Goal: Information Seeking & Learning: Understand process/instructions

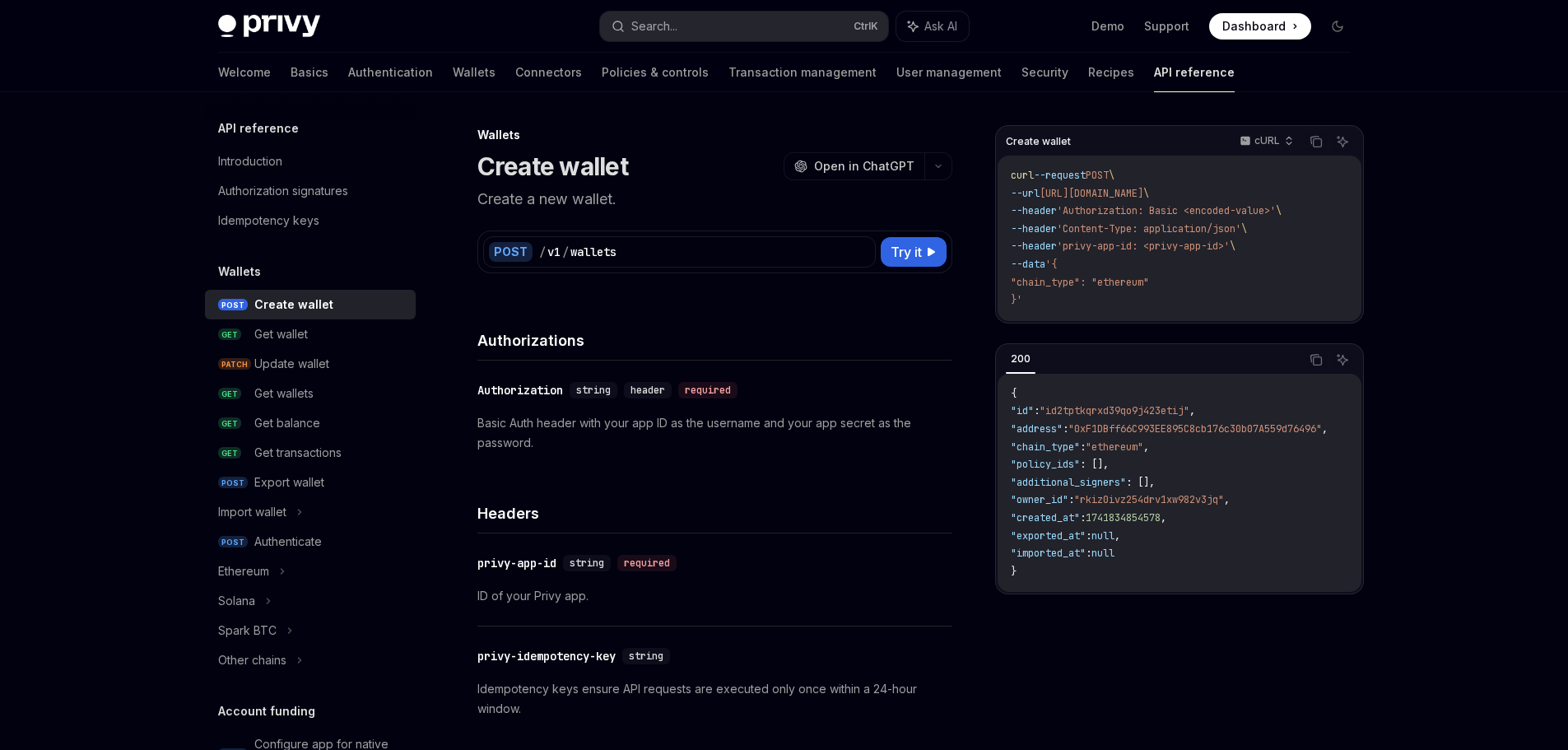
scroll to position [576, 0]
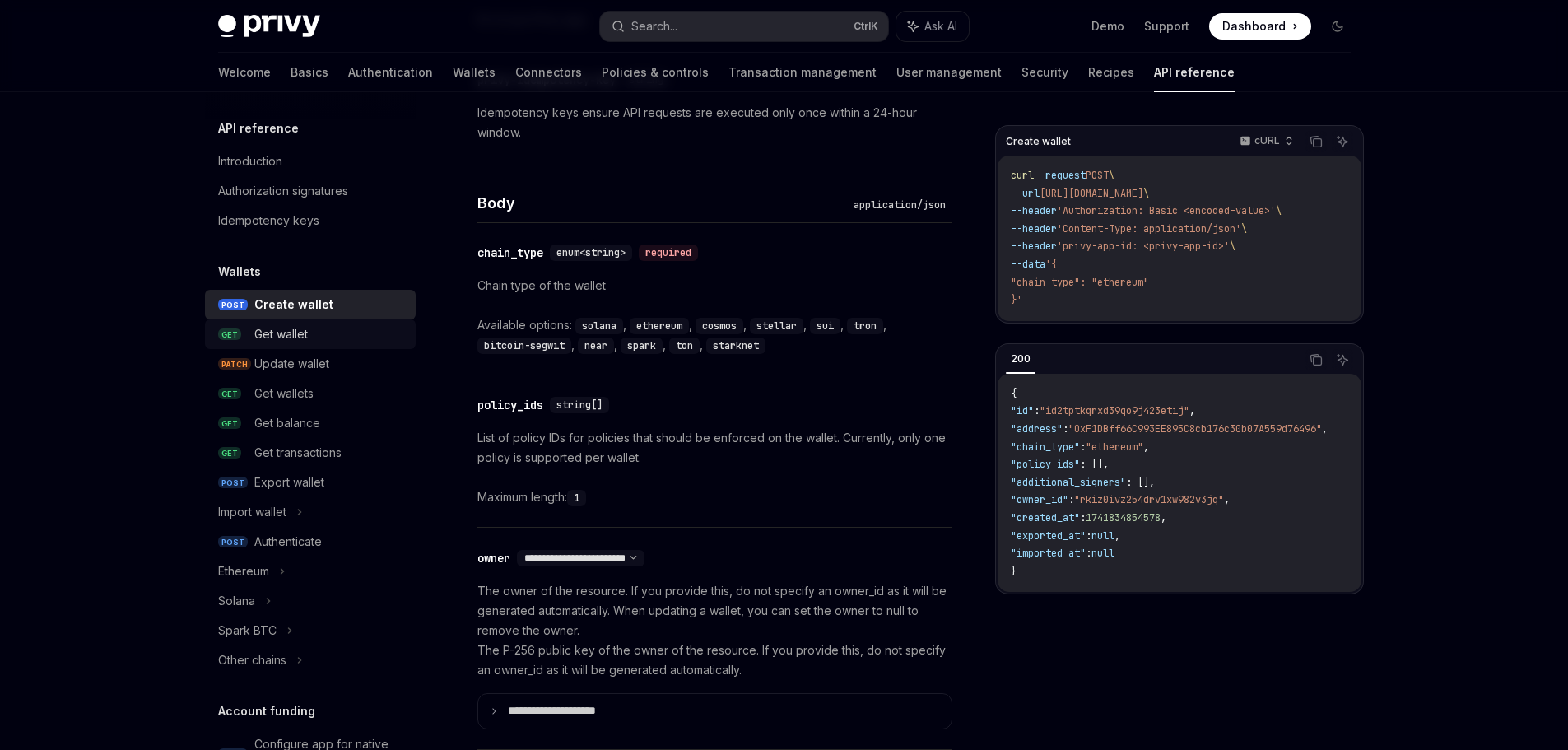
click at [322, 336] on div "Get wallet" at bounding box center [329, 334] width 151 height 20
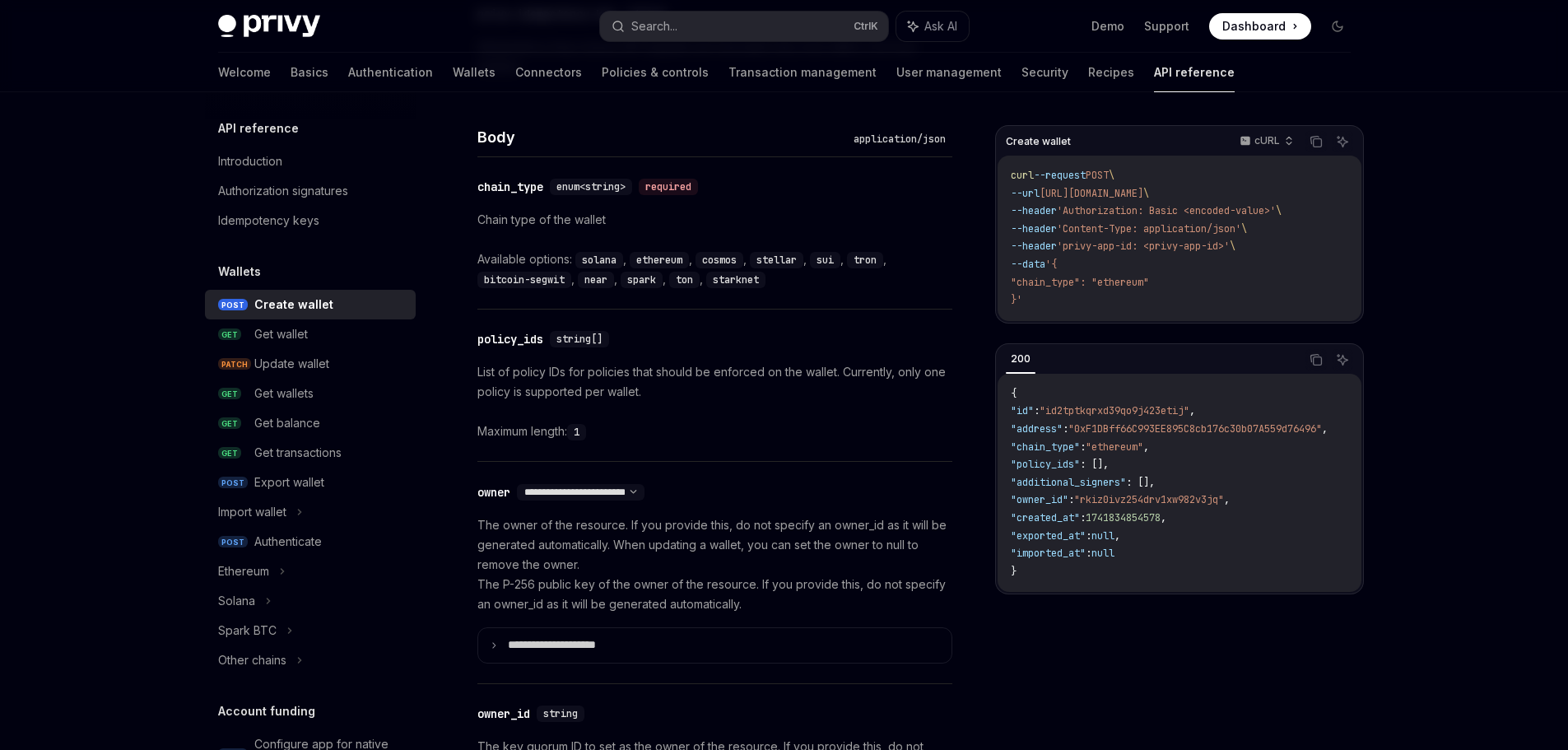
scroll to position [823, 0]
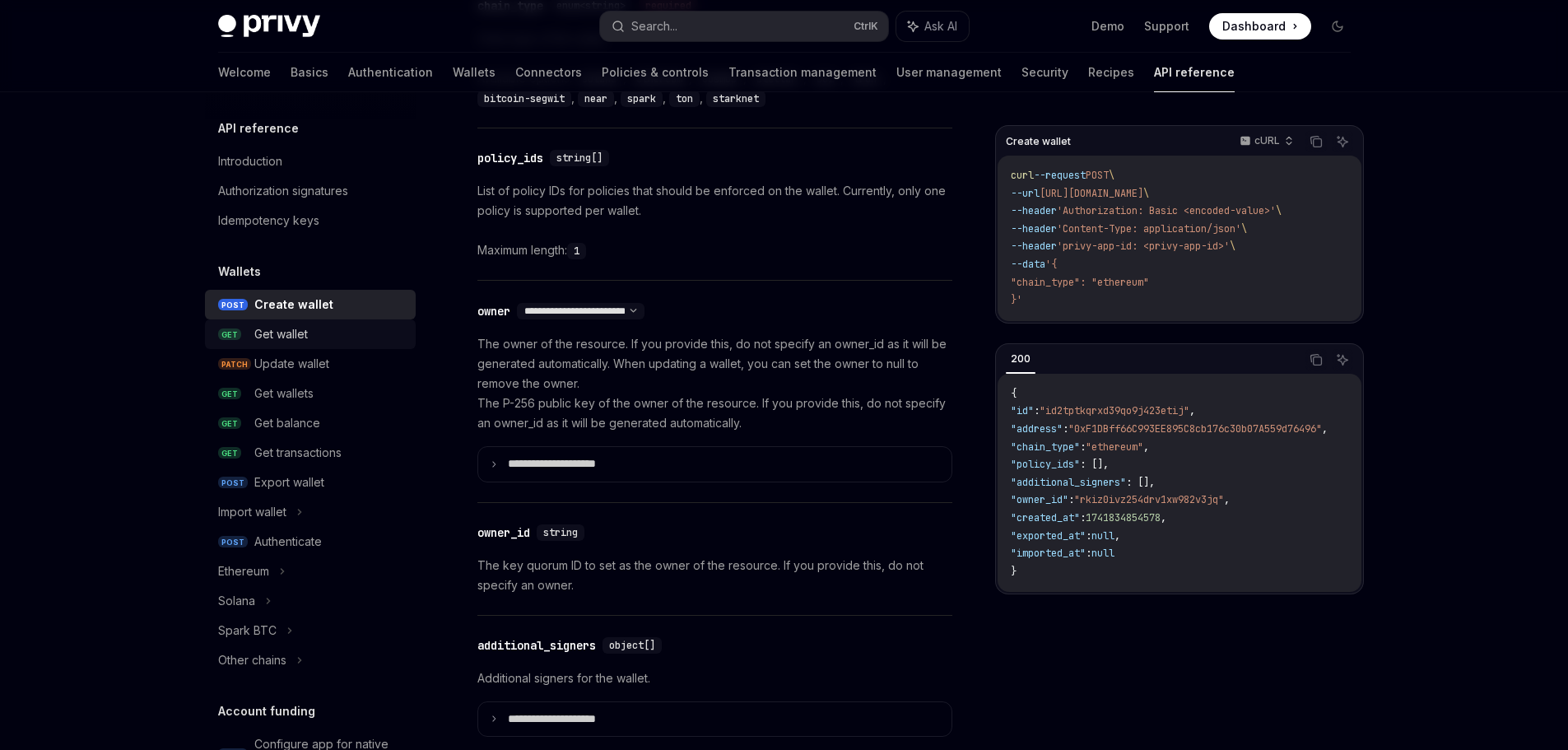
click at [290, 332] on div "Get wallet" at bounding box center [281, 334] width 54 height 20
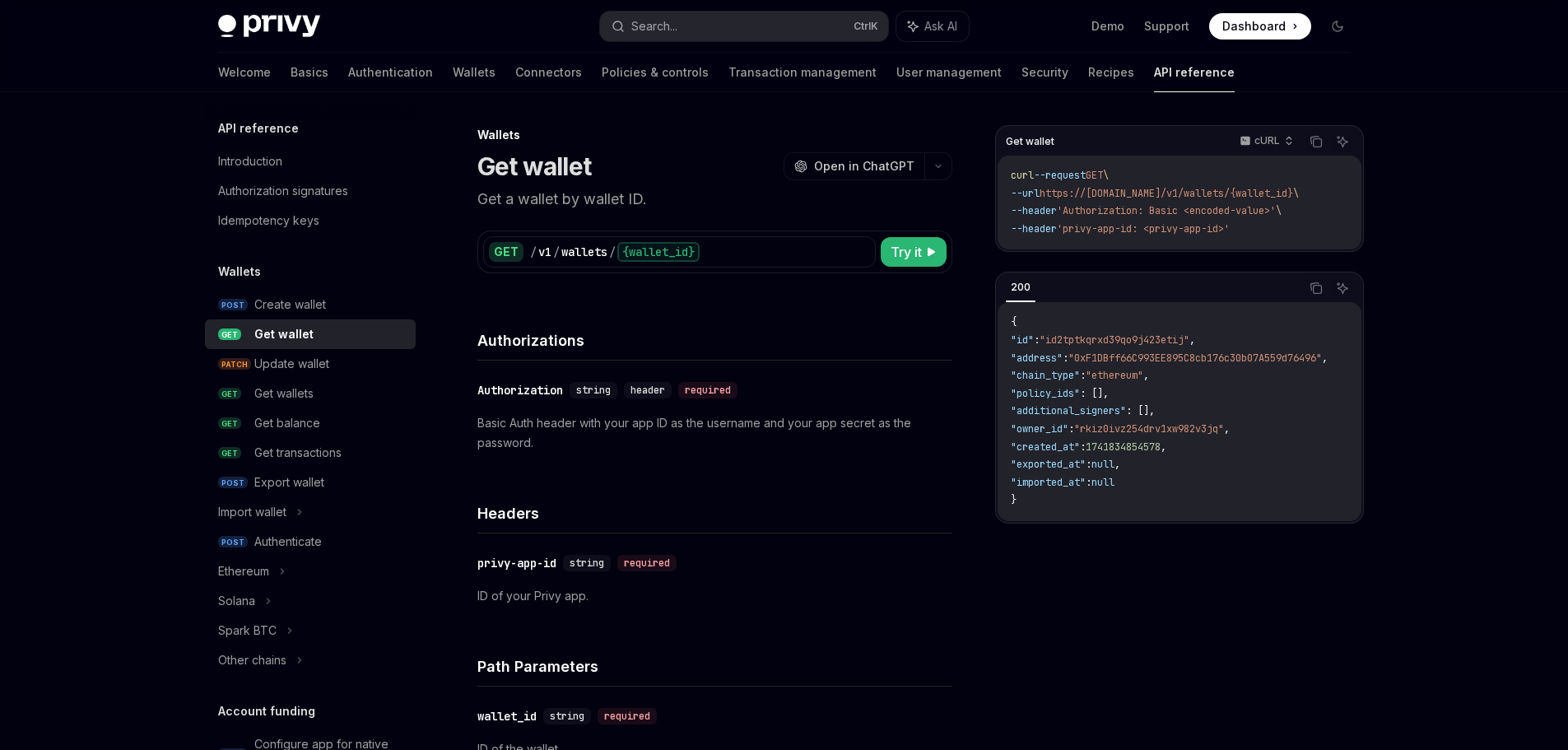
scroll to position [823, 0]
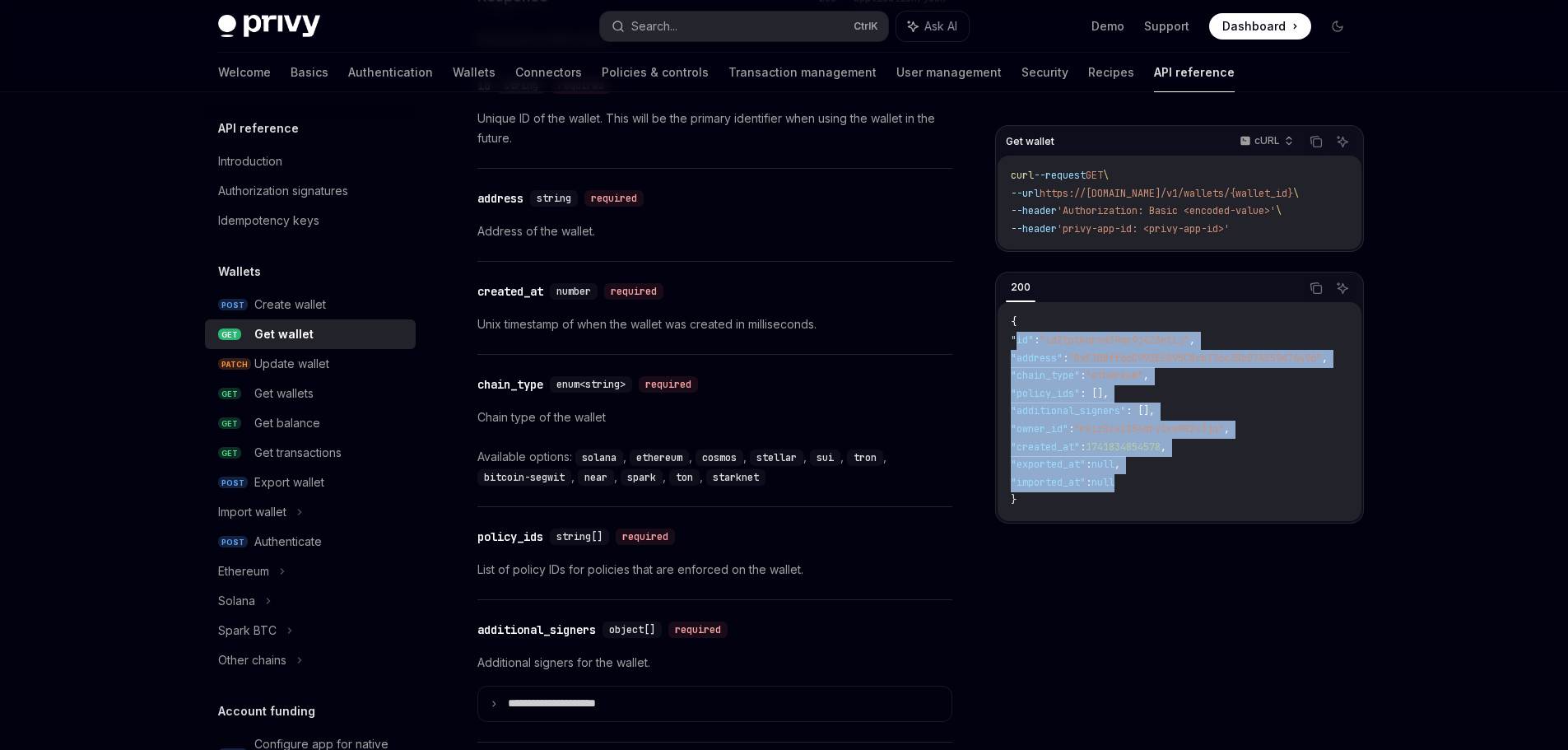
drag, startPoint x: 1021, startPoint y: 352, endPoint x: 1221, endPoint y: 493, distance: 244.7
click at [1220, 493] on code "{ "id" : "id2tptkqrxd39qo9j423etij" , "address" : "0xF1DBff66C993EE895C8cb176c3…" at bounding box center [1189, 411] width 356 height 196
click at [1221, 494] on code "{ "id" : "id2tptkqrxd39qo9j423etij" , "address" : "0xF1DBff66C993EE895C8cb176c3…" at bounding box center [1189, 411] width 356 height 196
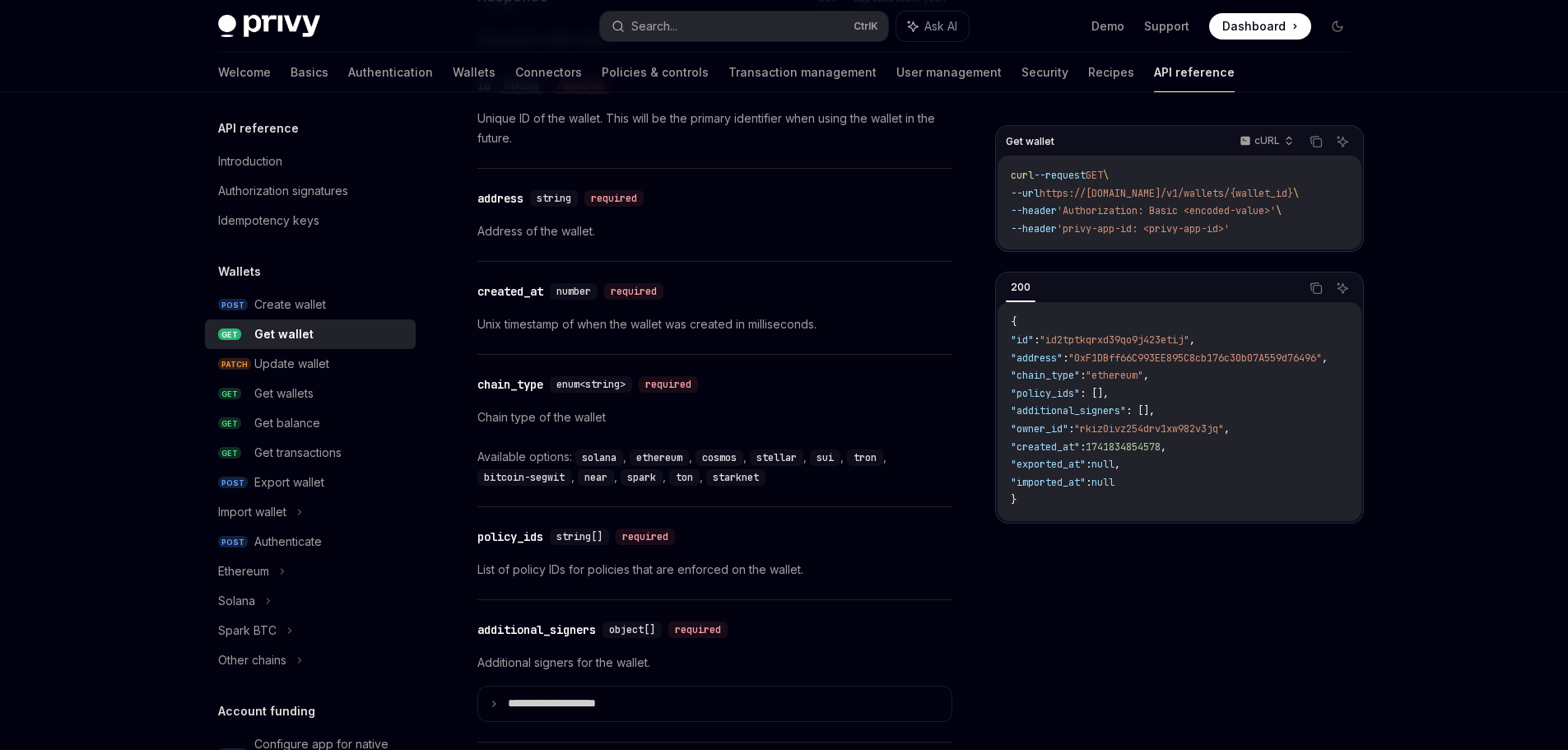
click at [1136, 375] on span ""ethereum"" at bounding box center [1114, 375] width 58 height 13
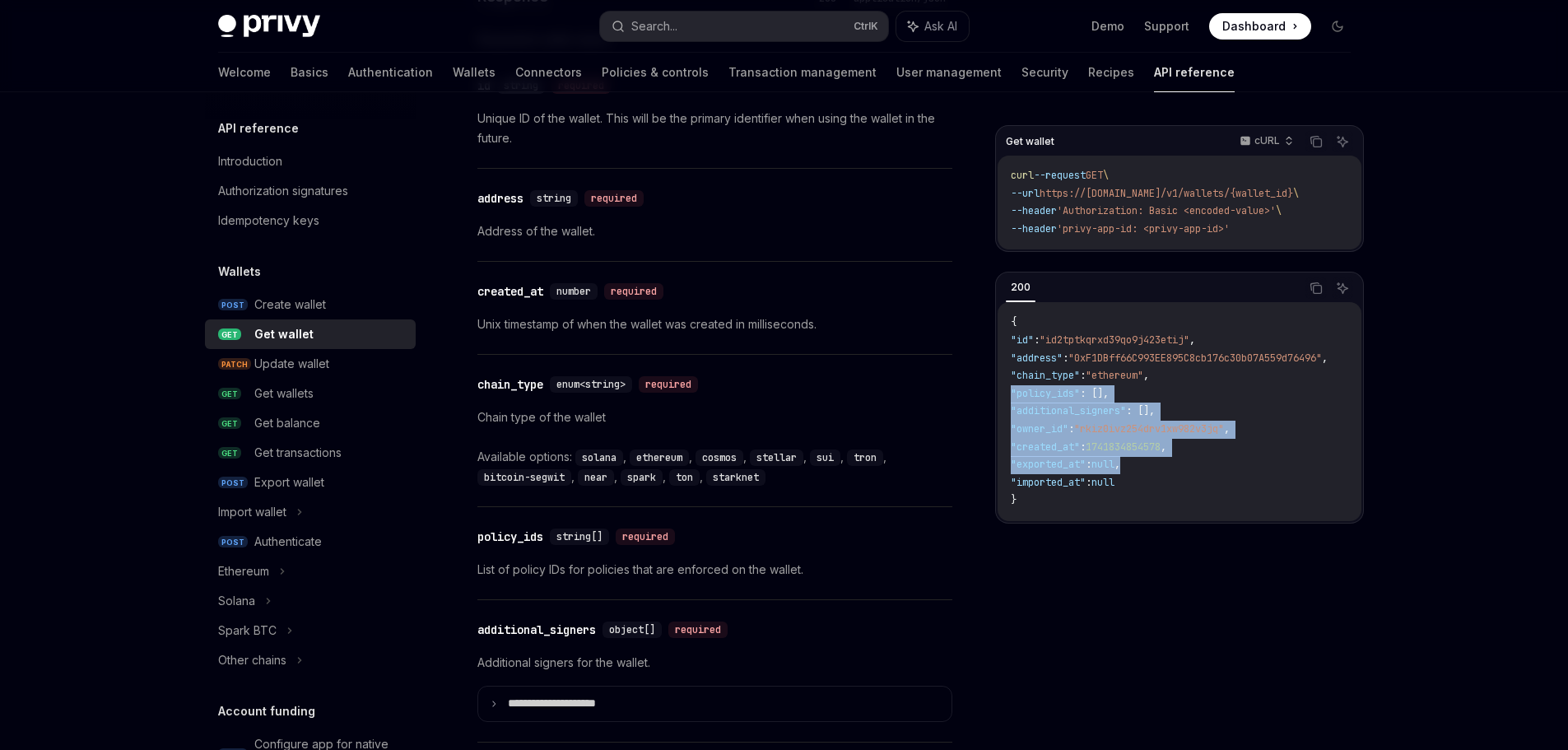
drag, startPoint x: 1009, startPoint y: 396, endPoint x: 1172, endPoint y: 480, distance: 183.4
click at [1169, 489] on div "200 Copy Ask AI { "id" : "id2tptkqrxd39qo9j423etij" , "address" : "0xF1DBff66C9…" at bounding box center [1179, 397] width 369 height 251
click at [1182, 423] on code "{ "id" : "id2tptkqrxd39qo9j423etij" , "address" : "0xF1DBff66C993EE895C8cb176c3…" at bounding box center [1189, 411] width 356 height 196
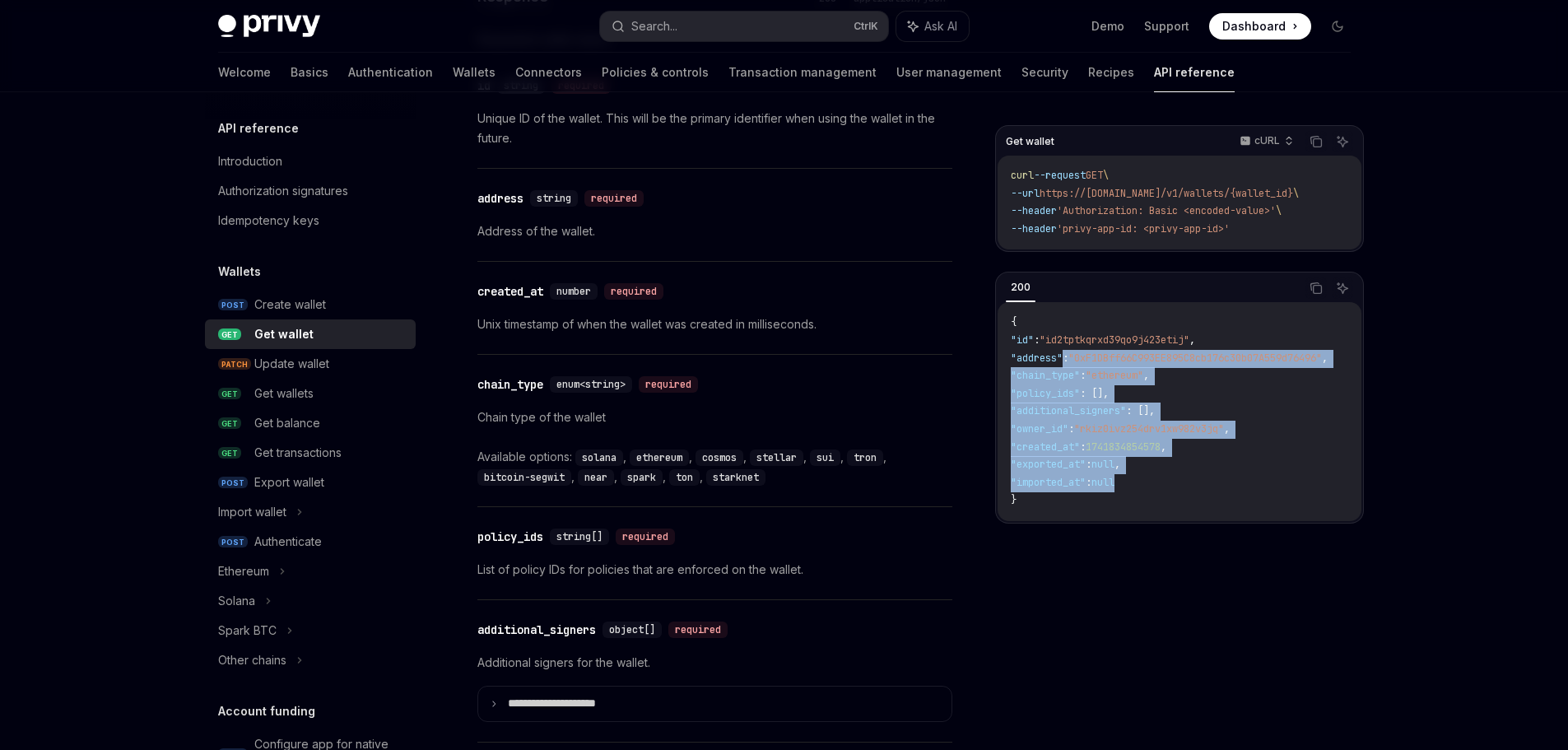
drag, startPoint x: 1136, startPoint y: 426, endPoint x: 1184, endPoint y: 452, distance: 54.6
click at [1186, 493] on code "{ "id" : "id2tptkqrxd39qo9j423etij" , "address" : "0xF1DBff66C993EE895C8cb176c3…" at bounding box center [1189, 411] width 356 height 196
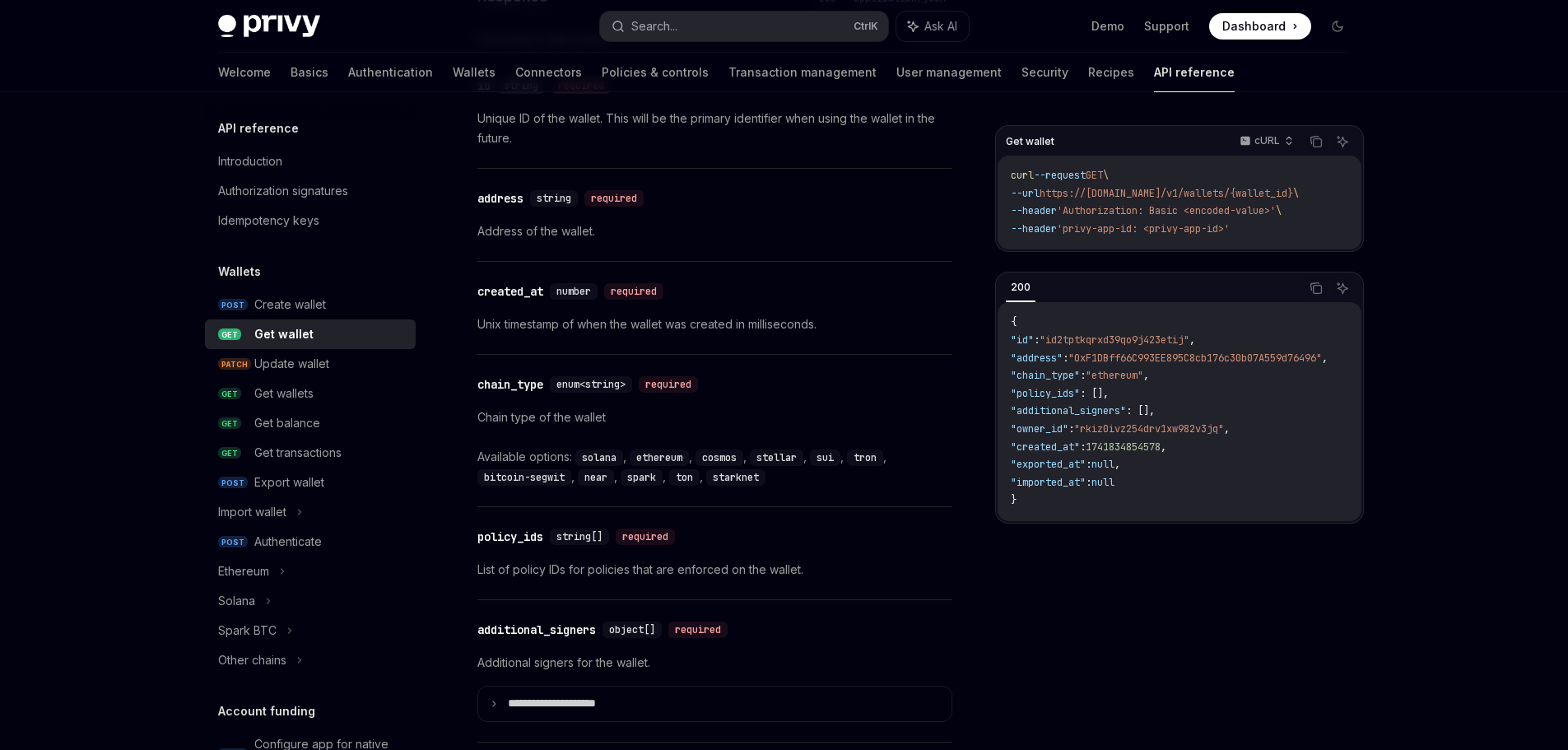
click at [1171, 353] on code "{ "id" : "id2tptkqrxd39qo9j423etij" , "address" : "0xF1DBff66C993EE895C8cb176c3…" at bounding box center [1189, 411] width 356 height 196
click at [1036, 398] on span ""policy_ids"" at bounding box center [1046, 393] width 69 height 13
click at [1043, 376] on span ""chain_type"" at bounding box center [1046, 375] width 69 height 13
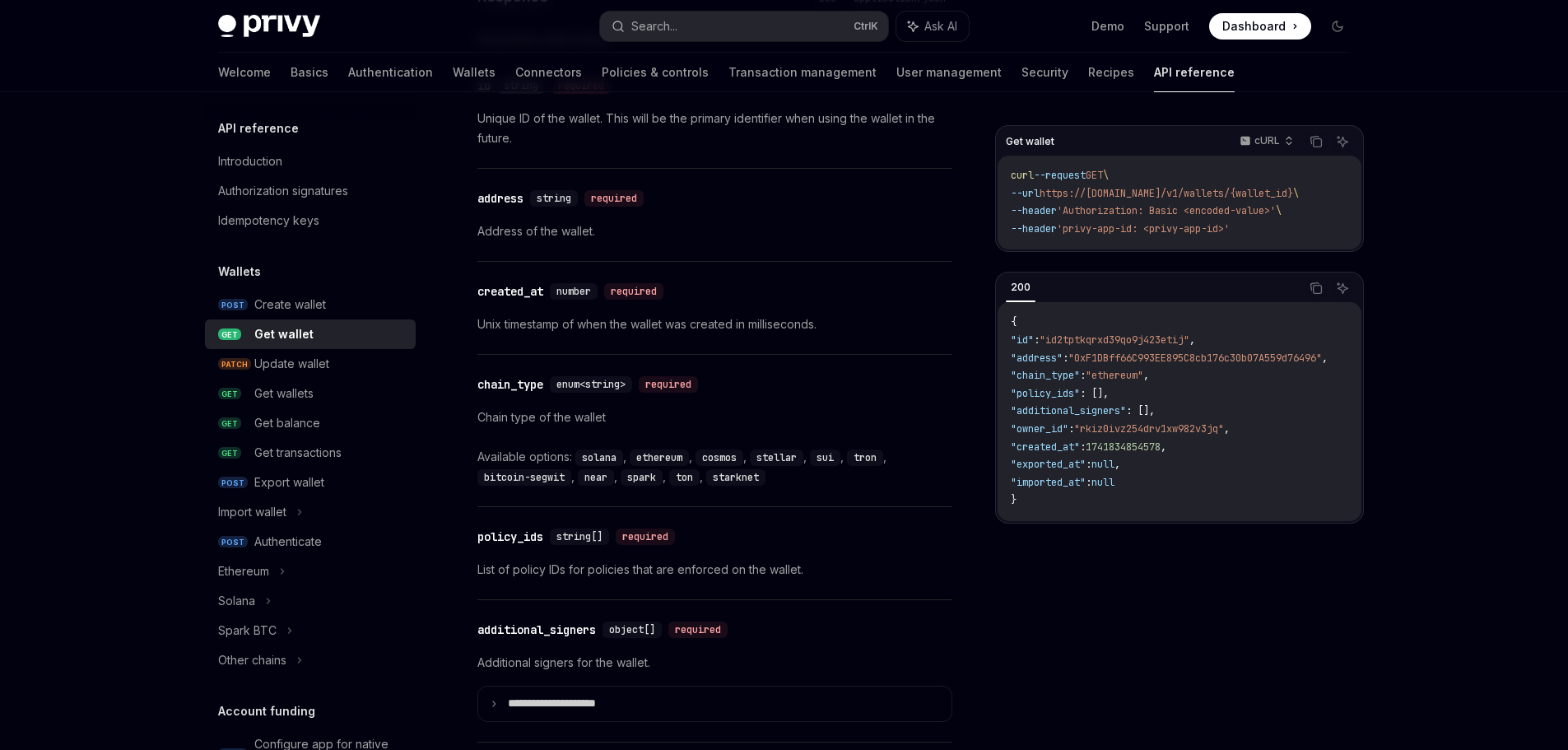
click at [1142, 432] on span ""rkiz0ivz254drv1xw982v3jq"" at bounding box center [1149, 429] width 150 height 13
click at [1143, 432] on span ""rkiz0ivz254drv1xw982v3jq"" at bounding box center [1149, 429] width 150 height 13
drag, startPoint x: 1104, startPoint y: 395, endPoint x: 1165, endPoint y: 467, distance: 94.4
click at [1164, 465] on code "{ "id" : "id2tptkqrxd39qo9j423etij" , "address" : "0xF1DBff66C993EE895C8cb176c3…" at bounding box center [1189, 411] width 356 height 196
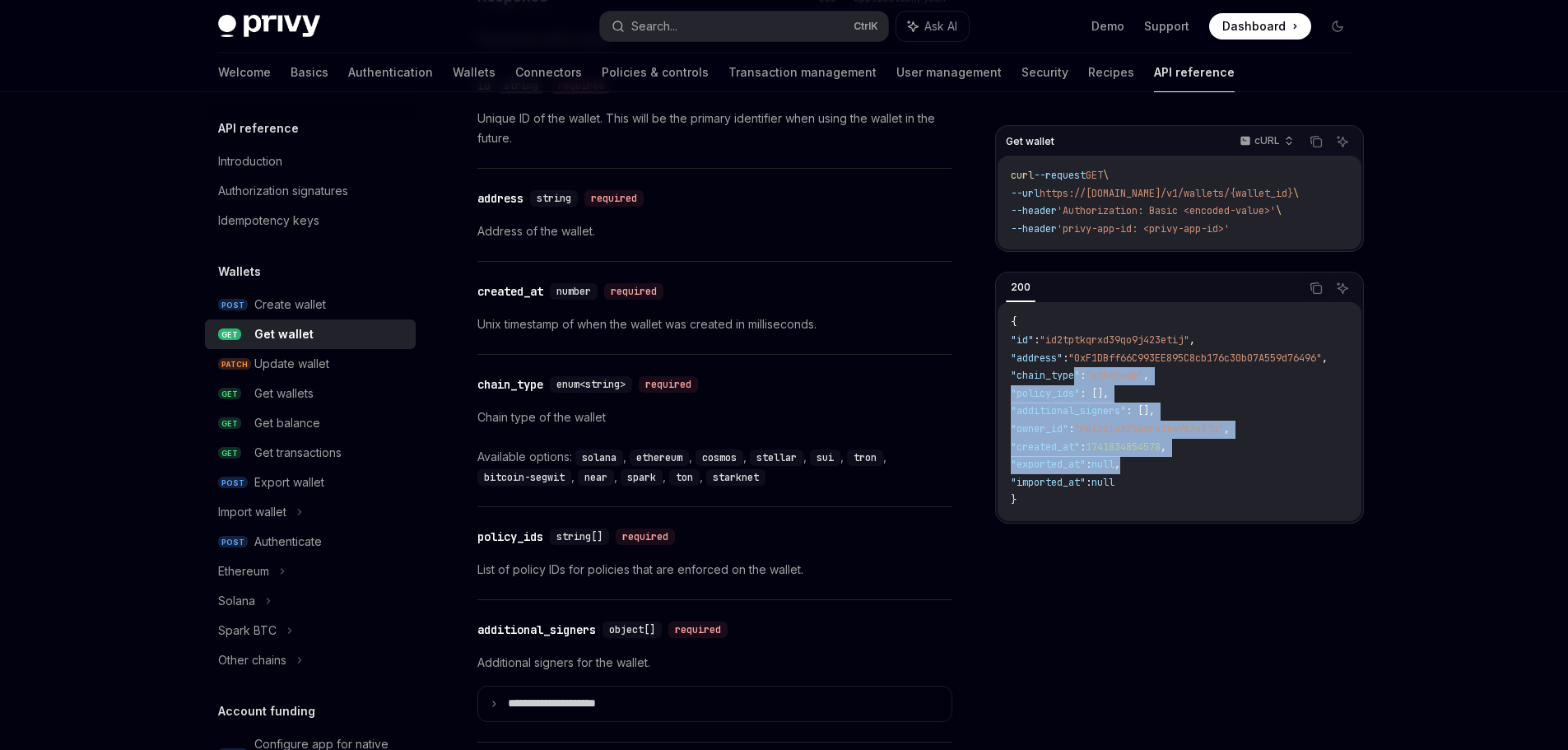
click at [1165, 467] on code "{ "id" : "id2tptkqrxd39qo9j423etij" , "address" : "0xF1DBff66C993EE895C8cb176c3…" at bounding box center [1189, 411] width 356 height 196
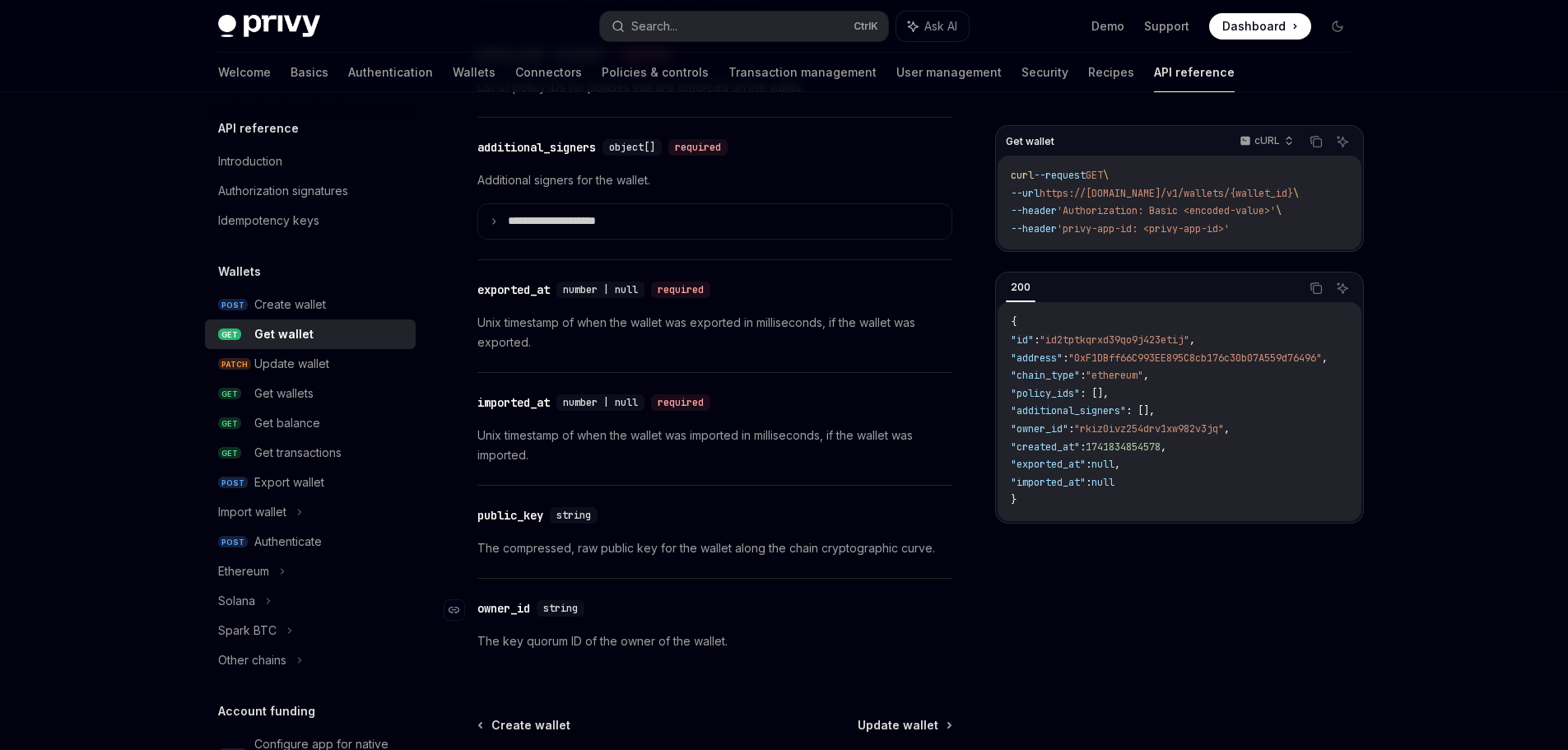
scroll to position [1471, 0]
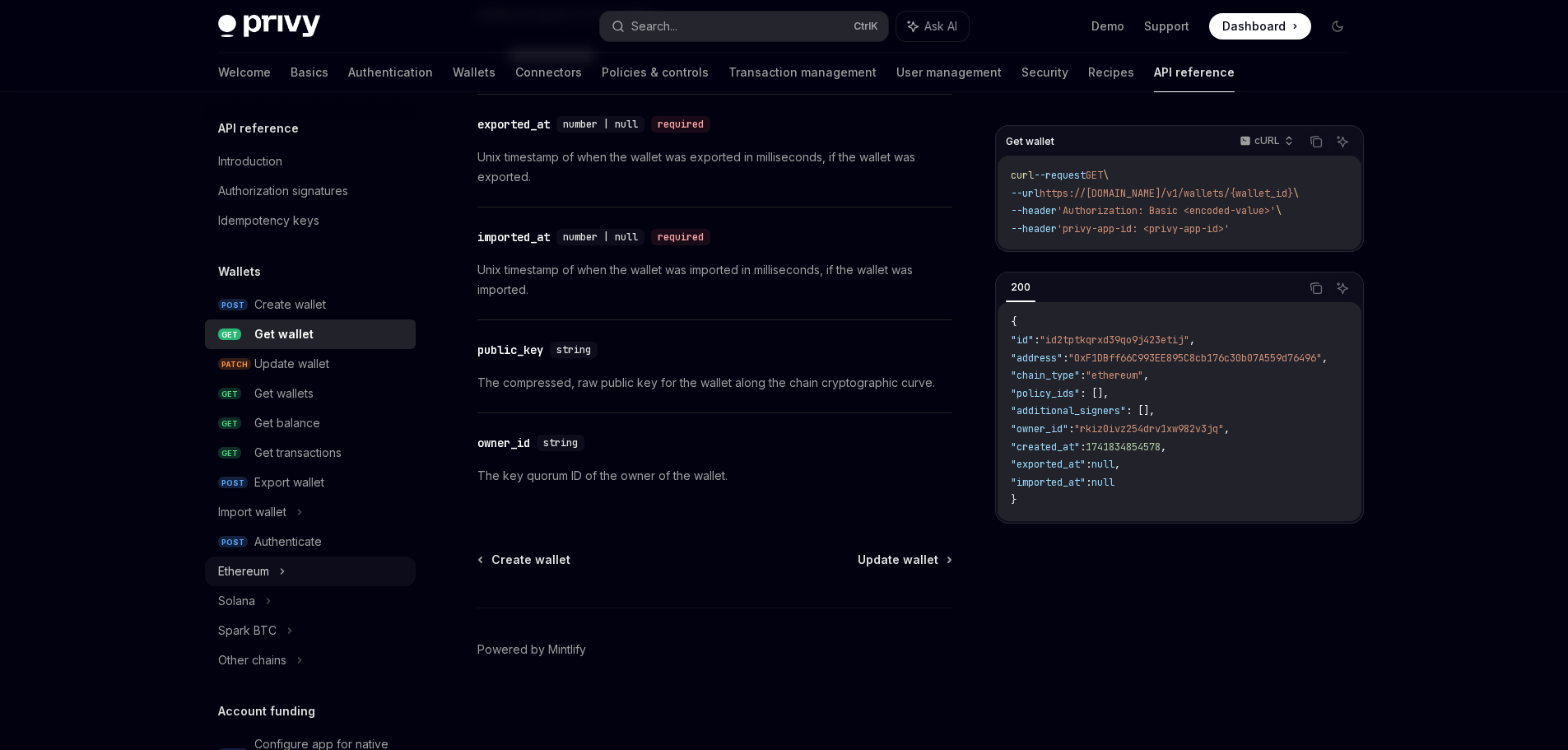
click at [289, 570] on div "Ethereum" at bounding box center [310, 571] width 211 height 29
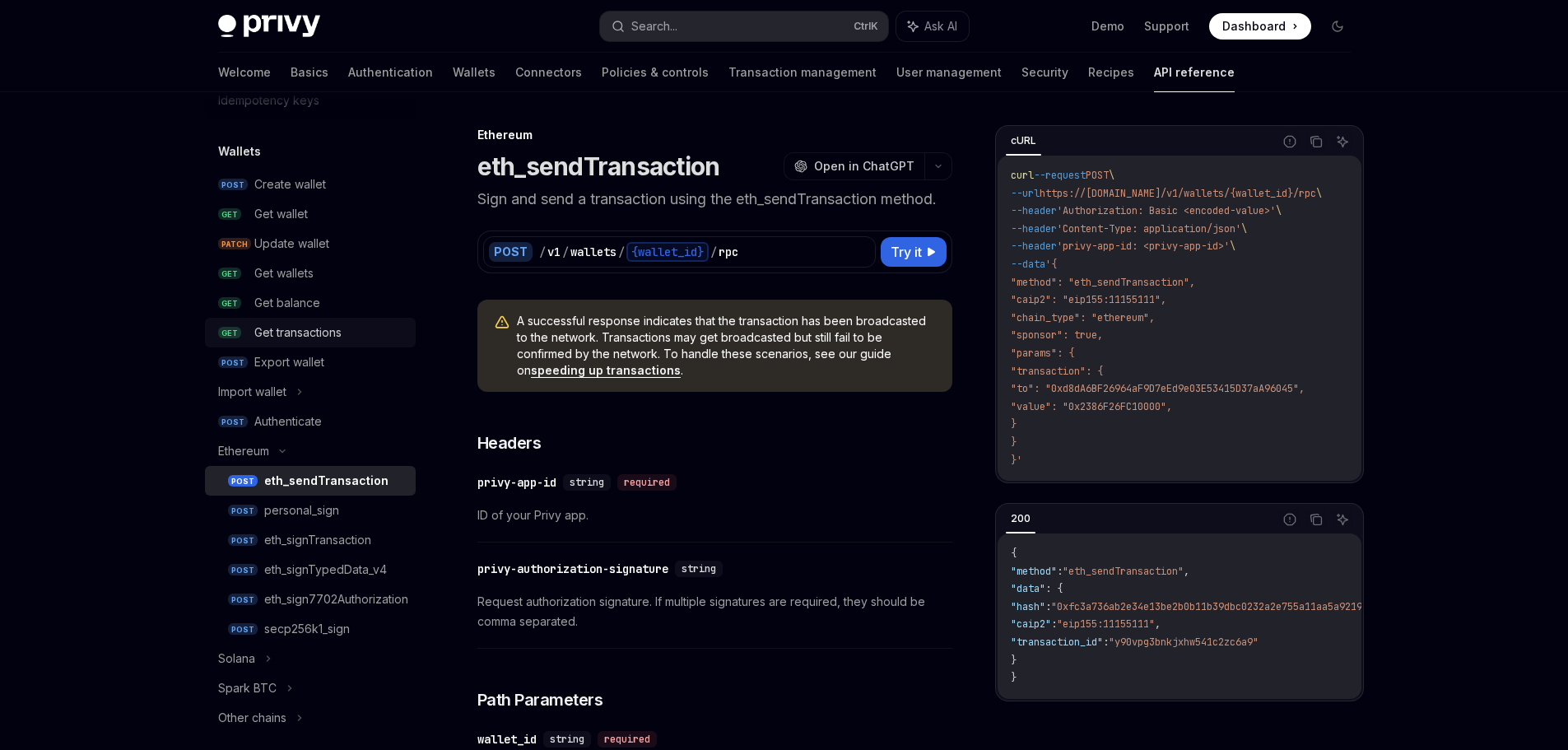
scroll to position [82, 0]
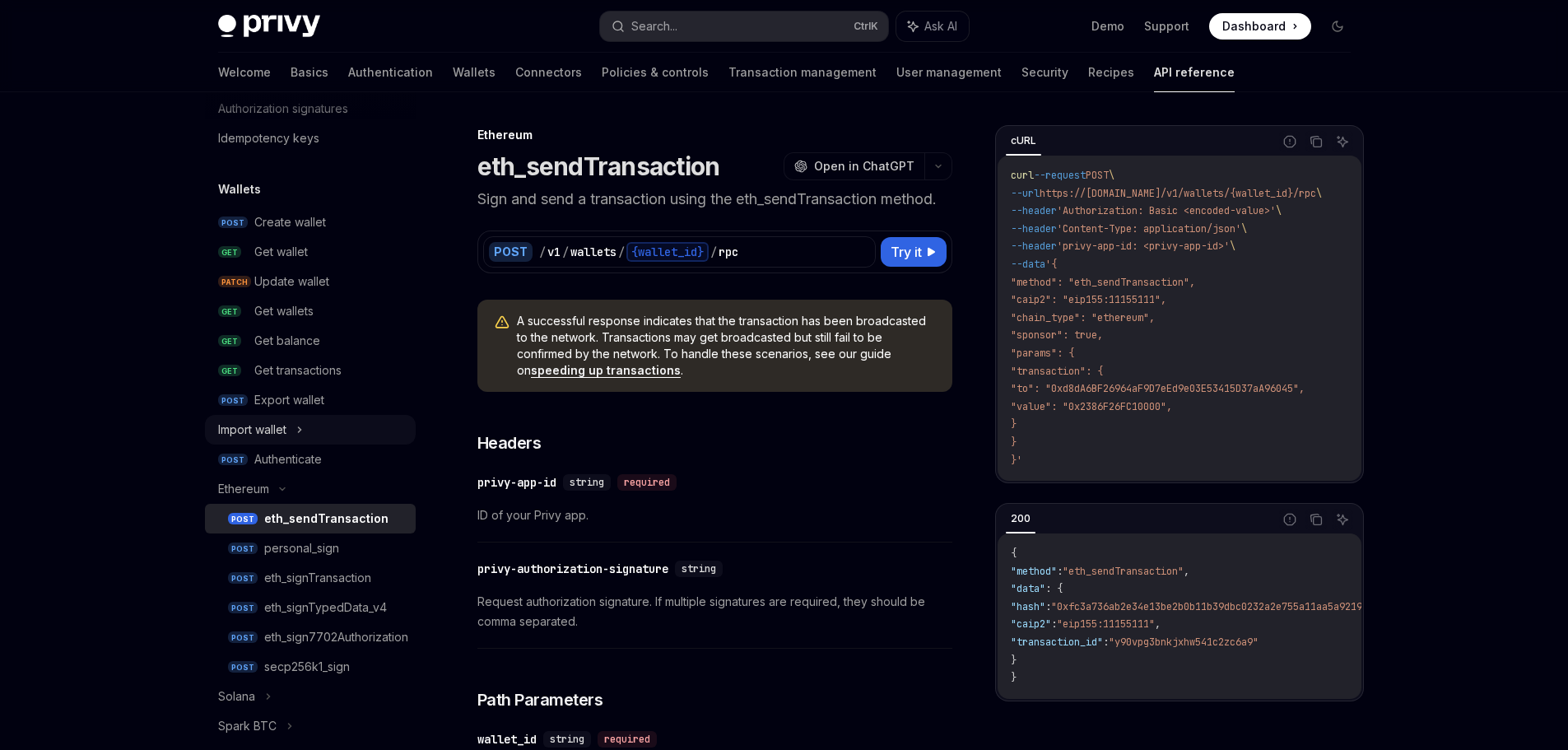
click at [321, 420] on div "Import wallet" at bounding box center [310, 429] width 211 height 29
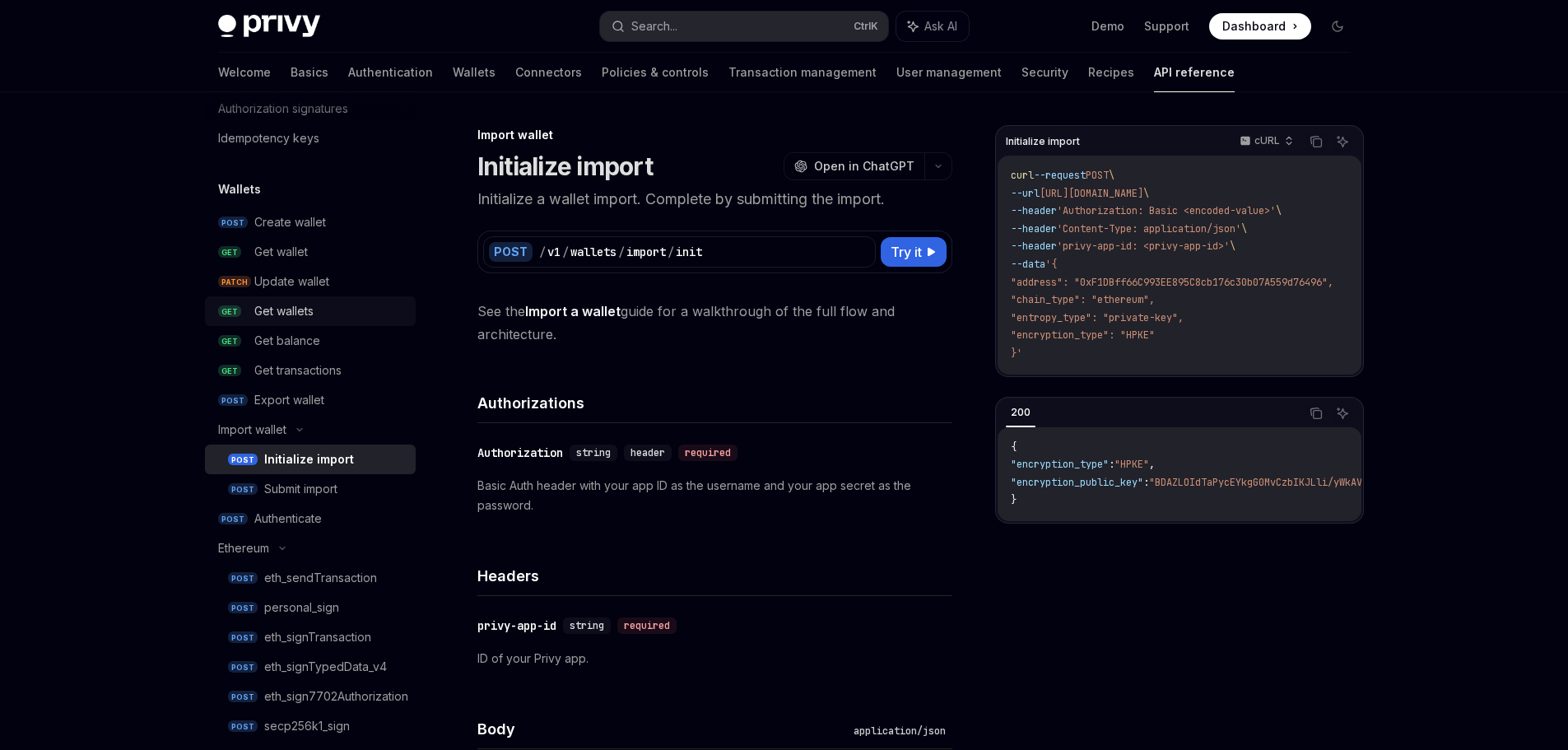
click at [337, 313] on div "Get wallets" at bounding box center [329, 311] width 151 height 20
click at [276, 317] on div "Get wallets" at bounding box center [284, 311] width 60 height 20
drag, startPoint x: 1035, startPoint y: 536, endPoint x: 1167, endPoint y: 531, distance: 132.1
click at [1167, 524] on div "200 Copy Ask AI { "encryption_type" : "HPKE" , "encryption_public_key" : "BDAZL…" at bounding box center [1179, 460] width 369 height 127
click at [300, 234] on link "POST Create wallet" at bounding box center [310, 222] width 211 height 29
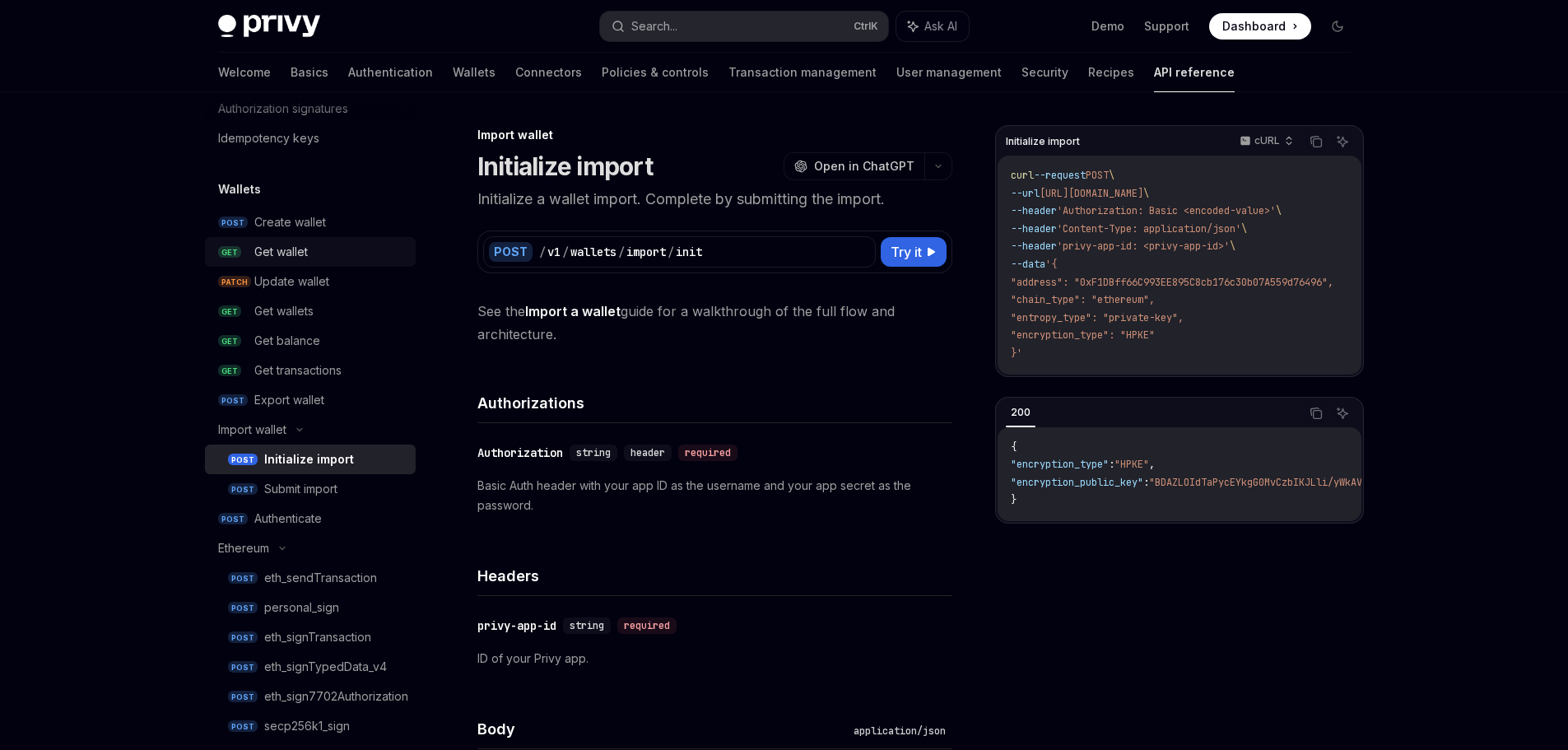
click at [297, 251] on div "Get wallet" at bounding box center [281, 251] width 54 height 20
type textarea "*"
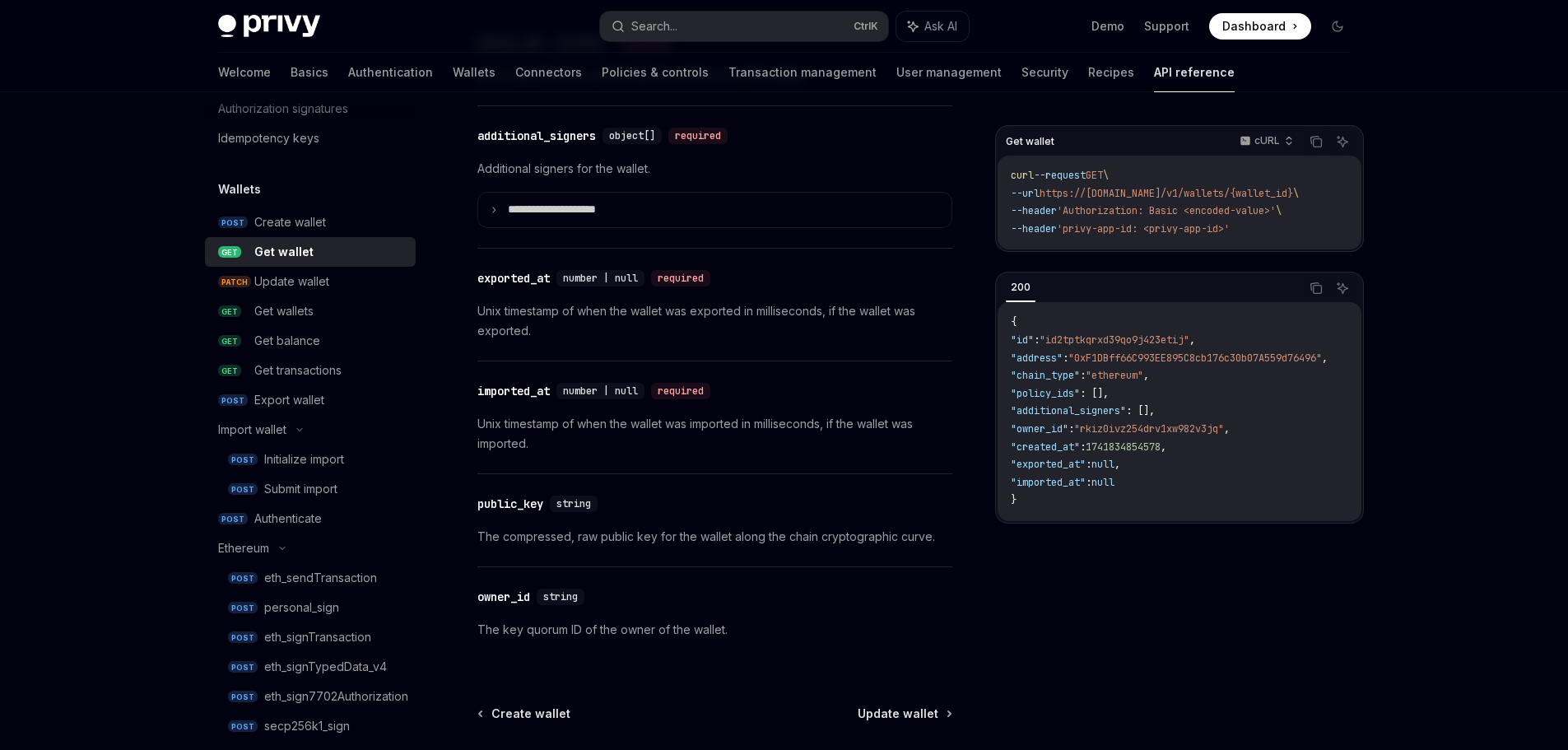
scroll to position [1471, 0]
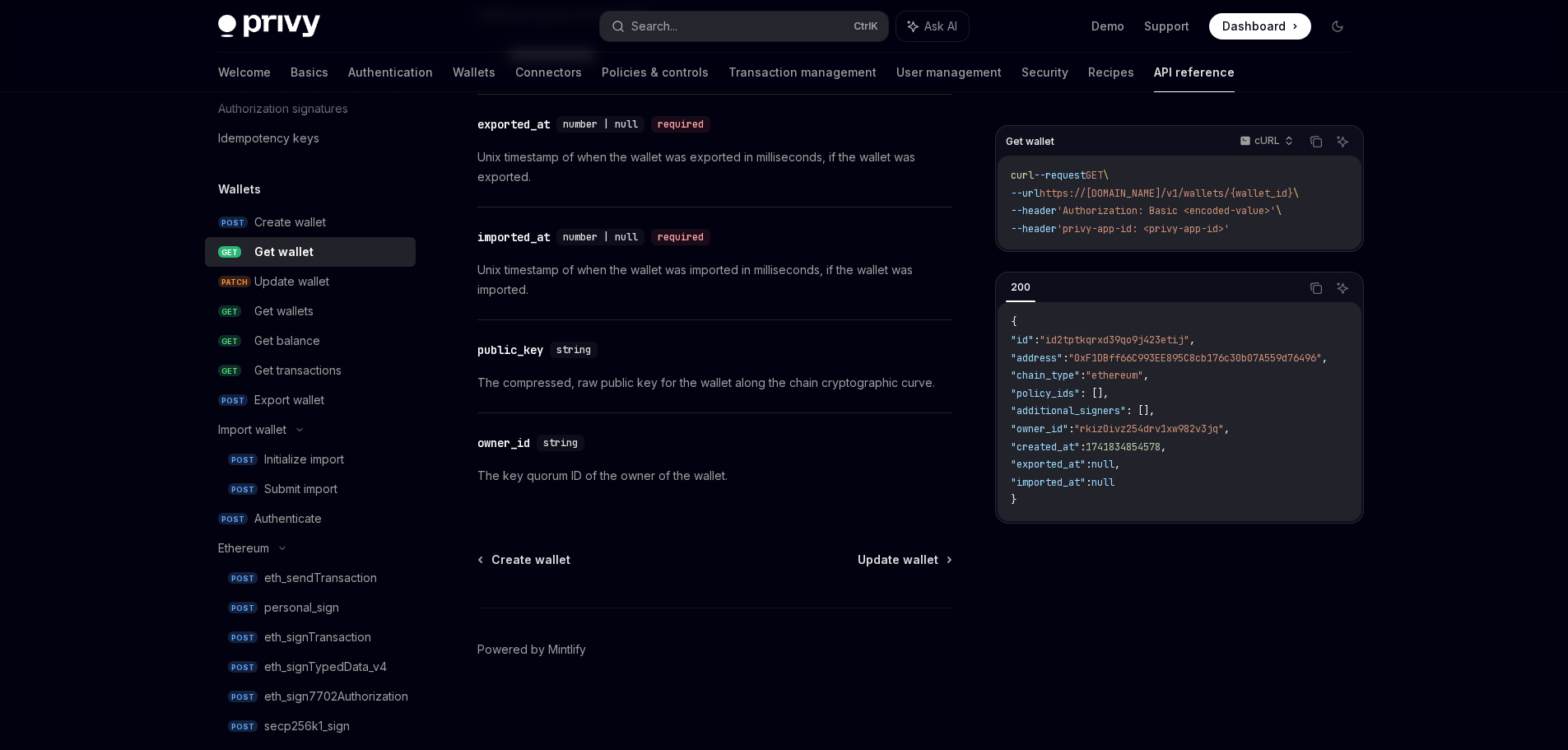
drag, startPoint x: 1131, startPoint y: 534, endPoint x: 1176, endPoint y: 534, distance: 45.0
click at [1176, 524] on div "200 Copy Ask AI { "id" : "id2tptkqrxd39qo9j423etij" , "address" : "0xF1DBff66C9…" at bounding box center [1179, 397] width 369 height 251
click at [1177, 364] on span ""0xF1DBff66C993EE895C8cb176c30b07A559d76496"" at bounding box center [1195, 357] width 253 height 13
click at [1145, 429] on span ""rkiz0ivz254drv1xw982v3jq"" at bounding box center [1149, 428] width 150 height 13
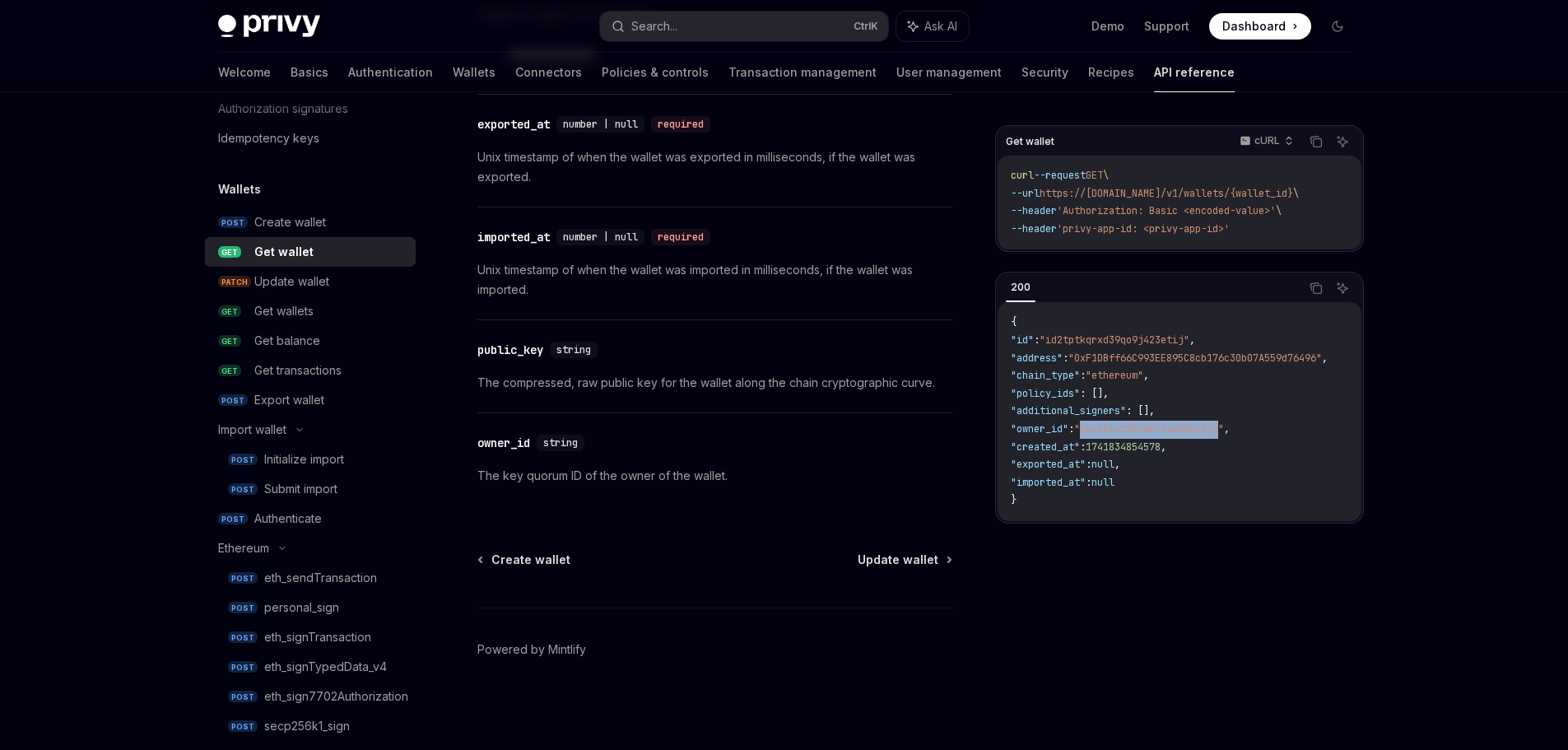
click at [1145, 429] on span ""rkiz0ivz254drv1xw982v3jq"" at bounding box center [1149, 428] width 150 height 13
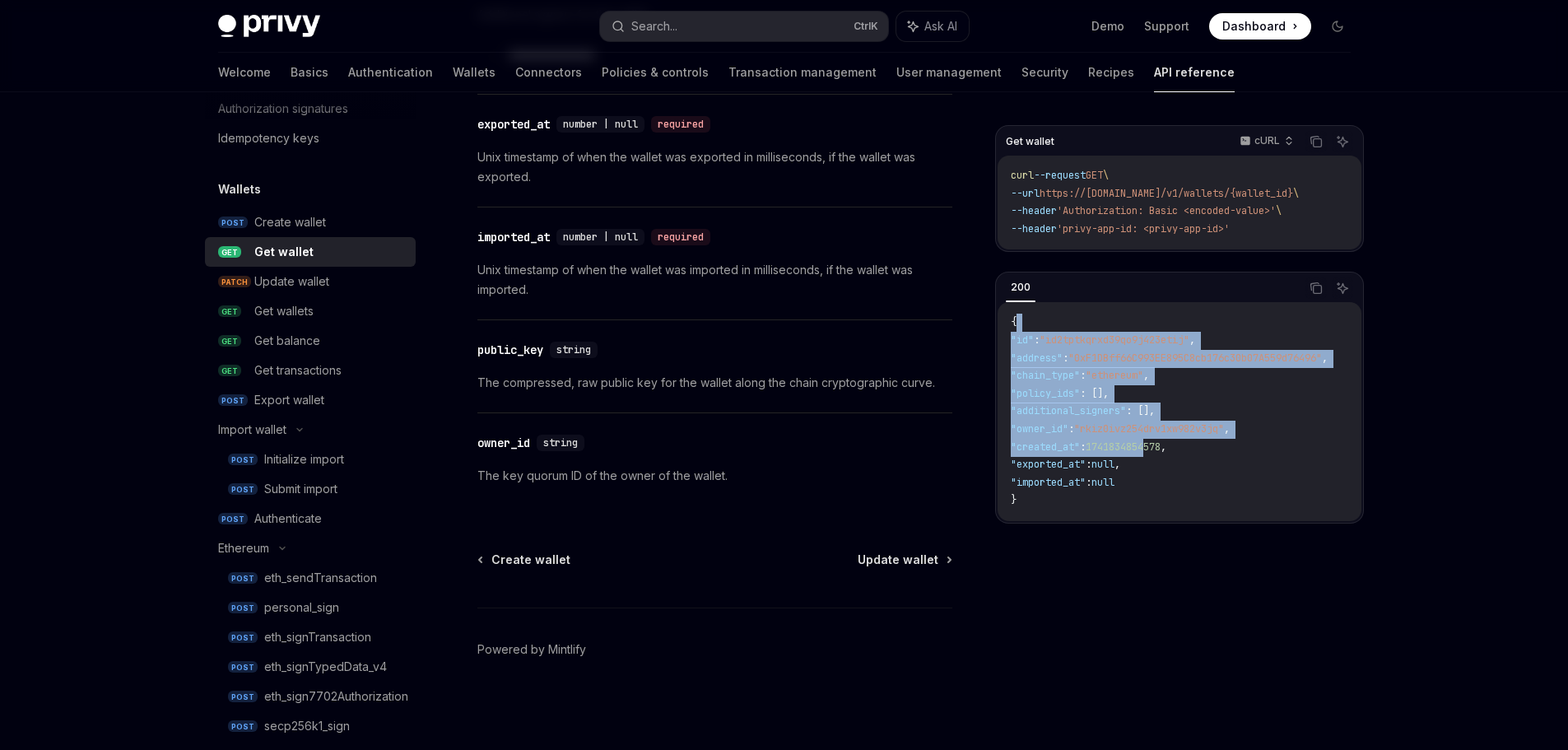
drag, startPoint x: 1112, startPoint y: 363, endPoint x: 1172, endPoint y: 483, distance: 134.2
click at [1171, 480] on code "{ "id" : "id2tptkqrxd39qo9j423etij" , "address" : "0xF1DBff66C993EE895C8cb176c3…" at bounding box center [1189, 411] width 356 height 196
click at [1172, 483] on code "{ "id" : "id2tptkqrxd39qo9j423etij" , "address" : "0xF1DBff66C993EE895C8cb176c3…" at bounding box center [1189, 411] width 356 height 196
drag, startPoint x: 1125, startPoint y: 337, endPoint x: 1151, endPoint y: 508, distance: 173.0
click at [1151, 508] on code "{ "id" : "id2tptkqrxd39qo9j423etij" , "address" : "0xF1DBff66C993EE895C8cb176c3…" at bounding box center [1189, 411] width 356 height 196
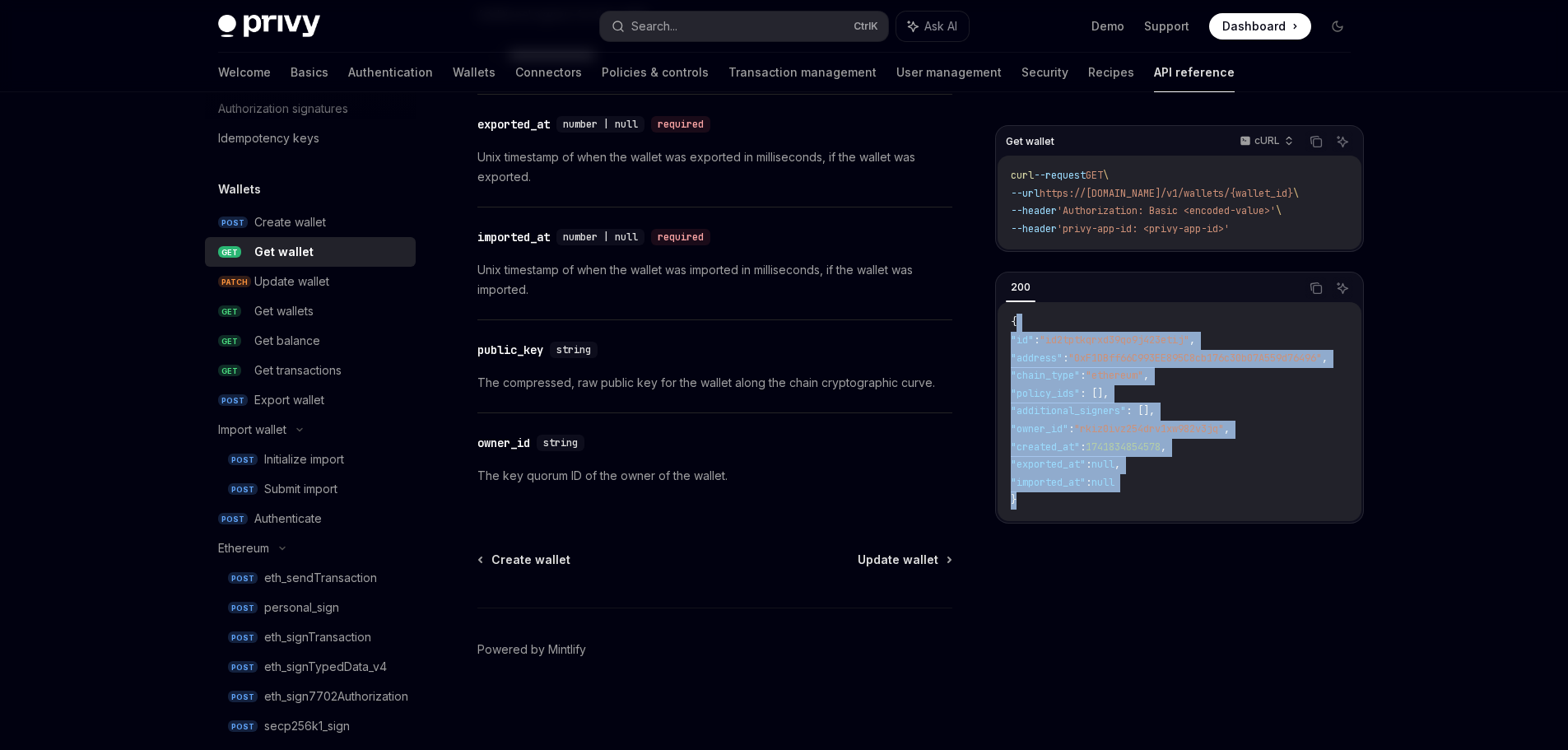
click at [1151, 509] on code "{ "id" : "id2tptkqrxd39qo9j423etij" , "address" : "0xF1DBff66C993EE895C8cb176c3…" at bounding box center [1189, 411] width 356 height 196
drag, startPoint x: 1161, startPoint y: 506, endPoint x: 1112, endPoint y: 385, distance: 130.5
click at [1112, 385] on code "{ "id" : "id2tptkqrxd39qo9j423etij" , "address" : "0xF1DBff66C993EE895C8cb176c3…" at bounding box center [1189, 411] width 356 height 196
click at [1132, 404] on code "{ "id" : "id2tptkqrxd39qo9j423etij" , "address" : "0xF1DBff66C993EE895C8cb176c3…" at bounding box center [1189, 411] width 356 height 196
drag, startPoint x: 1124, startPoint y: 353, endPoint x: 1168, endPoint y: 467, distance: 122.2
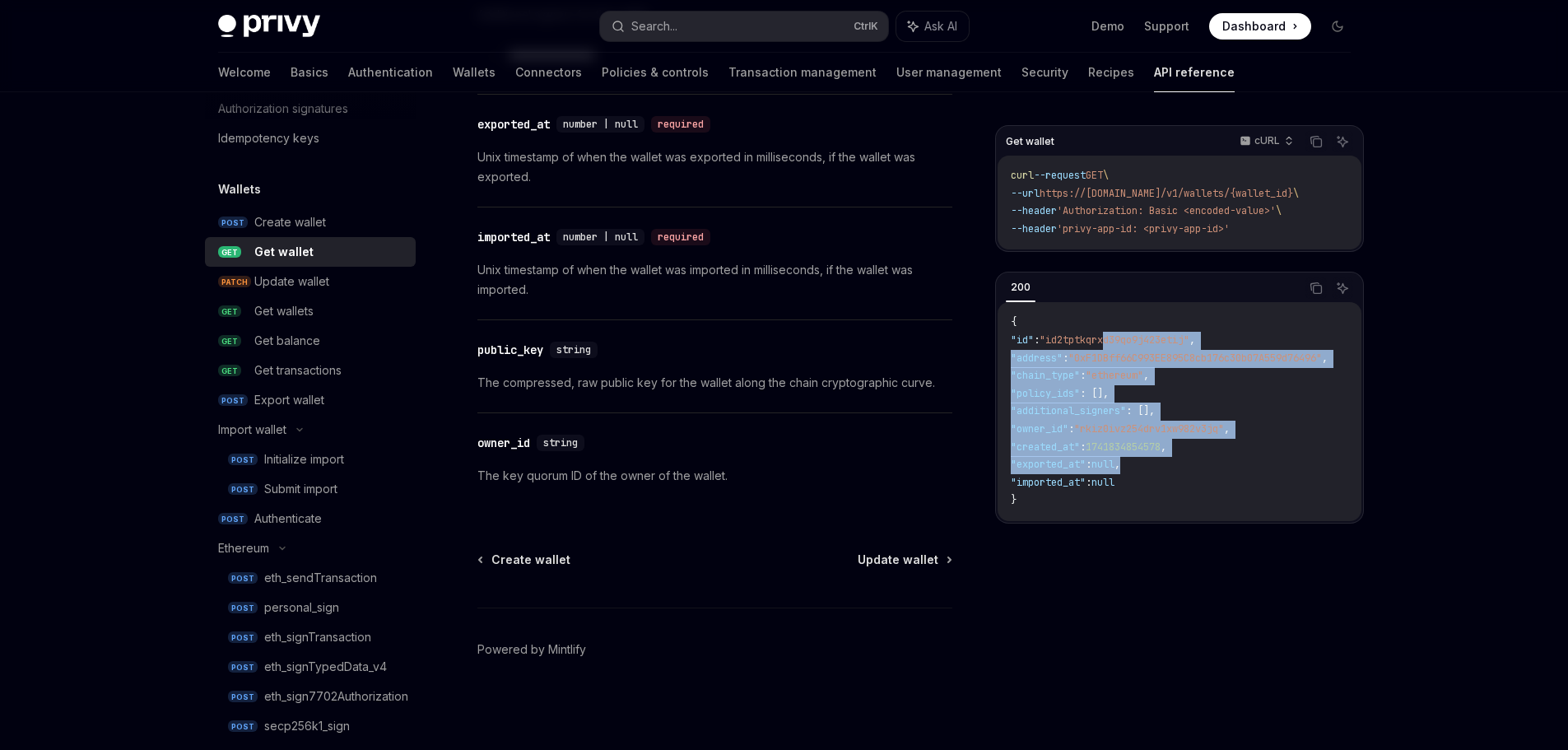
click at [1168, 466] on code "{ "id" : "id2tptkqrxd39qo9j423etij" , "address" : "0xF1DBff66C993EE895C8cb176c3…" at bounding box center [1189, 411] width 356 height 196
click at [1168, 471] on code "{ "id" : "id2tptkqrxd39qo9j423etij" , "address" : "0xF1DBff66C993EE895C8cb176c3…" at bounding box center [1189, 411] width 356 height 196
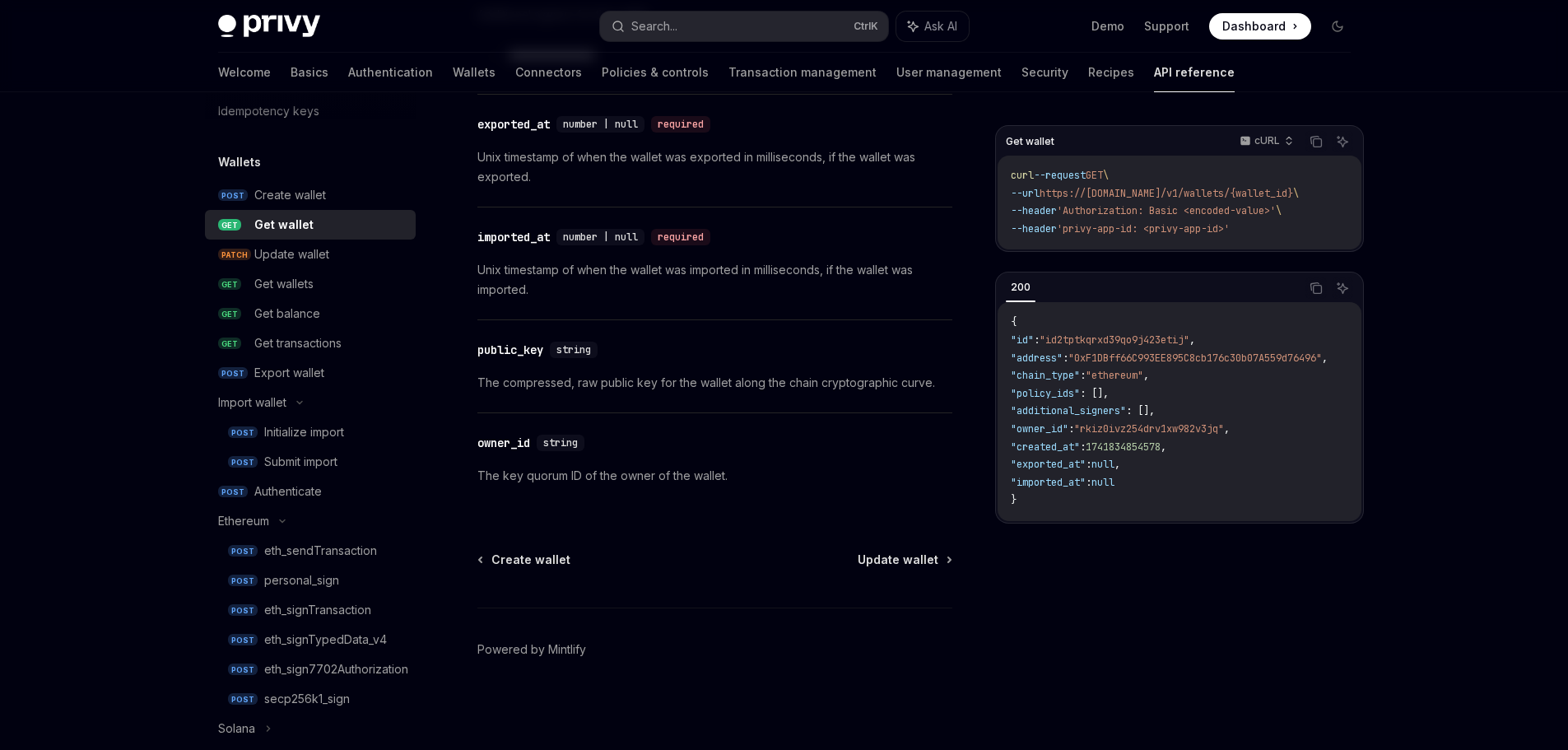
scroll to position [0, 0]
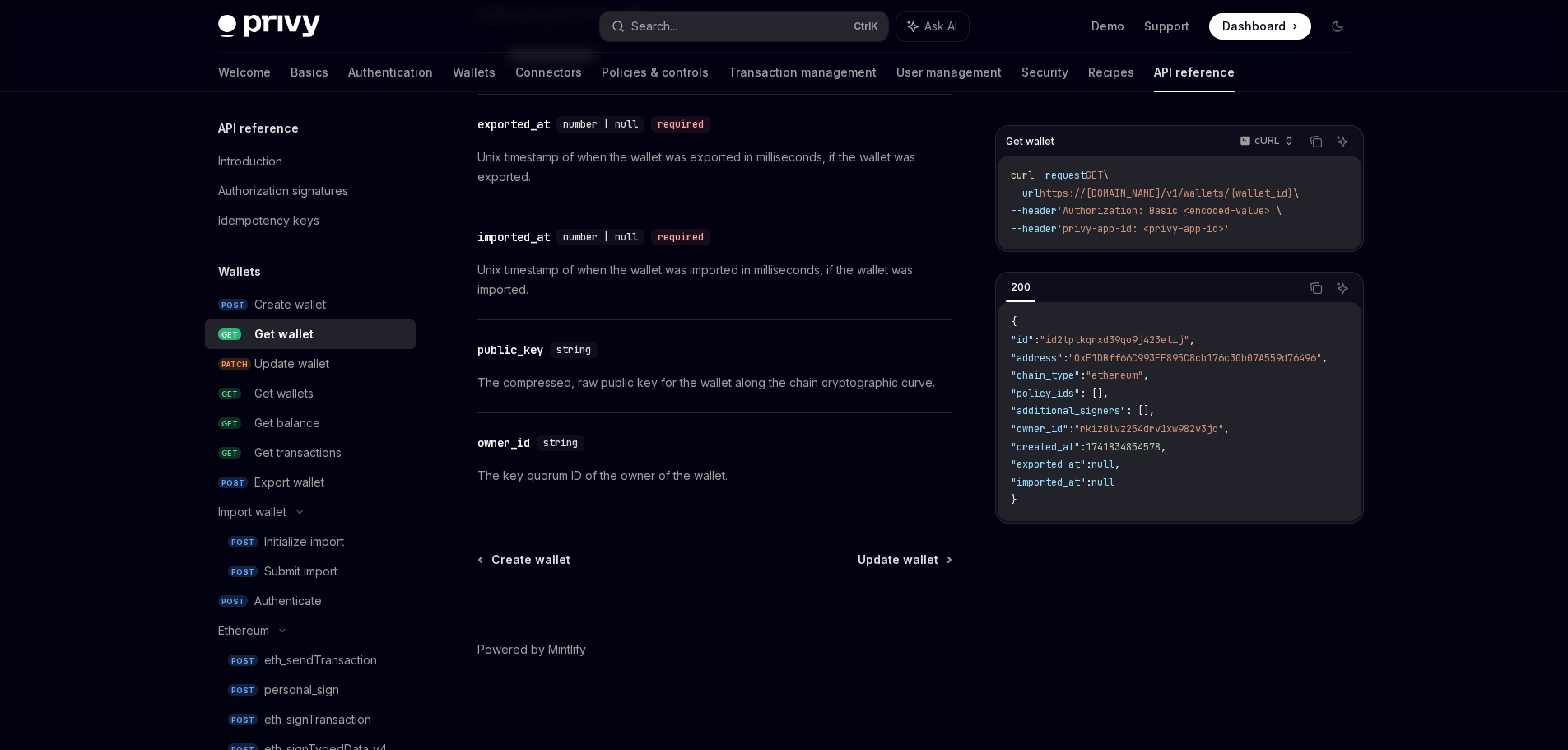
click at [650, 467] on p "The key quorum ID of the owner of the wallet." at bounding box center [715, 475] width 475 height 20
click at [774, 455] on div "​ owner_id string The key quorum ID of the owner of the wallet." at bounding box center [715, 459] width 475 height 92
click at [661, 470] on p "The key quorum ID of the owner of the wallet." at bounding box center [715, 475] width 475 height 20
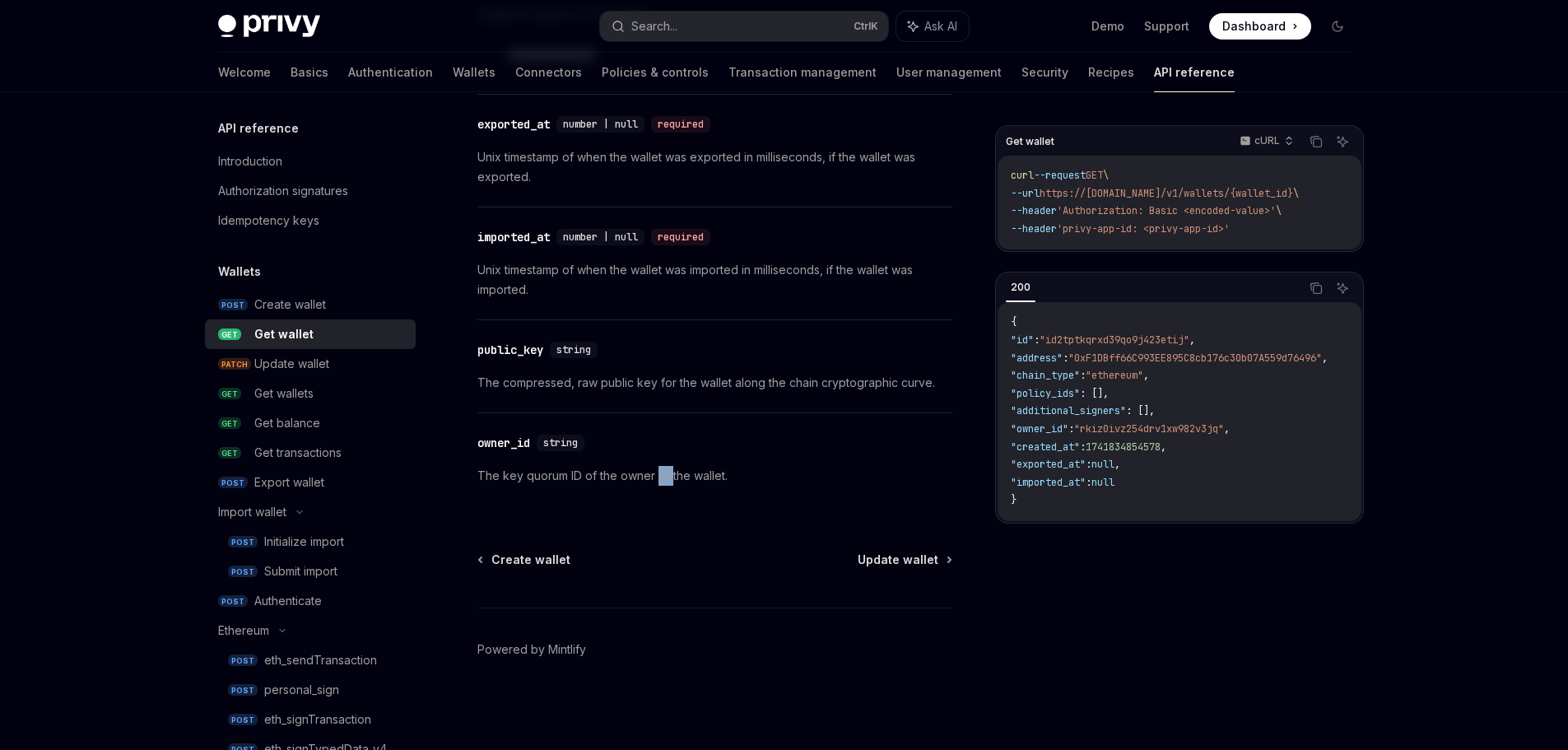
click at [661, 470] on p "The key quorum ID of the owner of the wallet." at bounding box center [715, 475] width 475 height 20
click at [762, 391] on p "The compressed, raw public key for the wallet along the chain cryptographic cur…" at bounding box center [715, 382] width 475 height 20
click at [756, 384] on p "The compressed, raw public key for the wallet along the chain cryptographic cur…" at bounding box center [715, 382] width 475 height 20
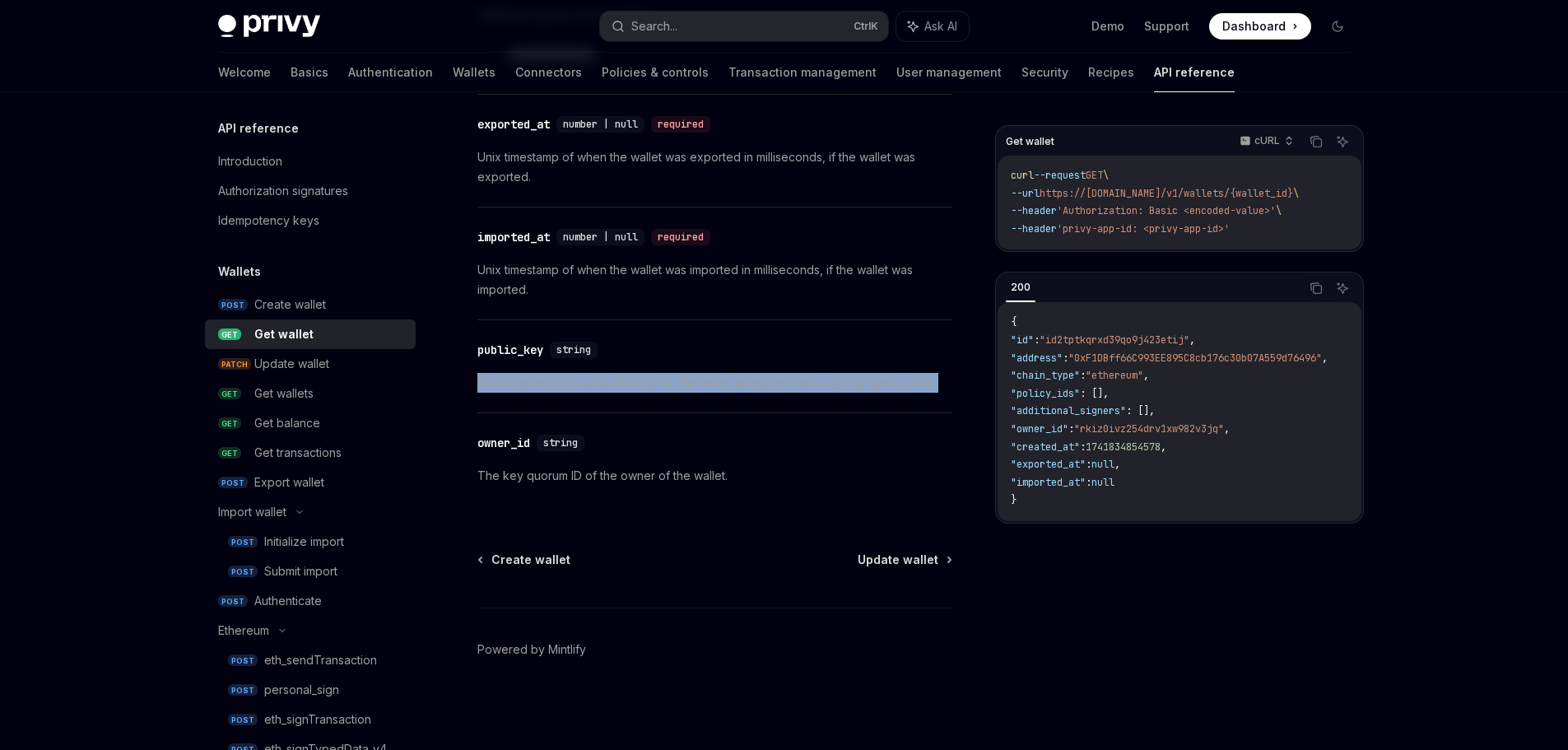
click at [756, 384] on p "The compressed, raw public key for the wallet along the chain cryptographic cur…" at bounding box center [715, 382] width 475 height 20
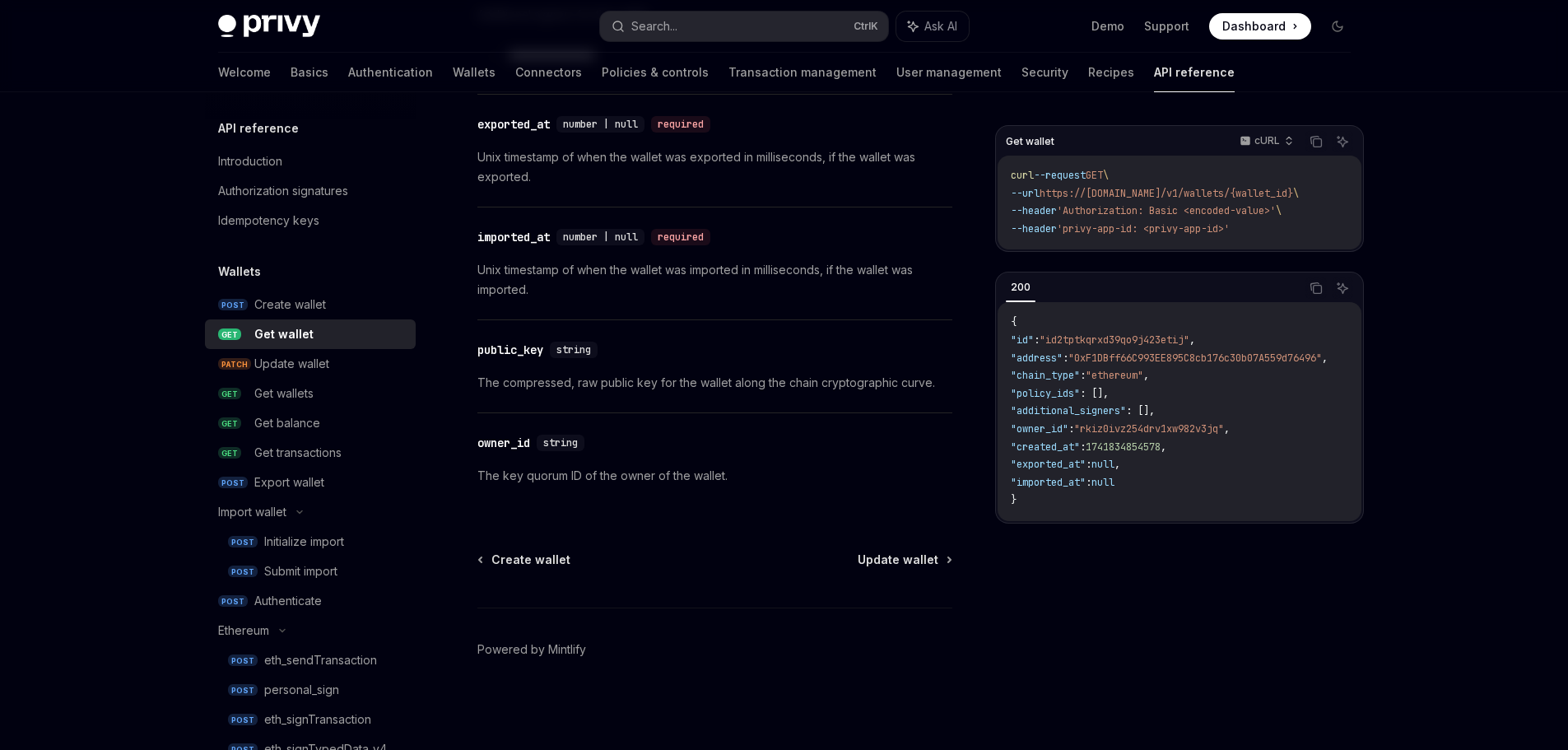
click at [745, 260] on p "Unix timestamp of when the wallet was imported in milliseconds, if the wallet w…" at bounding box center [715, 280] width 475 height 40
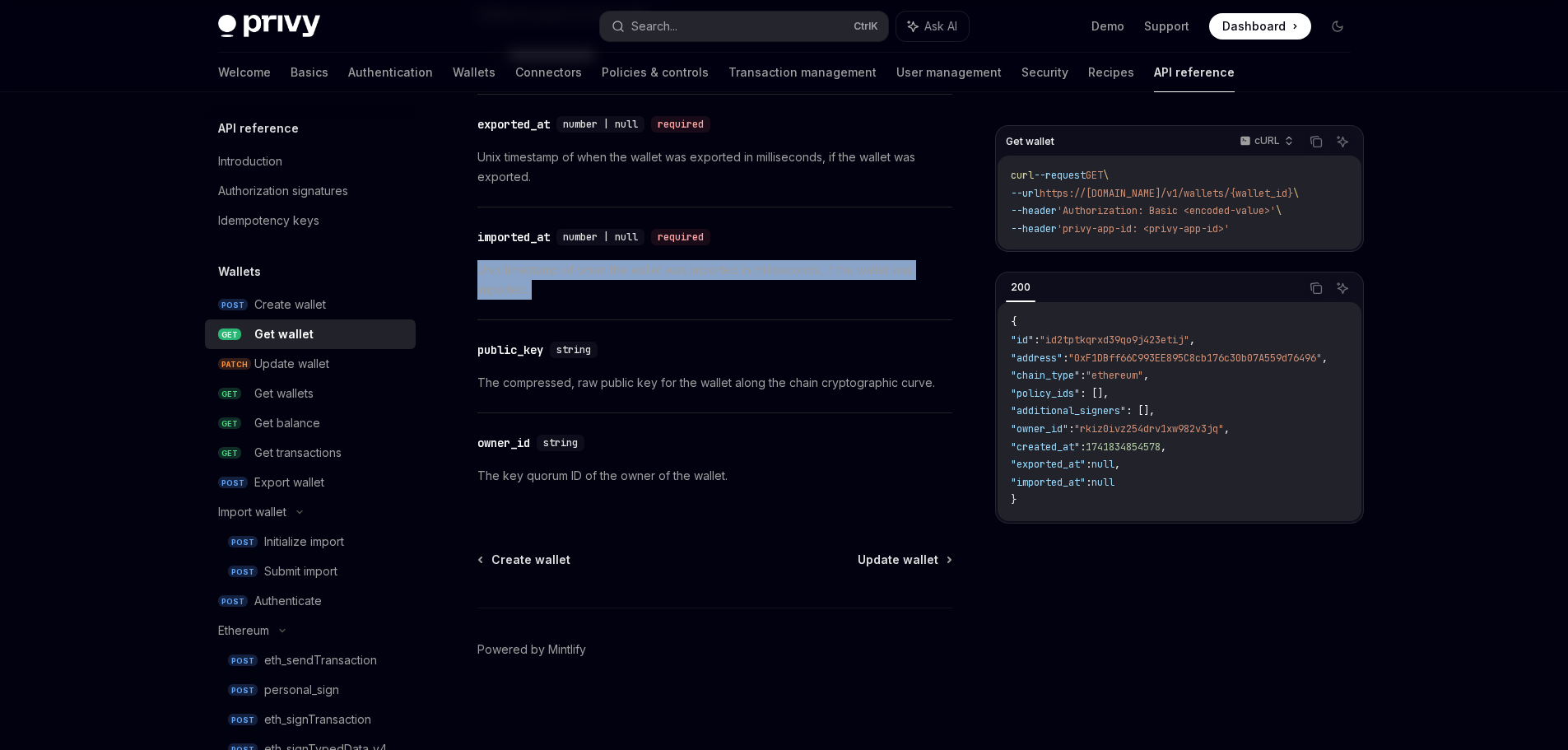
click at [745, 260] on p "Unix timestamp of when the wallet was imported in milliseconds, if the wallet w…" at bounding box center [715, 280] width 475 height 40
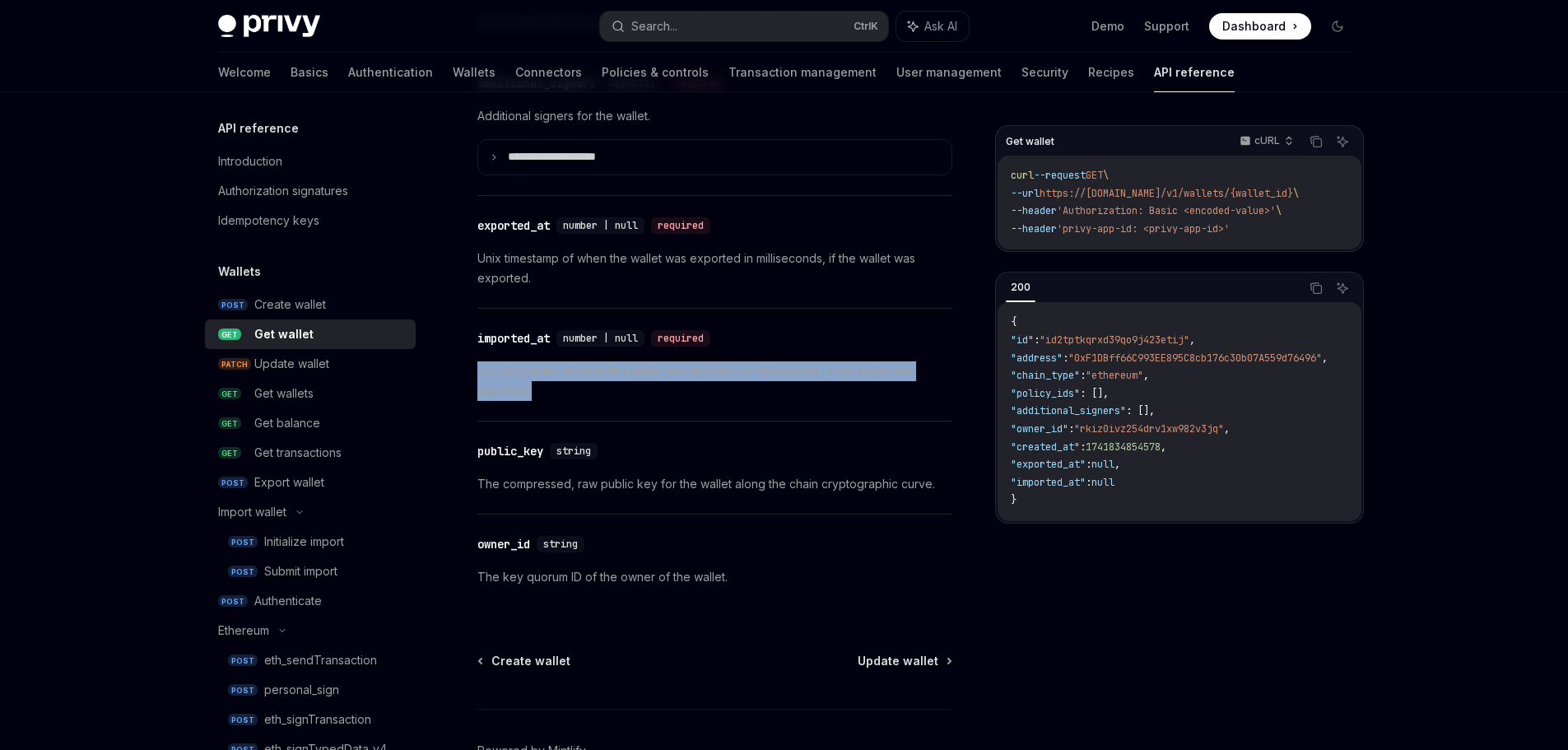
scroll to position [1224, 0]
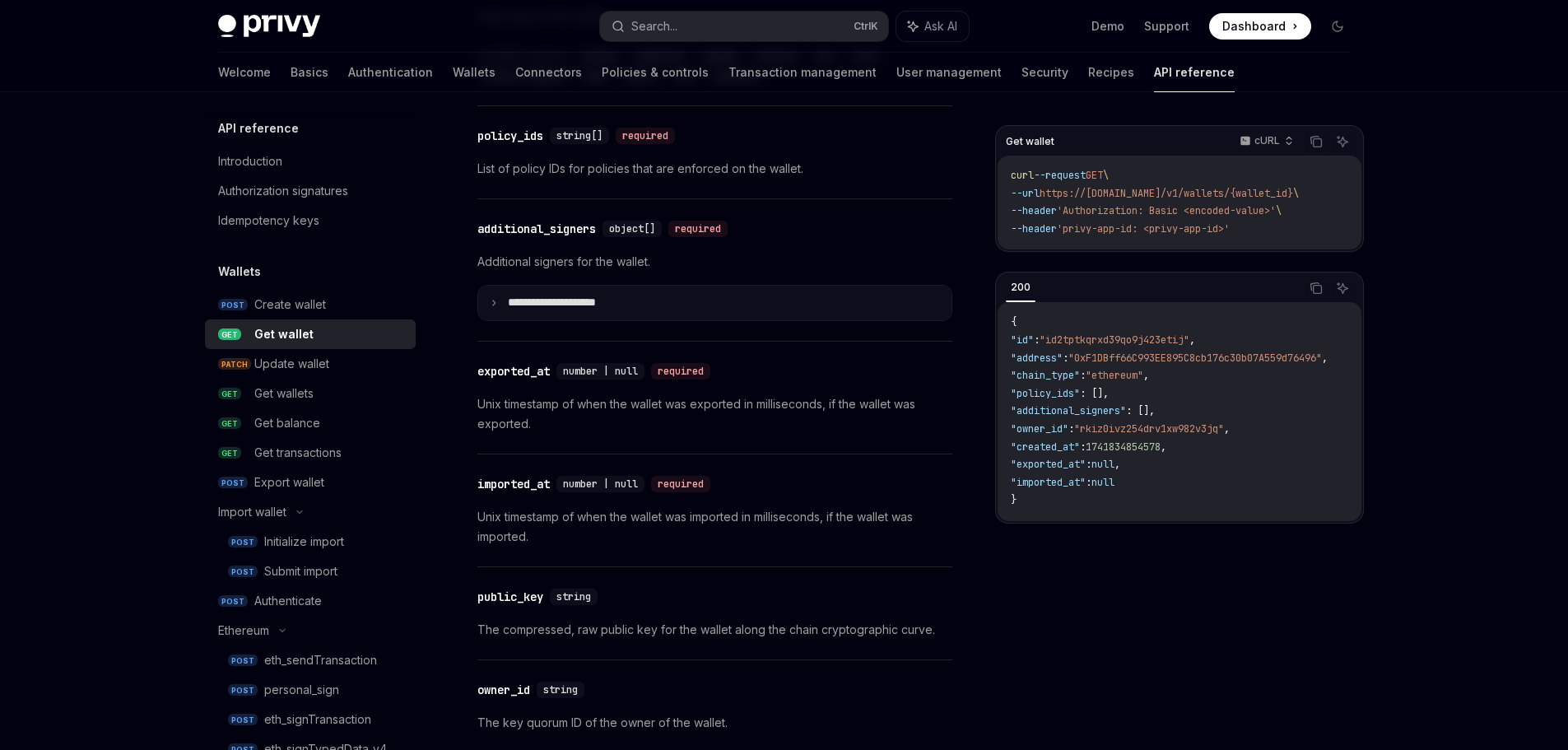
click at [494, 302] on icon at bounding box center [494, 303] width 9 height 9
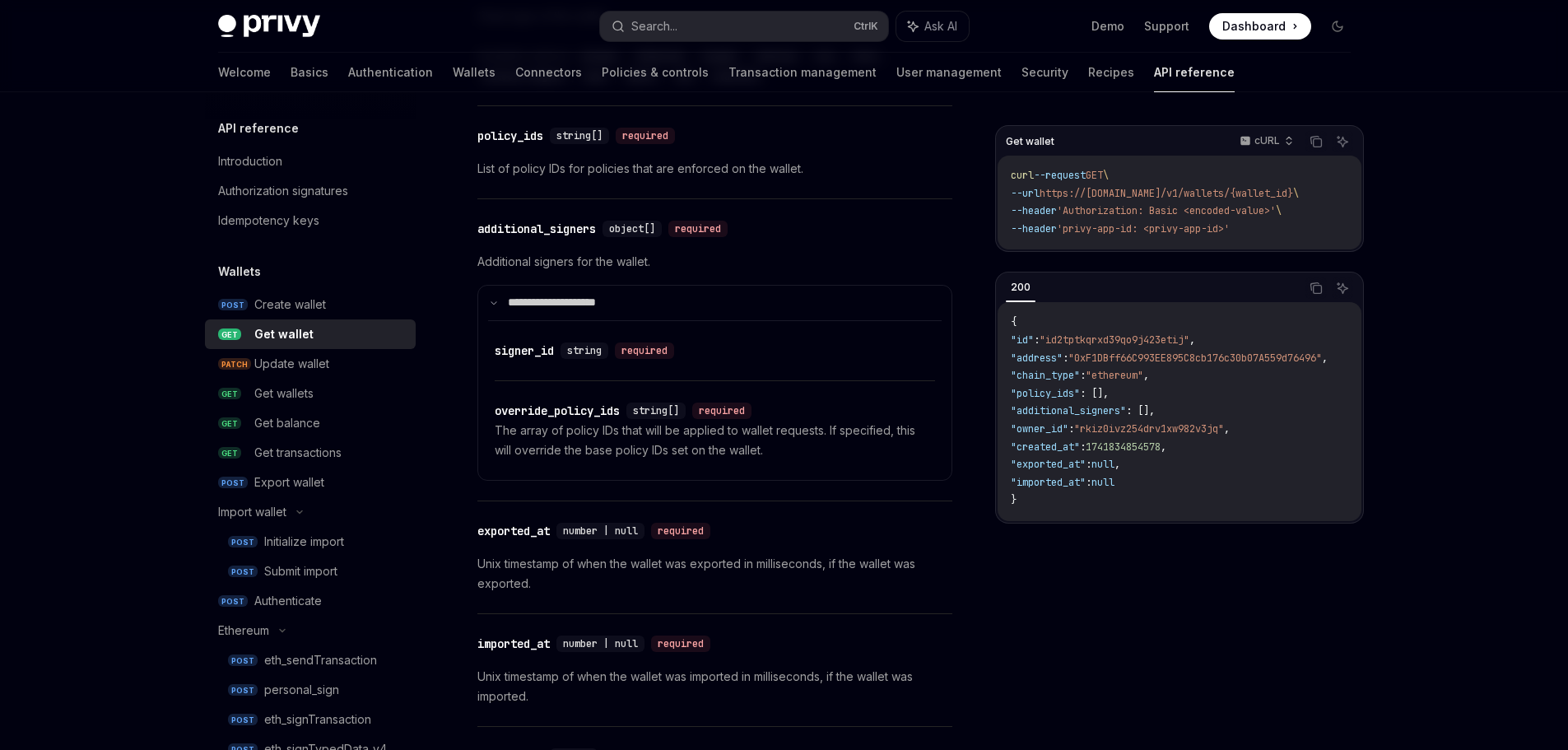
click at [550, 397] on div "​ override_policy_ids string[] required The array of policy IDs that will be ap…" at bounding box center [715, 430] width 441 height 99
click at [515, 352] on div "signer_id" at bounding box center [524, 350] width 60 height 16
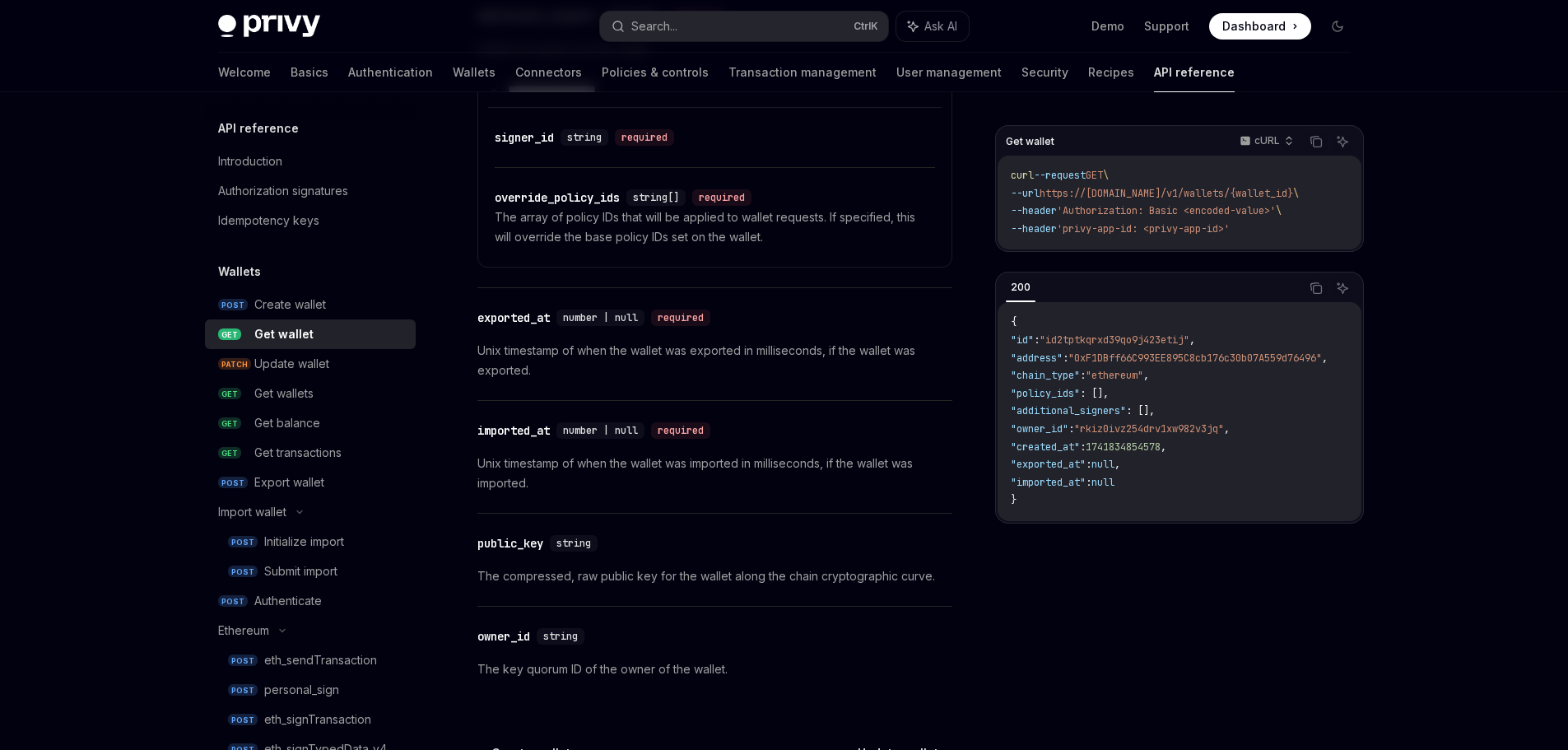
click at [515, 352] on div "**********" at bounding box center [715, 70] width 475 height 1256
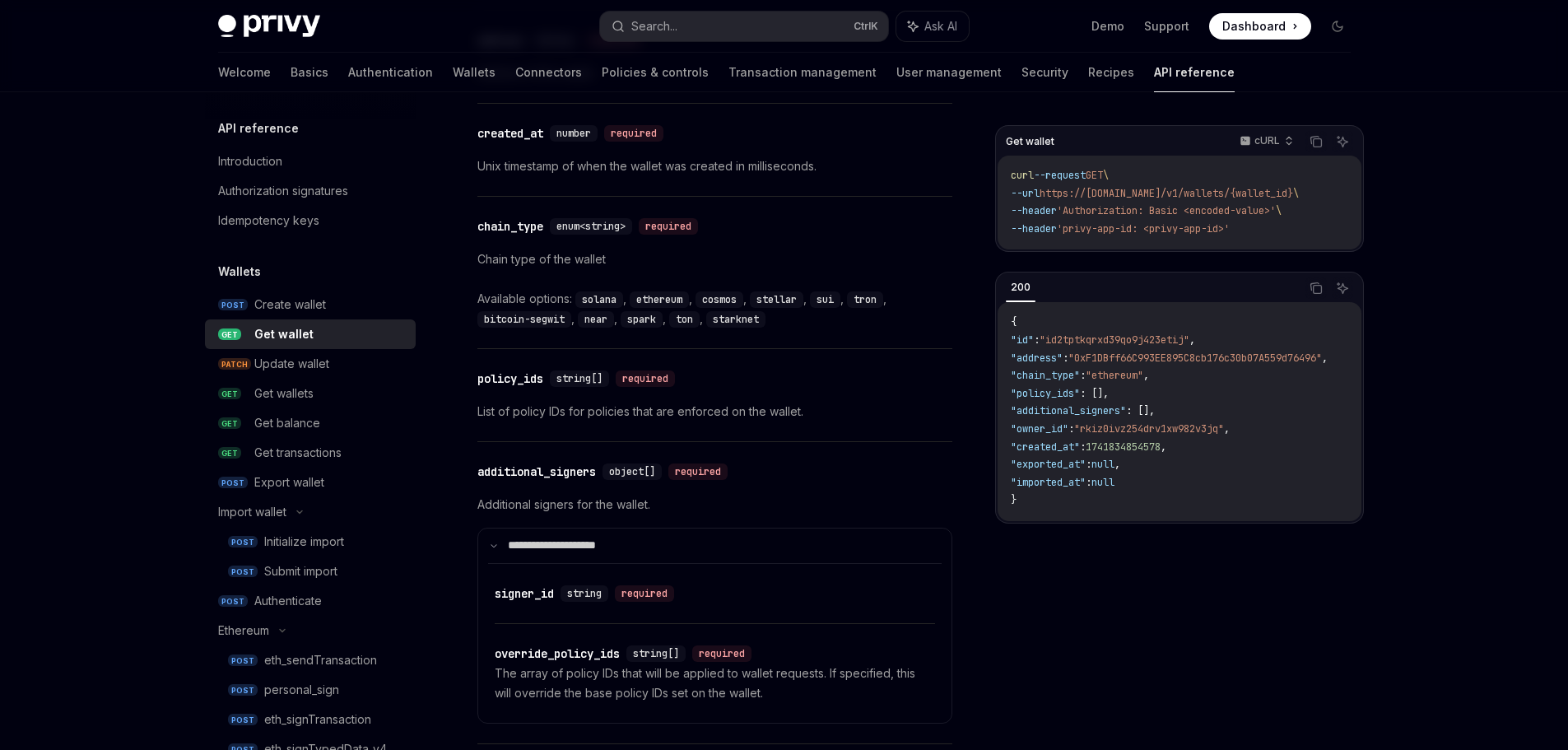
scroll to position [972, 0]
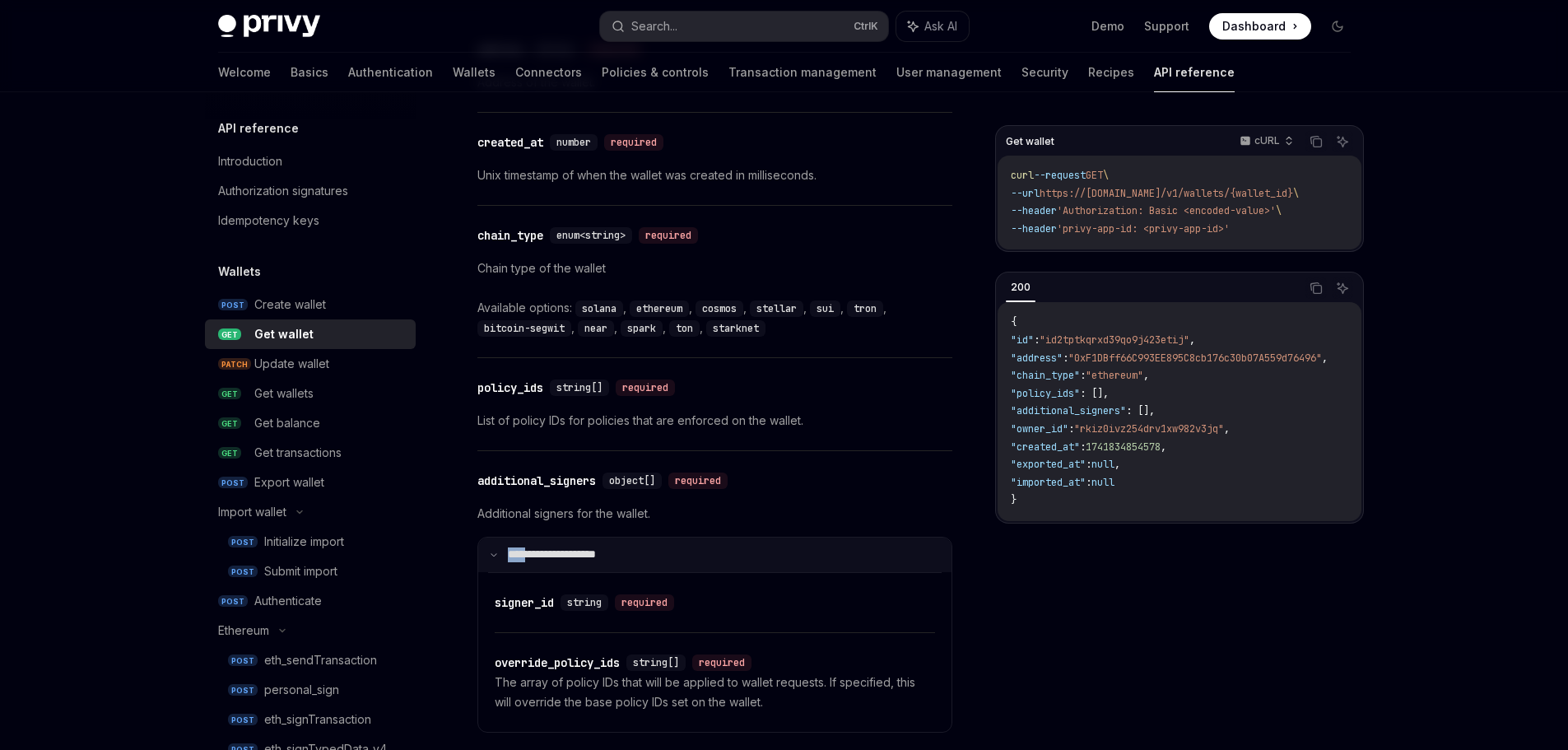
click at [494, 546] on summary "**********" at bounding box center [715, 555] width 474 height 35
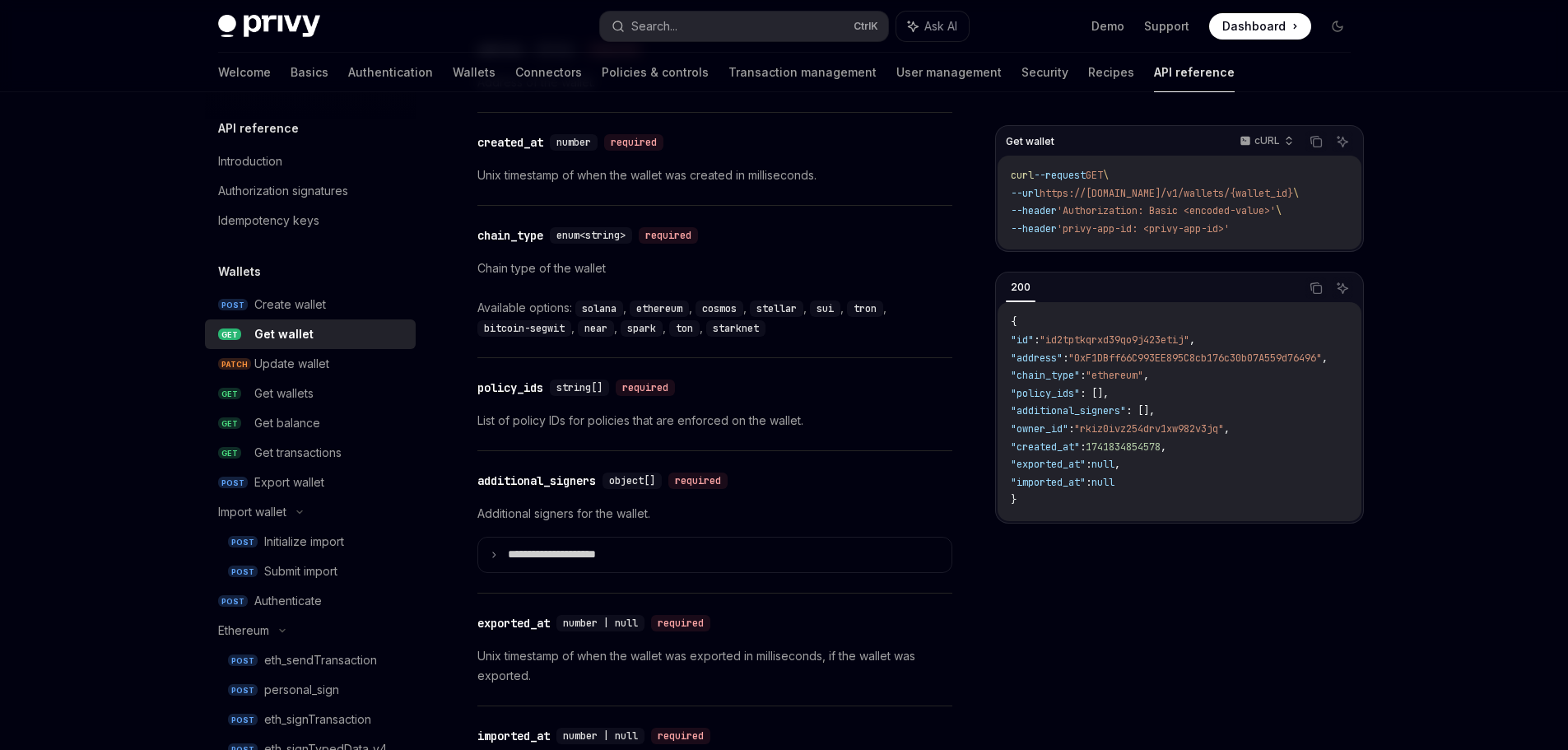
click at [491, 417] on p "List of policy IDs for policies that are enforced on the wallet." at bounding box center [715, 420] width 475 height 20
click at [626, 417] on p "List of policy IDs for policies that are enforced on the wallet." at bounding box center [715, 420] width 475 height 20
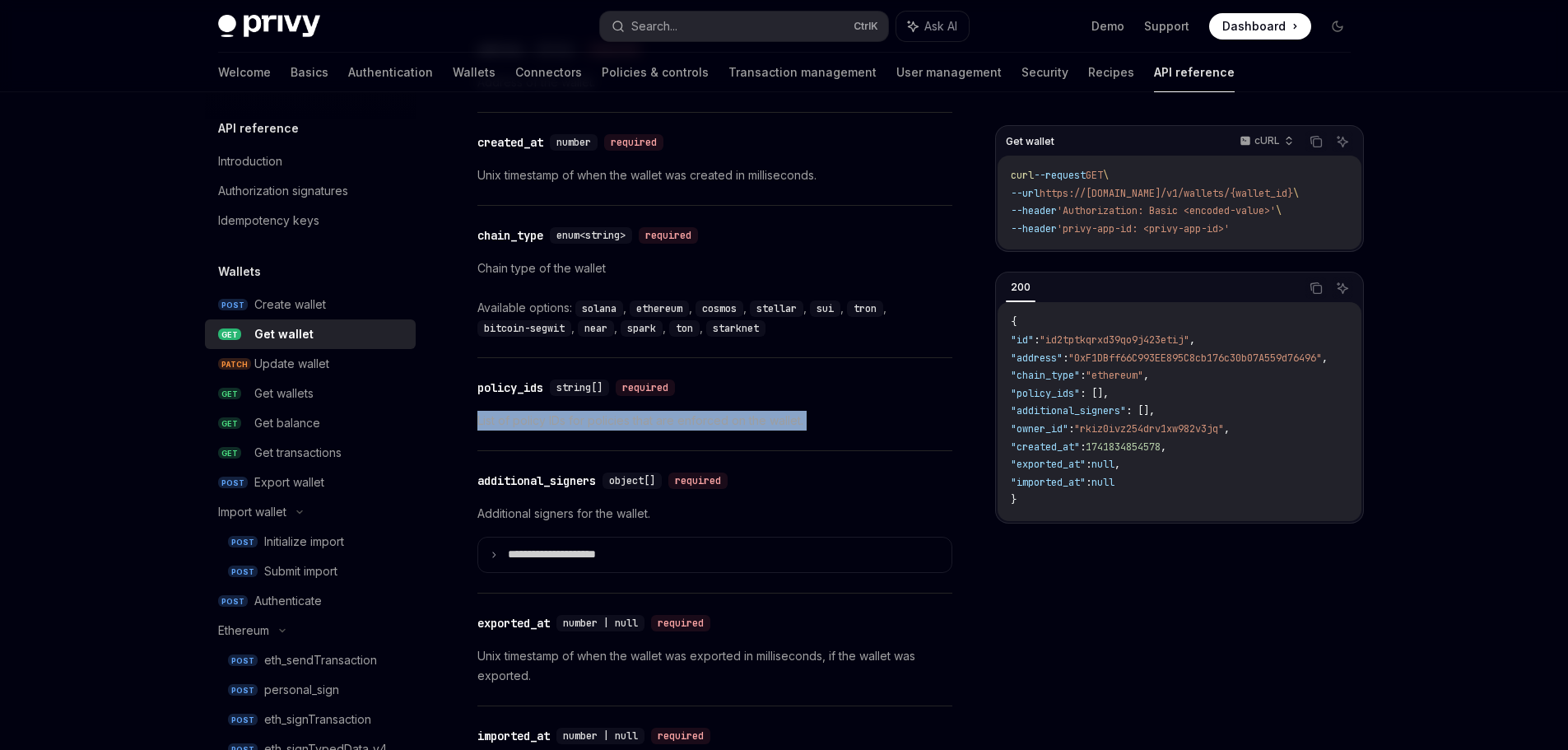
click at [626, 417] on p "List of policy IDs for policies that are enforced on the wallet." at bounding box center [715, 420] width 475 height 20
click at [1249, 663] on div "Get wallet cURL Copy Ask AI curl --request GET \ --url https://api.privy.io/v1/…" at bounding box center [1179, 437] width 369 height 625
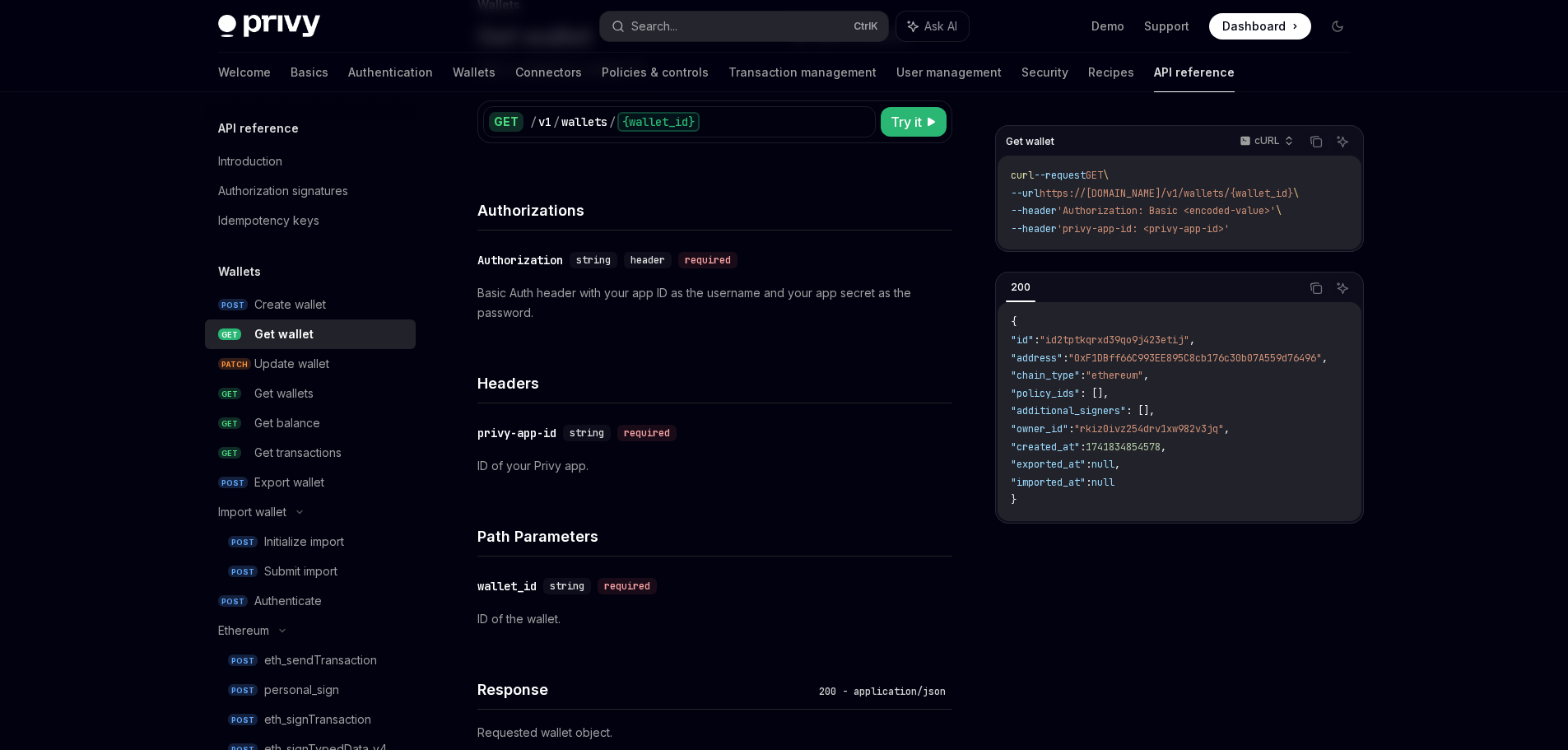
scroll to position [0, 0]
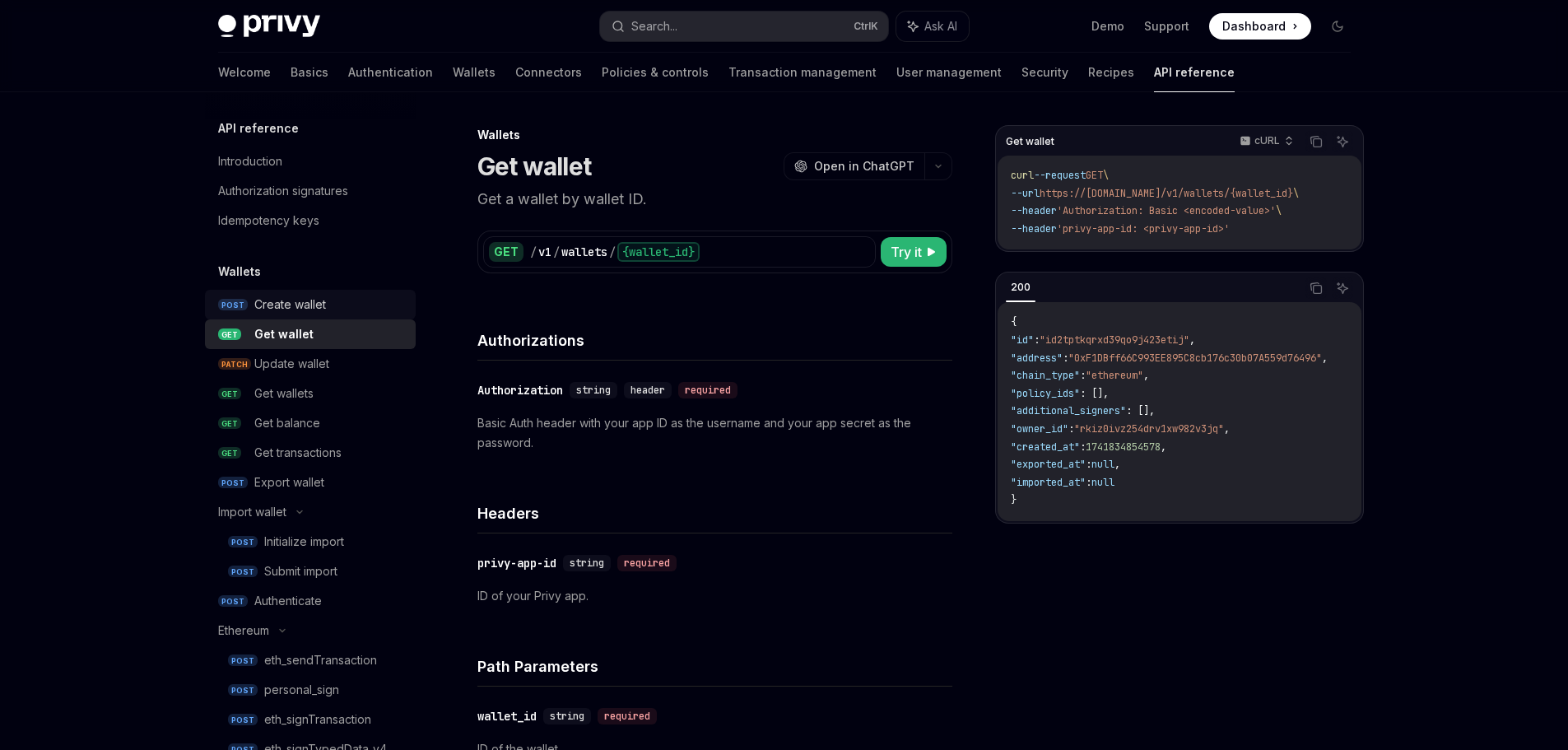
click at [315, 299] on div "Create wallet" at bounding box center [290, 304] width 72 height 20
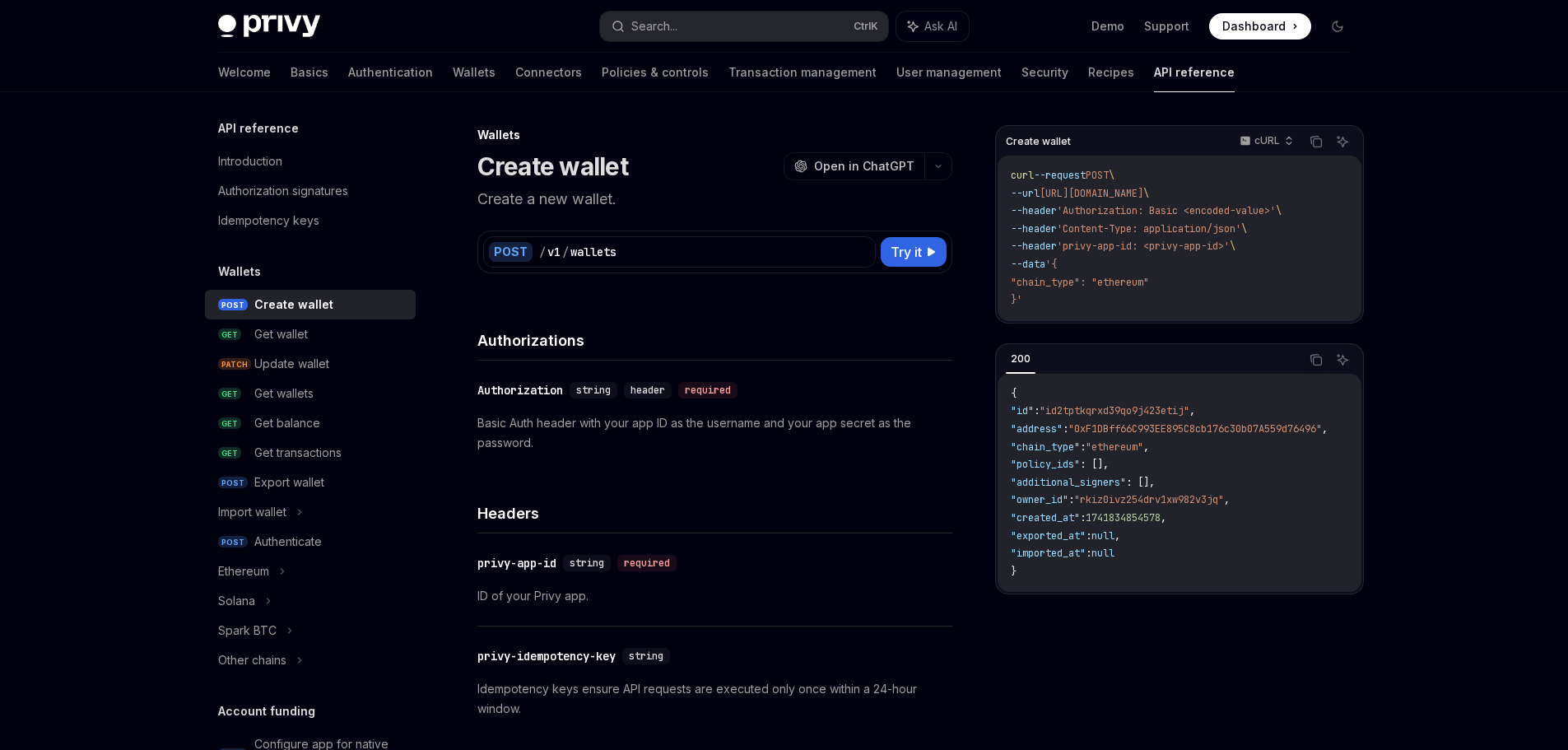
click at [1061, 593] on div "{ "id" : "id2tptkqrxd39qo9j423etij" , "address" : "0xF1DBff66C993EE895C8cb176c3…" at bounding box center [1179, 482] width 364 height 219
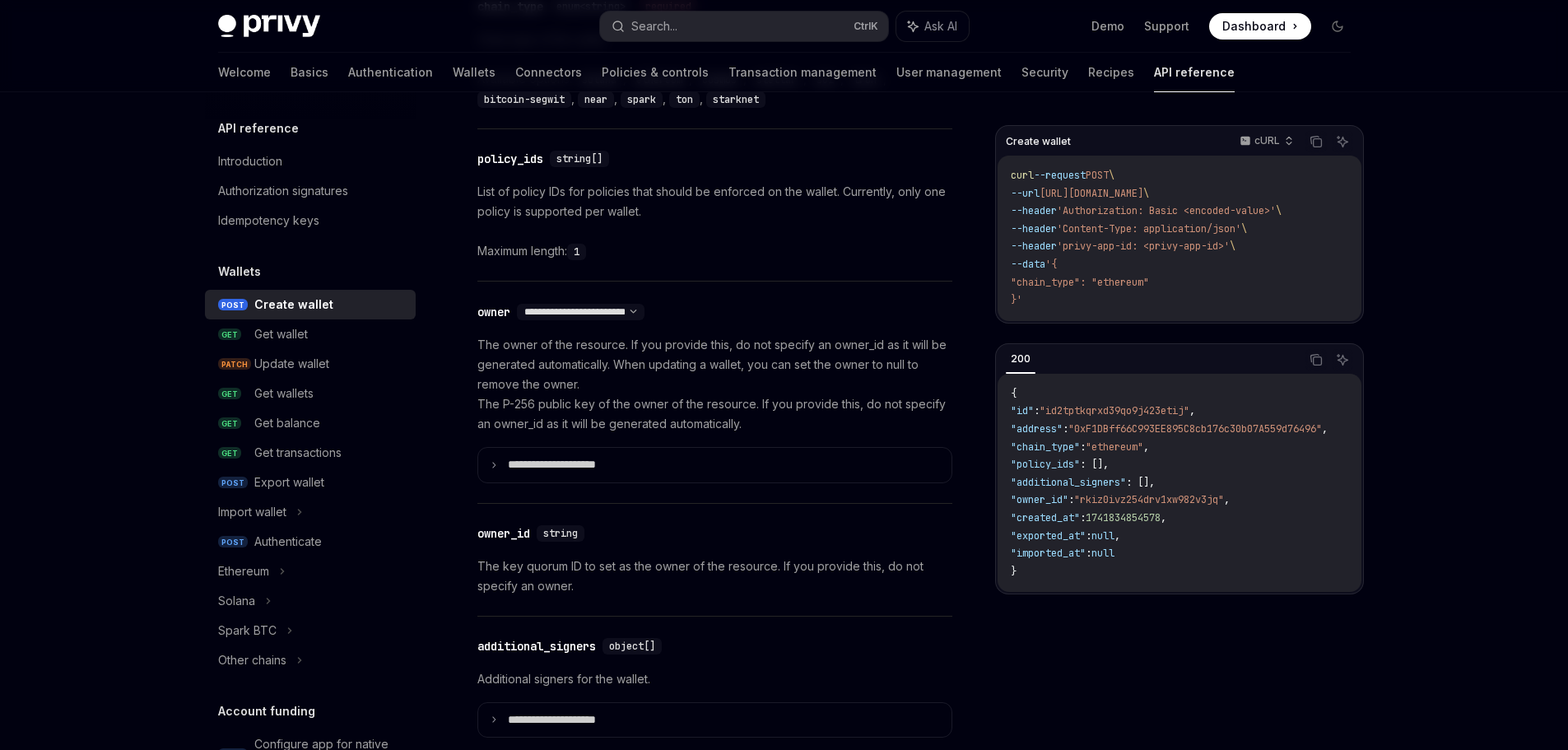
scroll to position [823, 0]
click at [325, 489] on div "Export wallet" at bounding box center [329, 482] width 151 height 20
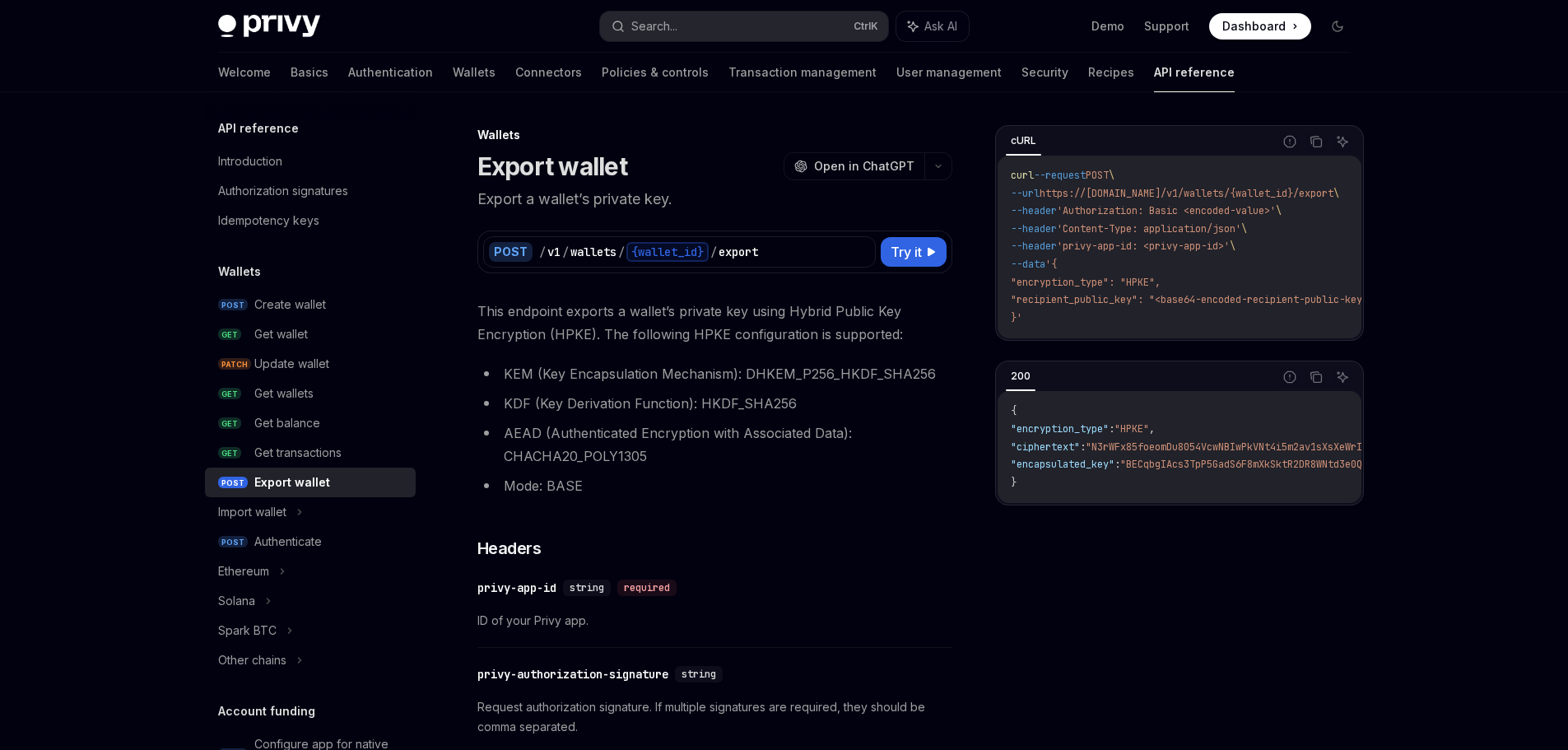
drag, startPoint x: 1040, startPoint y: 516, endPoint x: 1064, endPoint y: 516, distance: 24.0
click at [1064, 503] on div "{ "encryption_type" : "HPKE" , "ciphertext" : "N3rWFx85foeomDu8054VcwNBIwPkVNt4…" at bounding box center [1179, 447] width 364 height 112
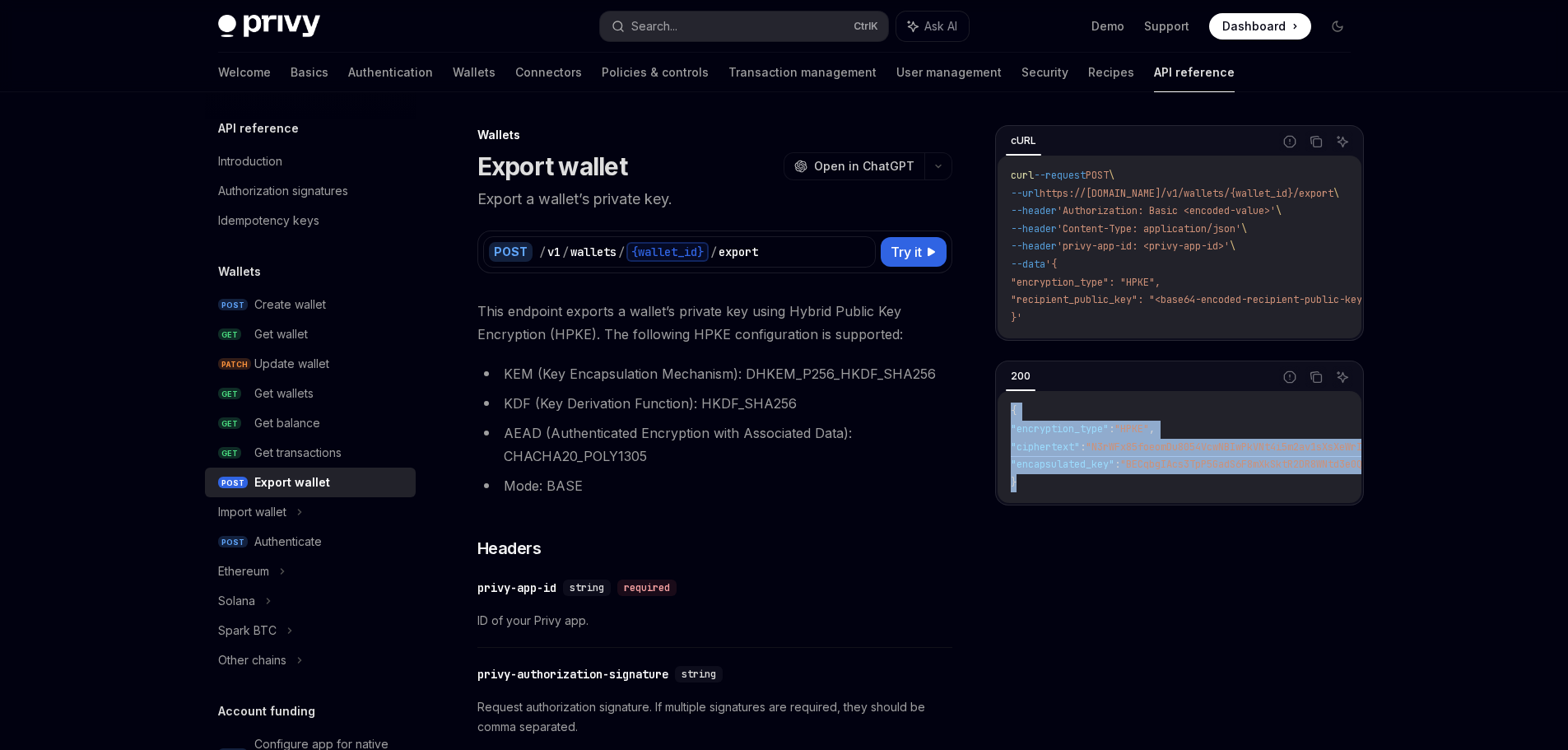
drag, startPoint x: 1047, startPoint y: 505, endPoint x: 1001, endPoint y: 411, distance: 104.7
click at [1001, 411] on div "{ "encryption_type" : "HPKE" , "ciphertext" : "N3rWFx85foeomDu8054VcwNBIwPkVNt4…" at bounding box center [1179, 447] width 364 height 112
click at [1055, 492] on code "{ "encryption_type" : "HPKE" , "ciphertext" : "N3rWFx85foeomDu8054VcwNBIwPkVNt4…" at bounding box center [1345, 447] width 667 height 89
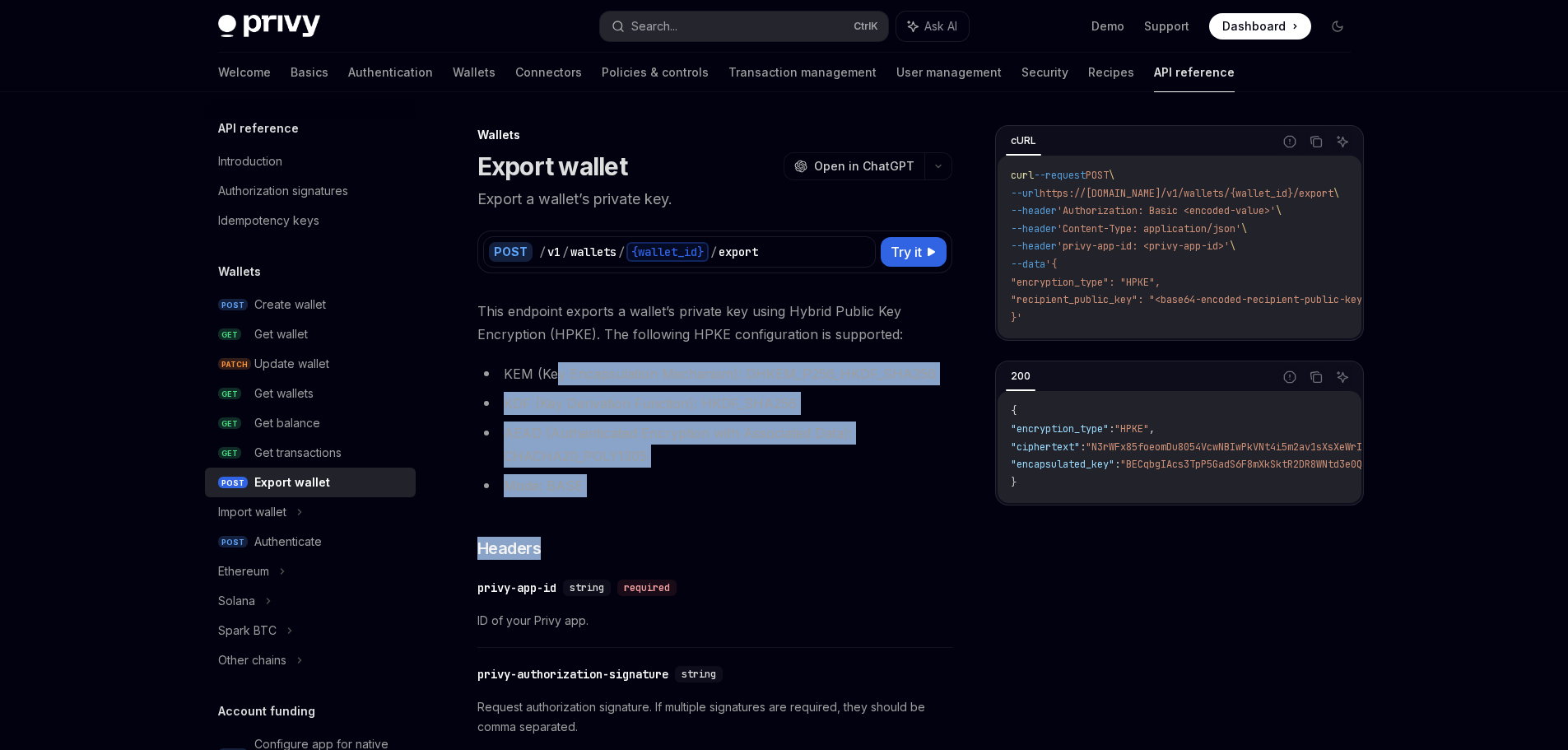
drag, startPoint x: 558, startPoint y: 353, endPoint x: 718, endPoint y: 519, distance: 230.6
click at [768, 411] on li "KDF (Key Derivation Function): HKDF_SHA256" at bounding box center [715, 403] width 475 height 23
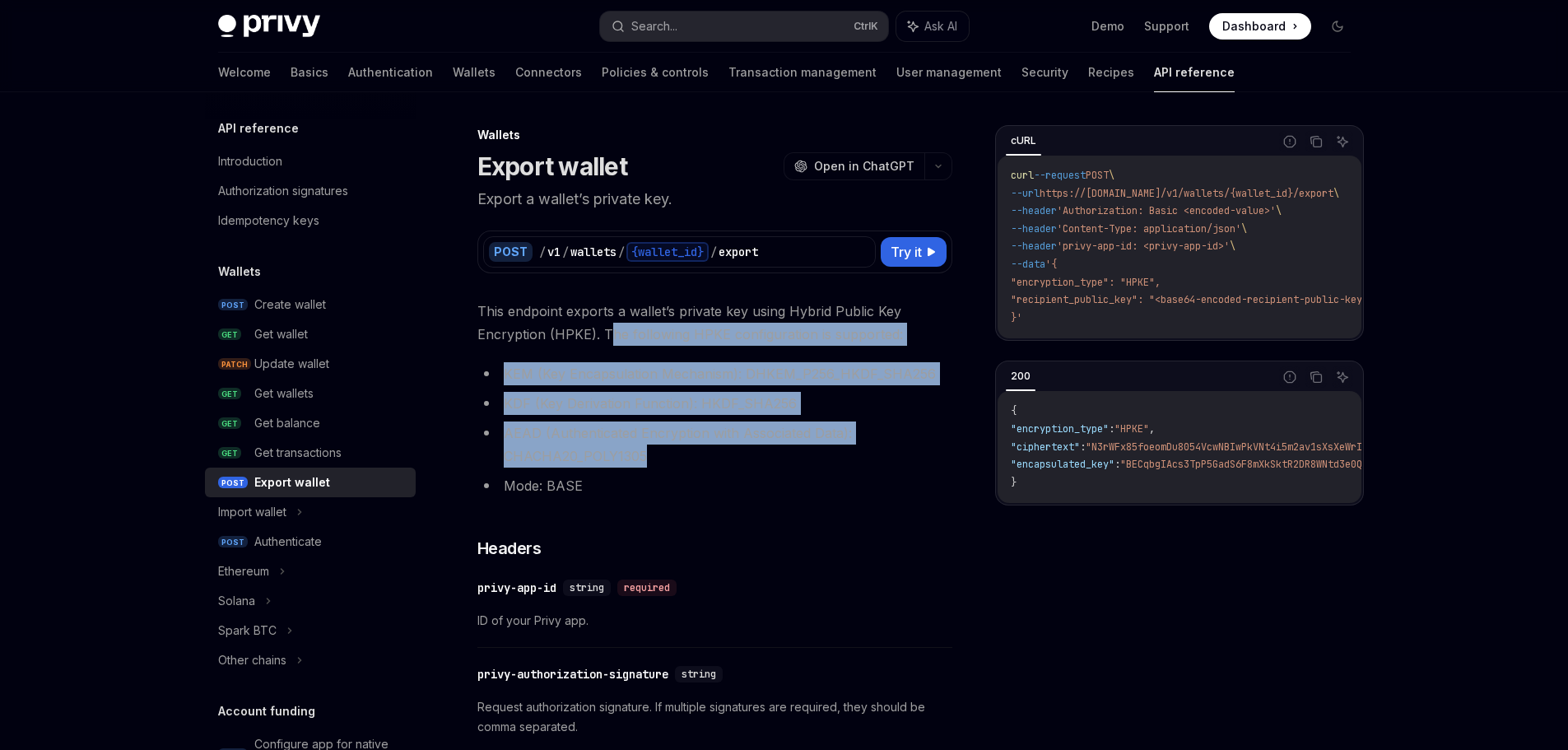
drag, startPoint x: 612, startPoint y: 337, endPoint x: 726, endPoint y: 477, distance: 180.5
click at [726, 477] on li "Mode: BASE" at bounding box center [715, 486] width 475 height 23
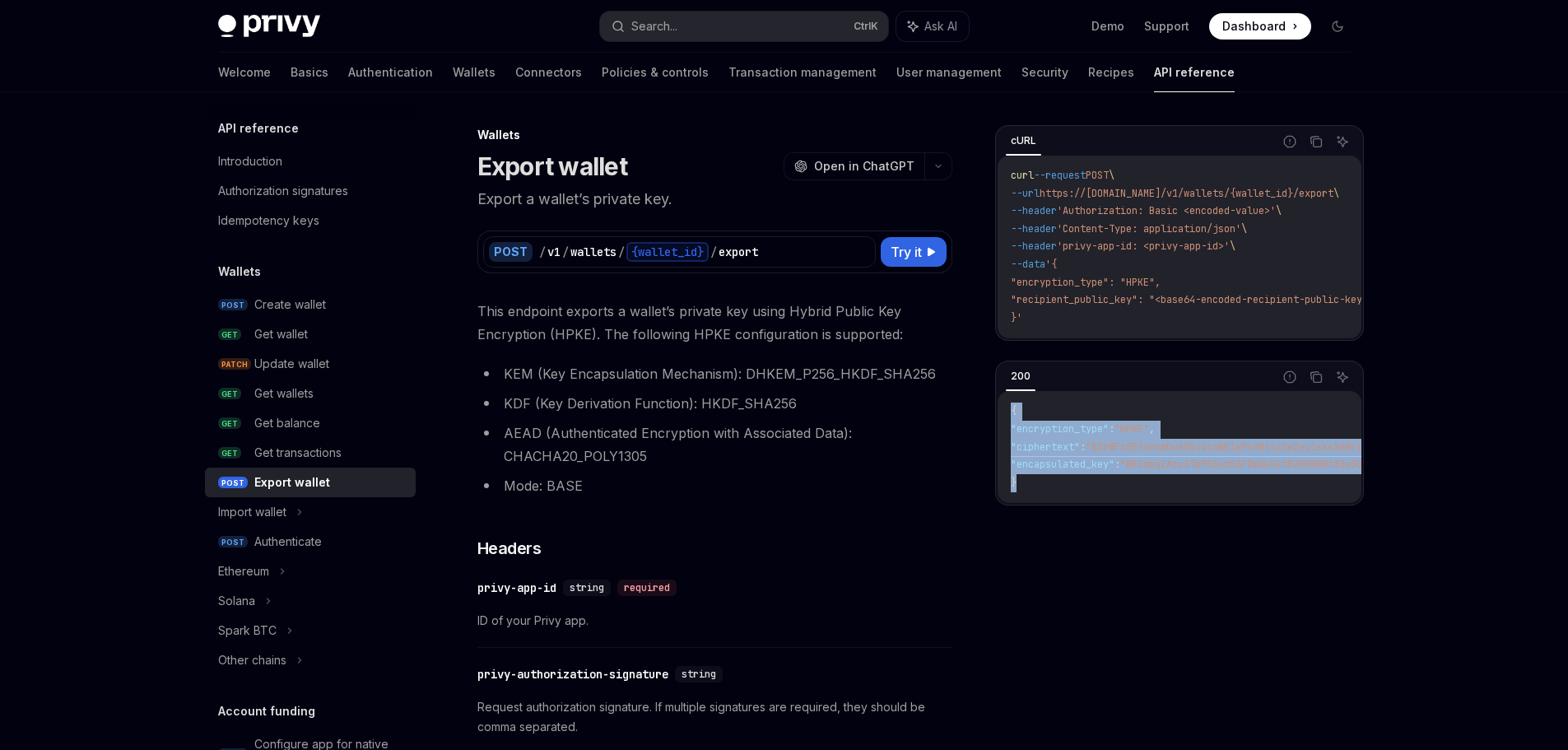
drag, startPoint x: 1034, startPoint y: 495, endPoint x: 1009, endPoint y: 420, distance: 79.1
click at [1009, 420] on div "{ "encryption_type" : "HPKE" , "ciphertext" : "N3rWFx85foeomDu8054VcwNBIwPkVNt4…" at bounding box center [1179, 447] width 364 height 112
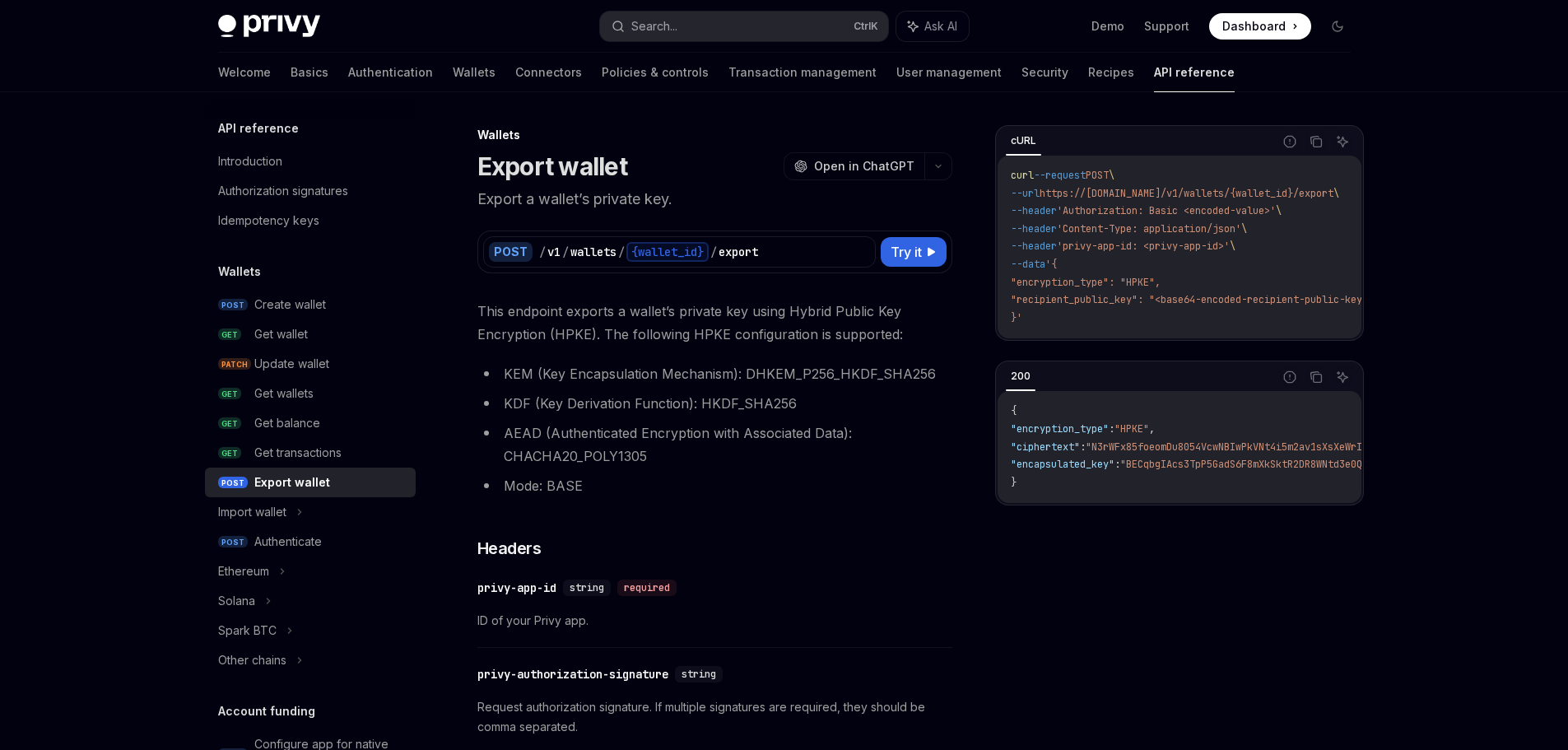
click at [780, 432] on li "AEAD (Authenticated Encryption with Associated Data): CHACHA20_POLY1305" at bounding box center [715, 444] width 475 height 46
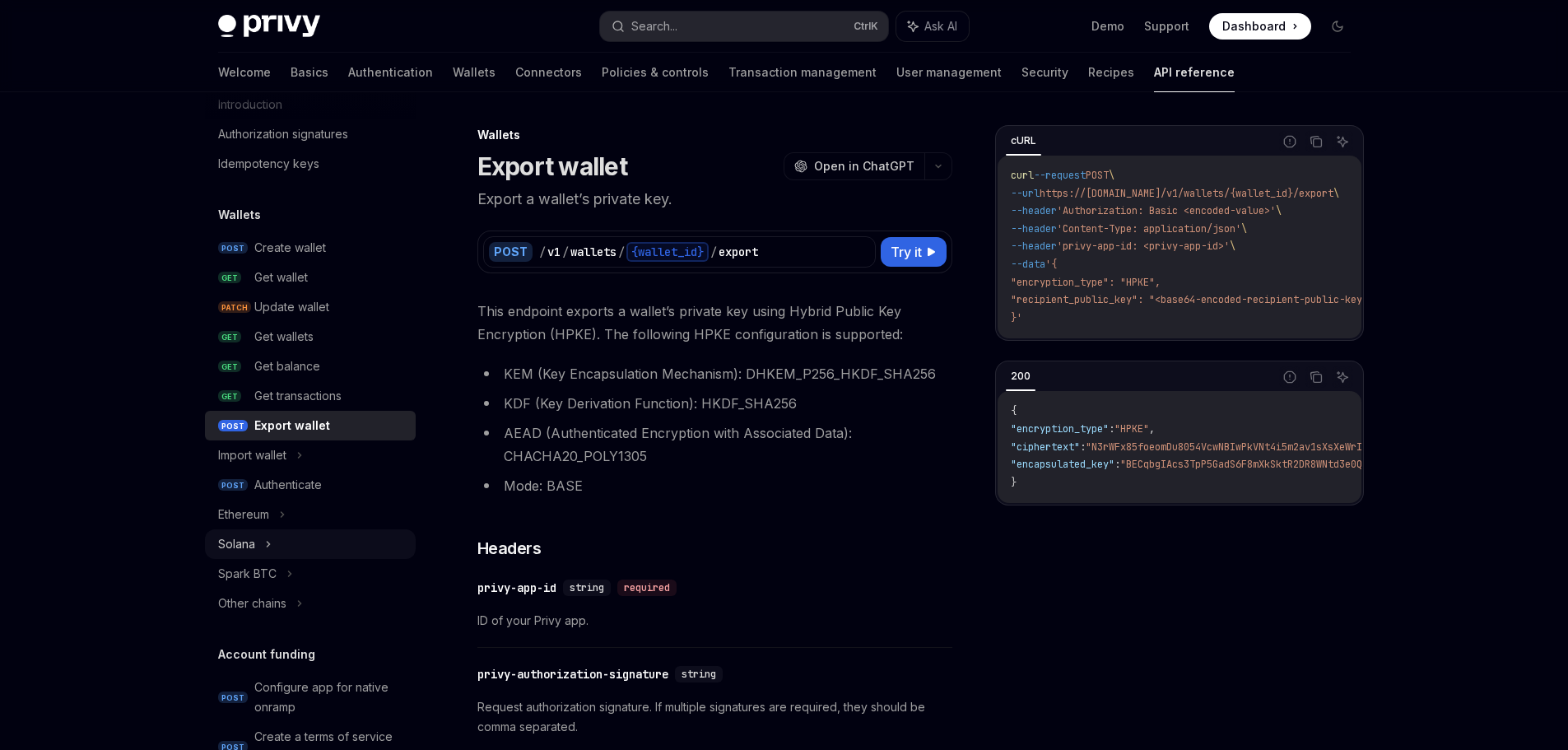
scroll to position [164, 0]
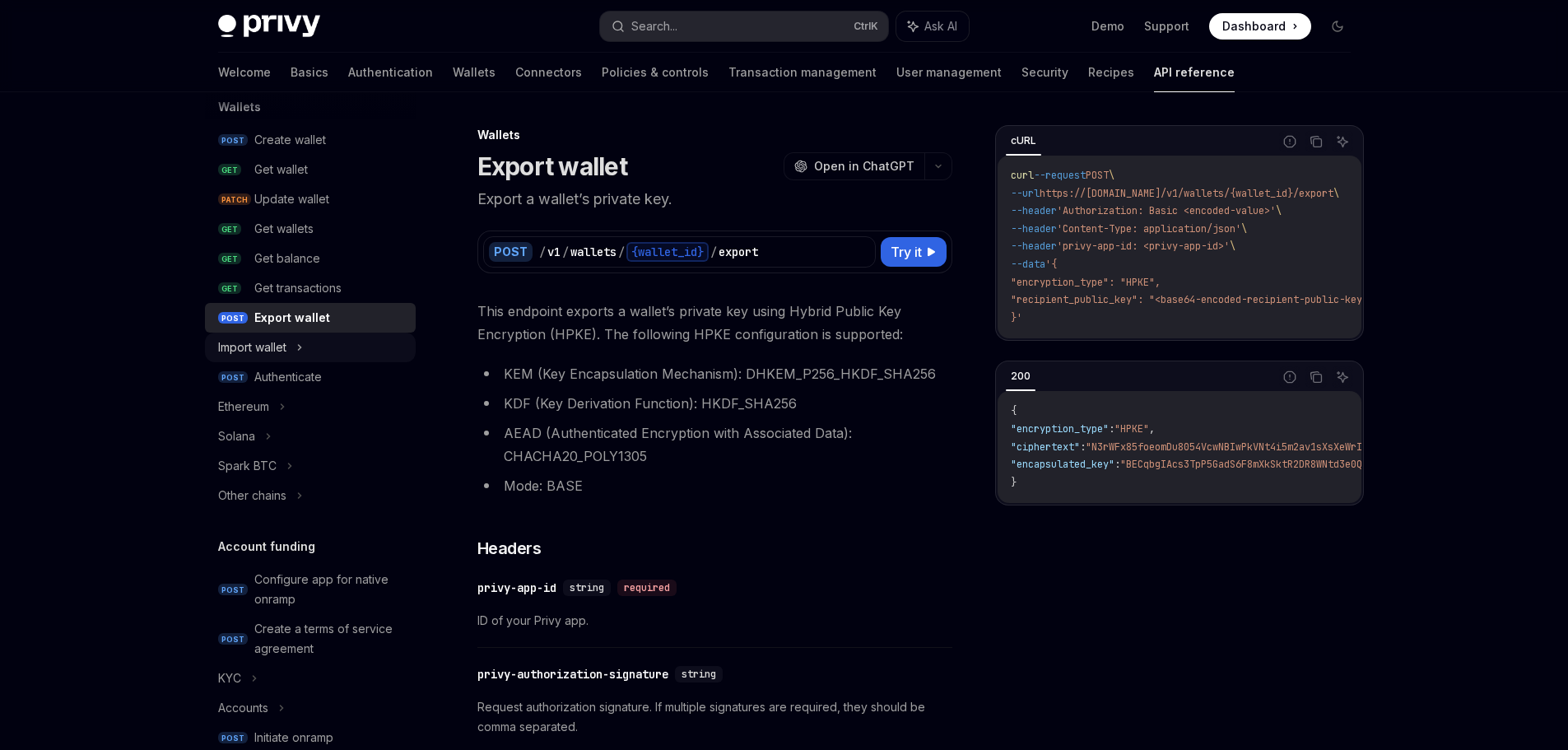
click at [307, 350] on div "Import wallet" at bounding box center [310, 347] width 211 height 29
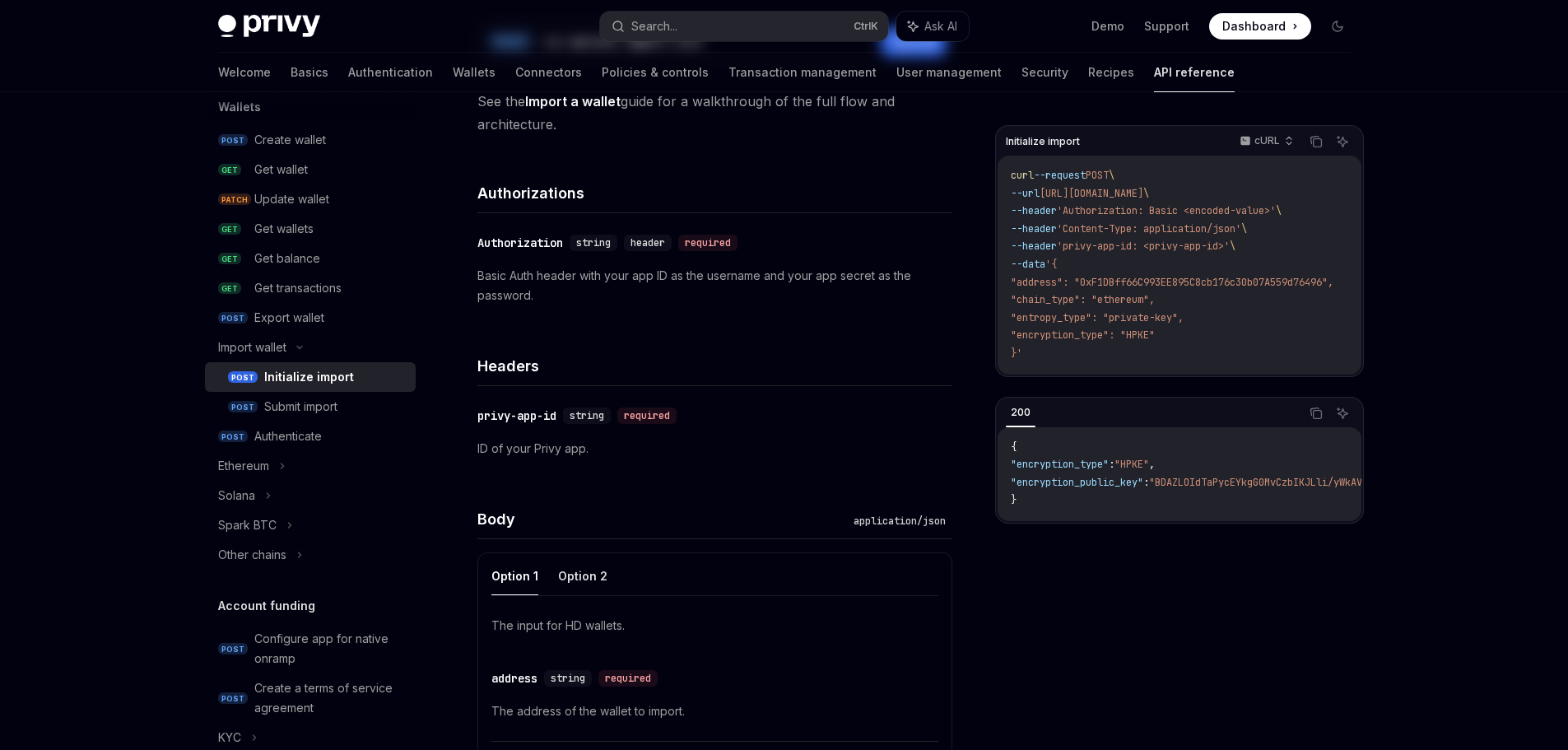
scroll to position [411, 0]
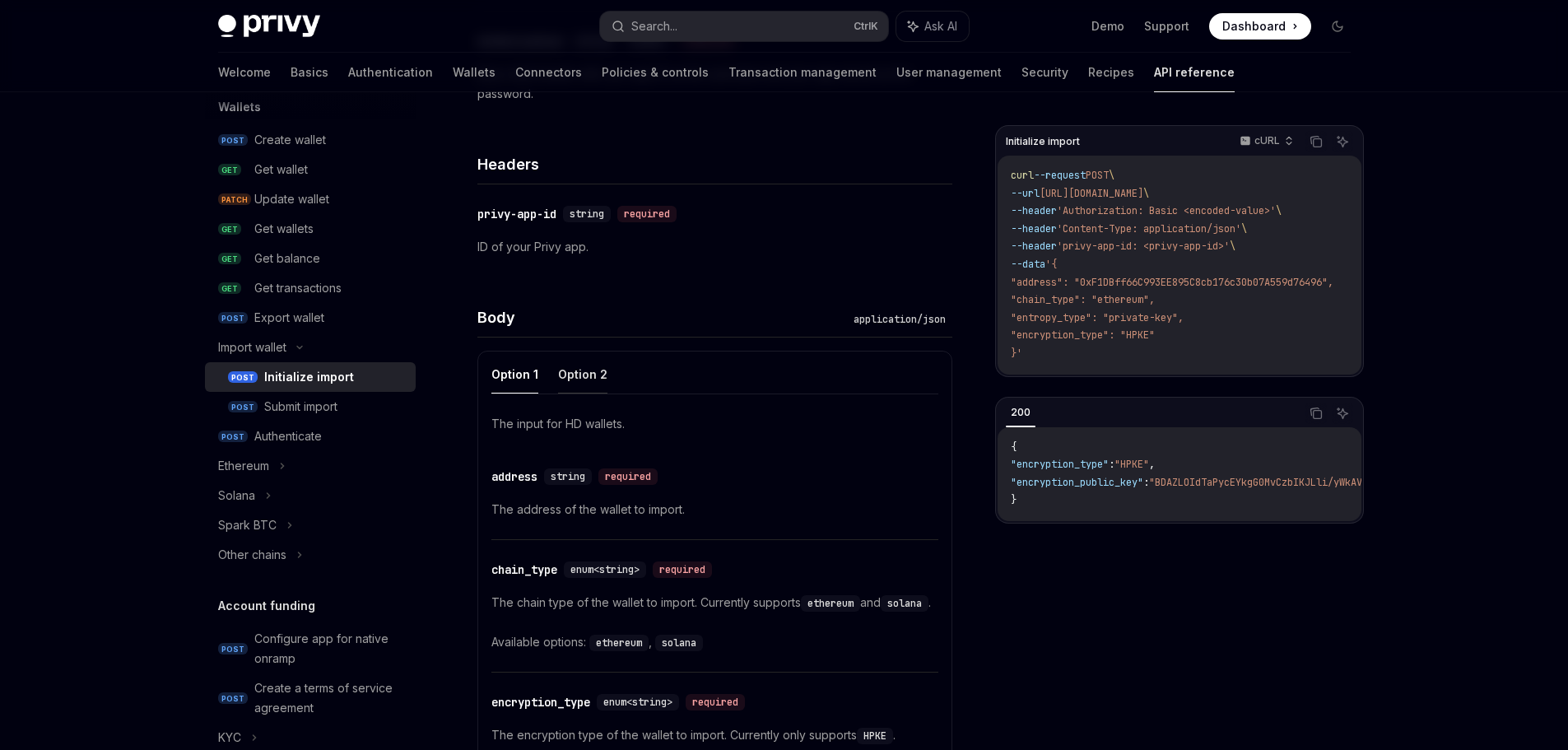
click at [565, 366] on button "Option 2" at bounding box center [583, 373] width 49 height 39
click at [503, 379] on button "Option 1" at bounding box center [515, 373] width 47 height 39
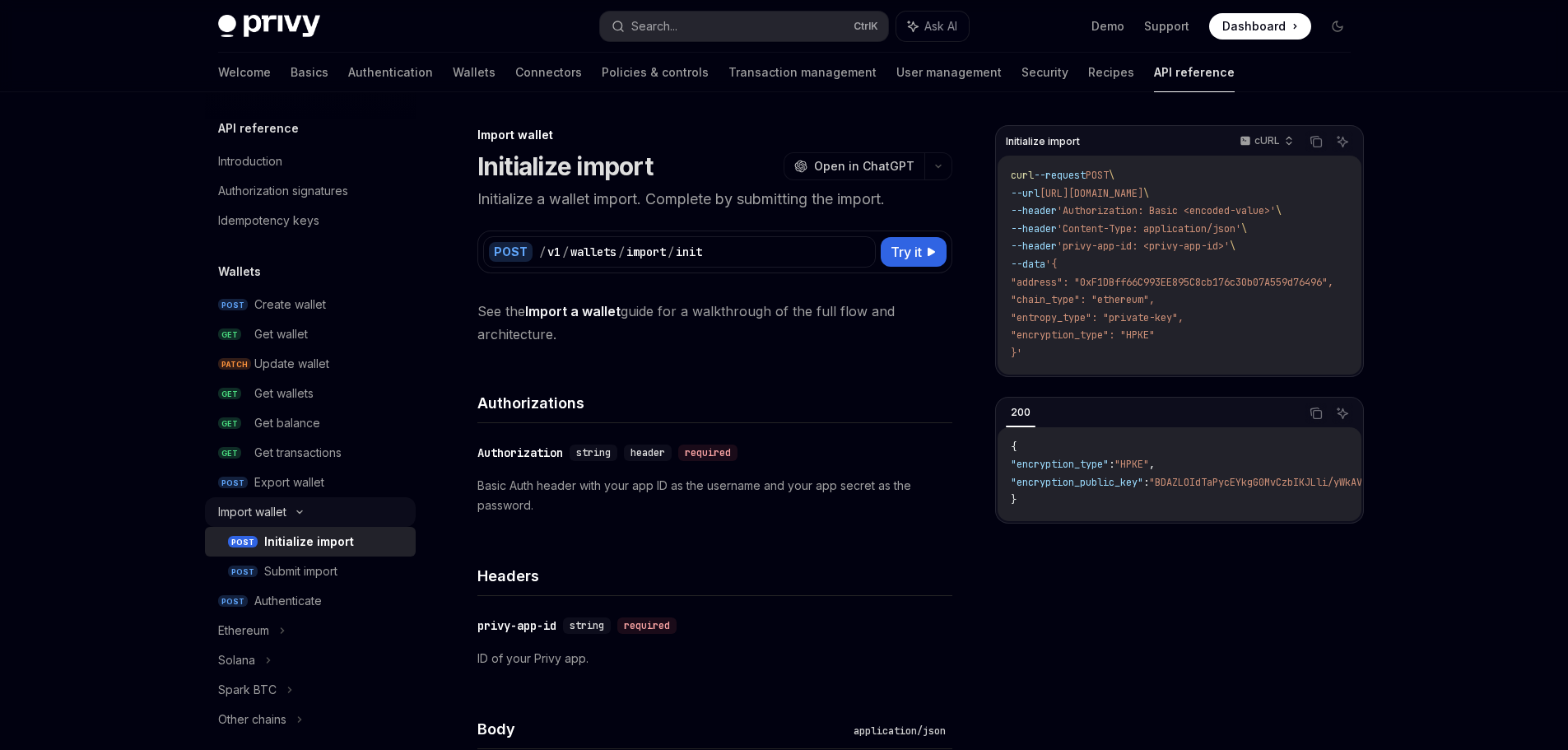
click at [301, 514] on icon at bounding box center [299, 512] width 20 height 7
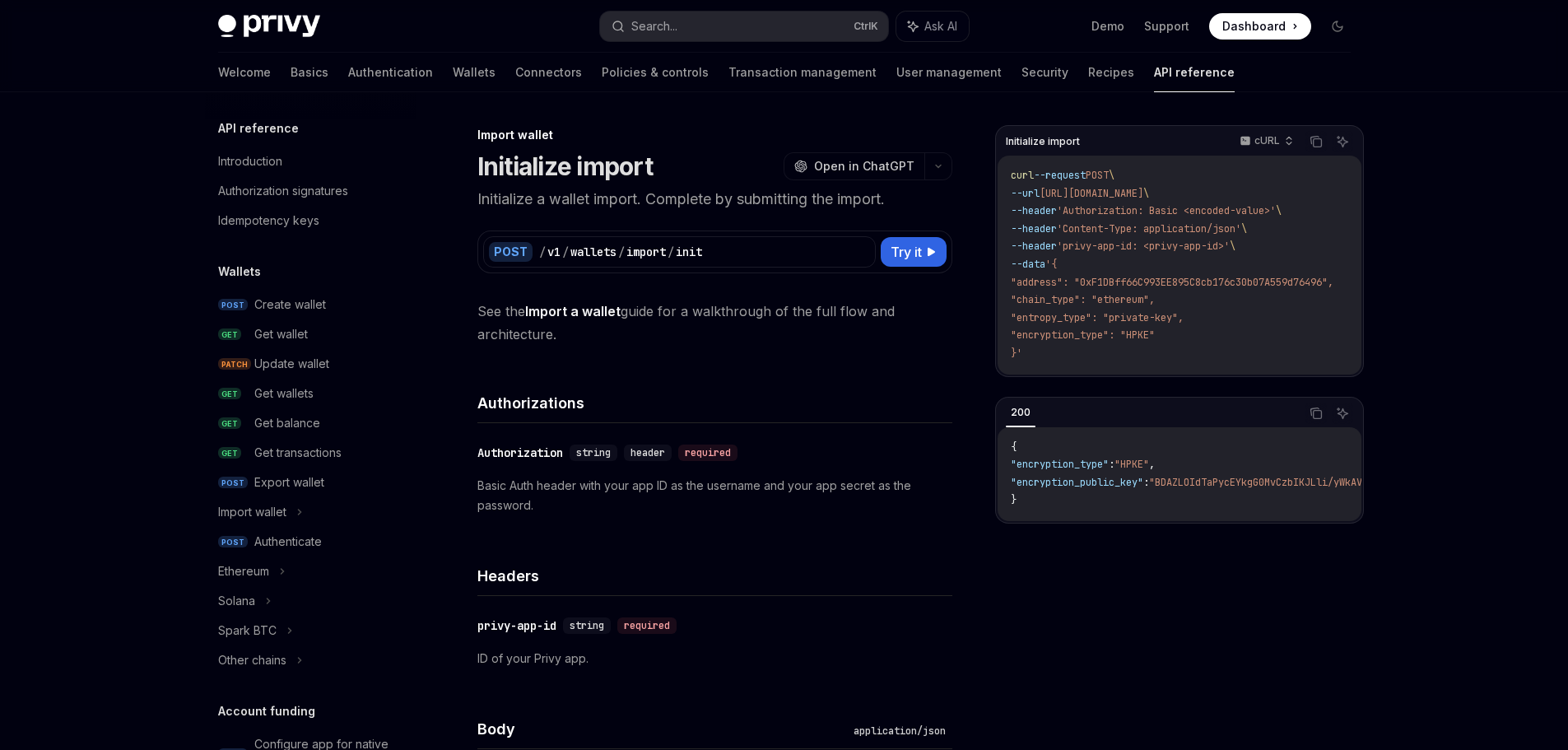
drag, startPoint x: 472, startPoint y: 303, endPoint x: 593, endPoint y: 336, distance: 125.4
click at [604, 337] on span "See the Import a wallet guide for a walkthrough of the full flow and architectu…" at bounding box center [715, 322] width 475 height 46
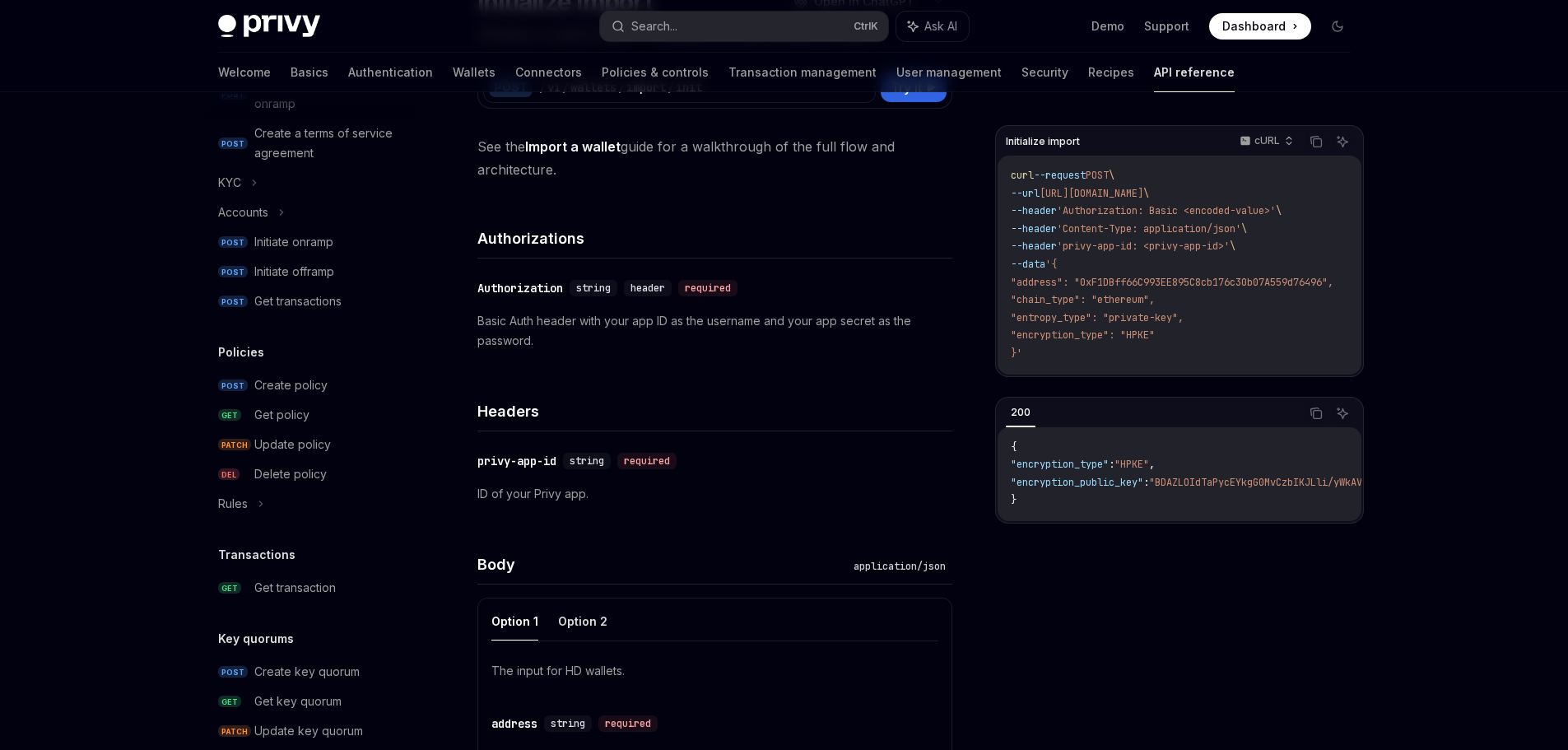
scroll to position [651, 0]
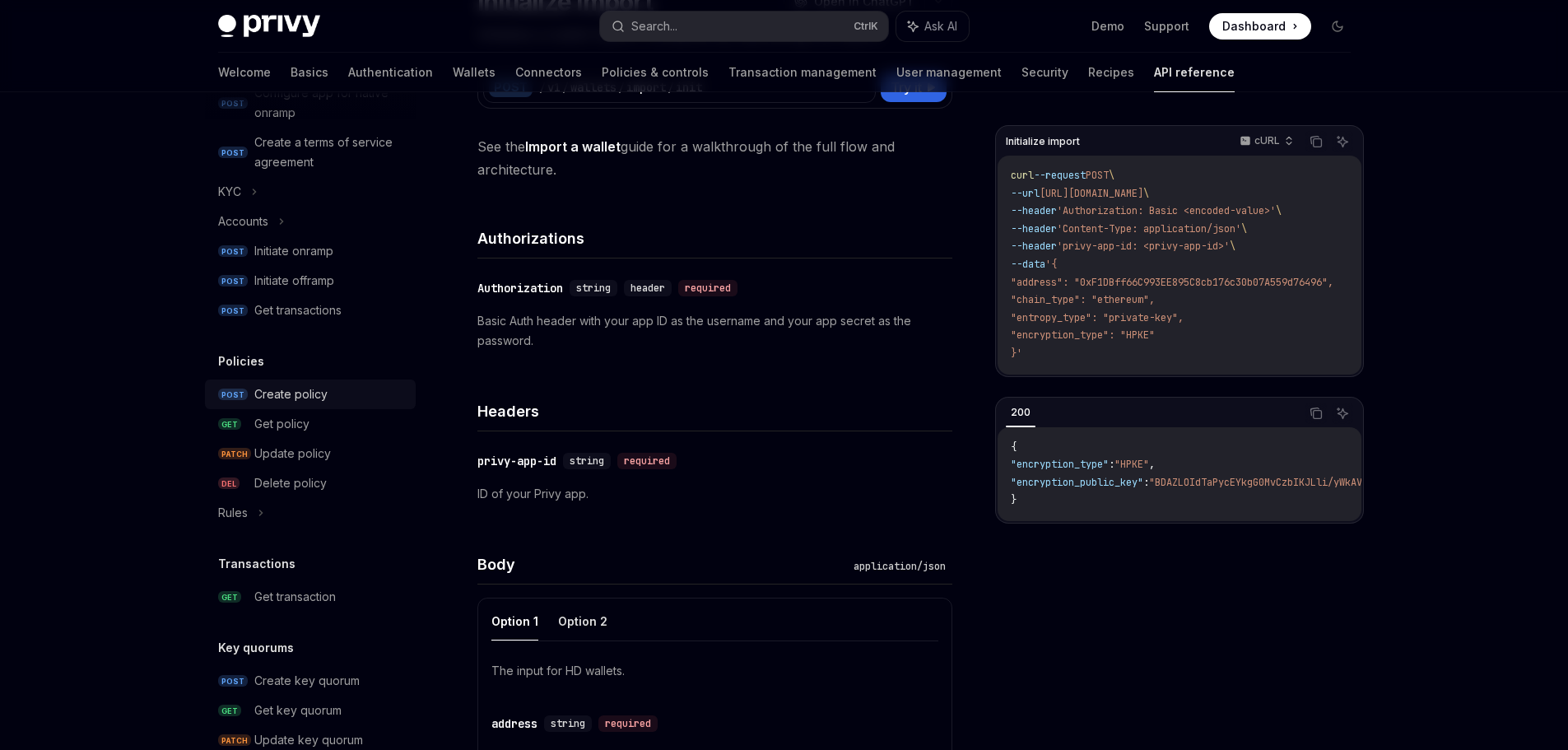
click at [318, 391] on div "Create policy" at bounding box center [290, 394] width 73 height 20
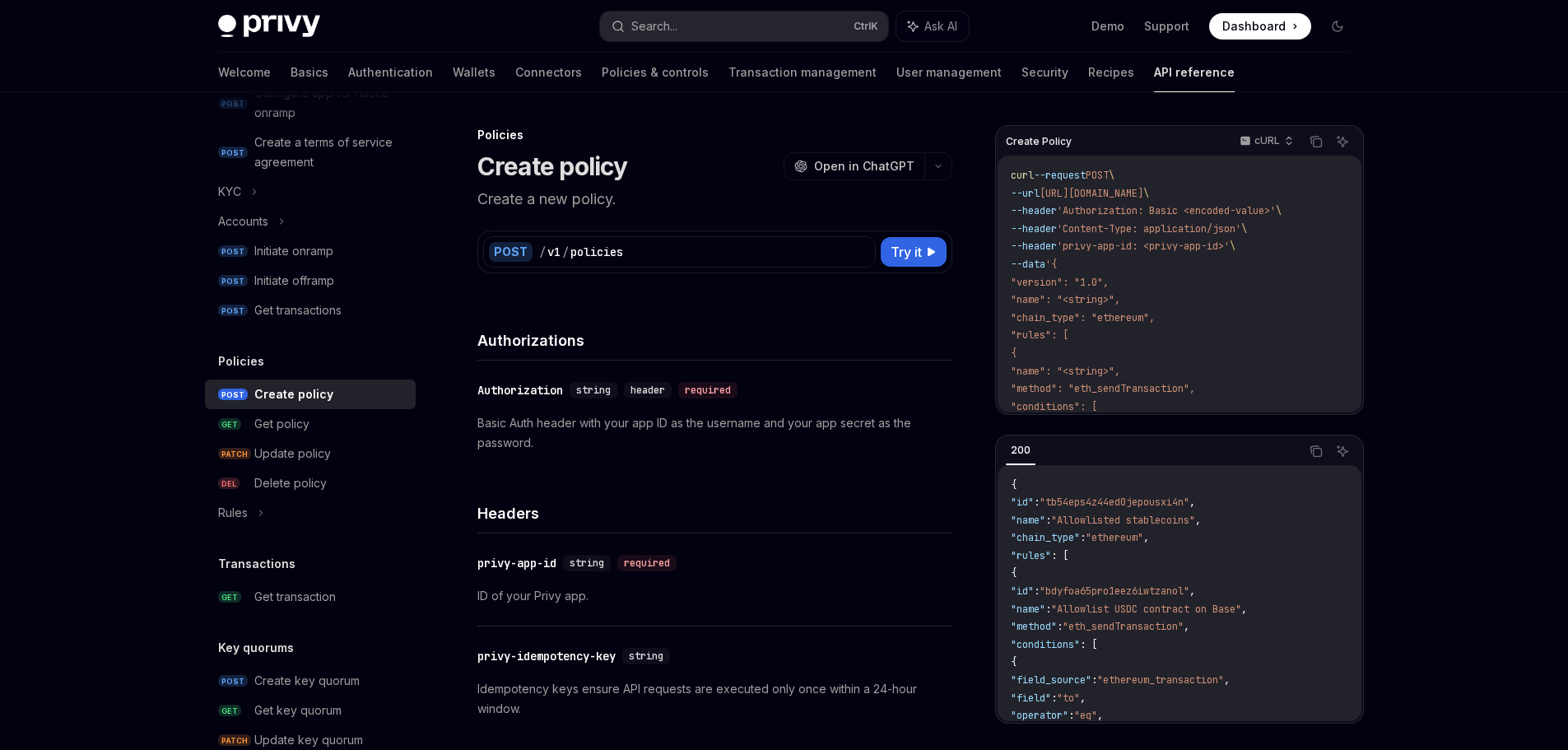
click at [600, 194] on p "Create a new policy." at bounding box center [715, 199] width 475 height 23
drag, startPoint x: 600, startPoint y: 194, endPoint x: 769, endPoint y: 168, distance: 171.0
click at [769, 168] on div "Create policy OpenAI Open in ChatGPT" at bounding box center [715, 166] width 475 height 29
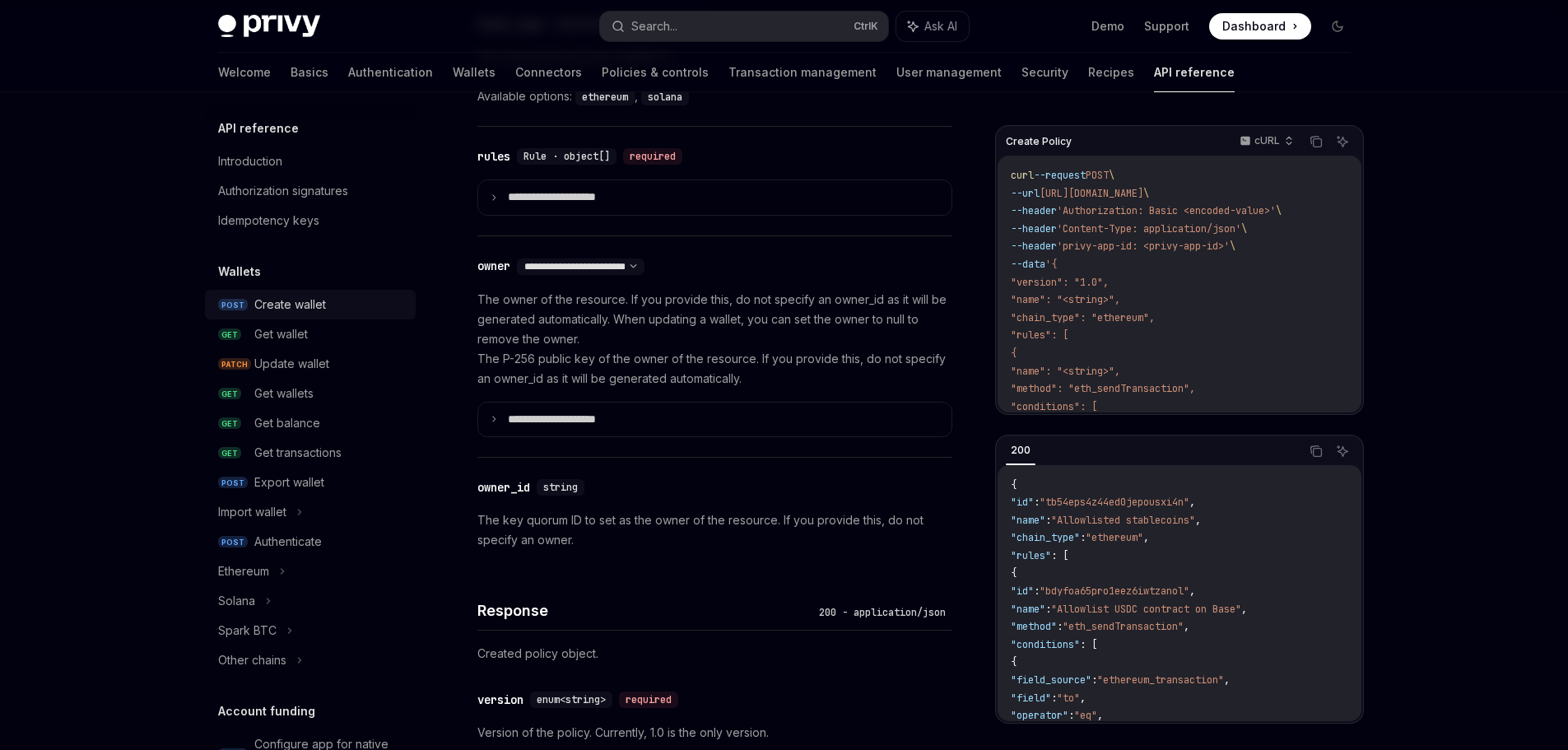
click at [341, 306] on div "Create wallet" at bounding box center [329, 304] width 151 height 20
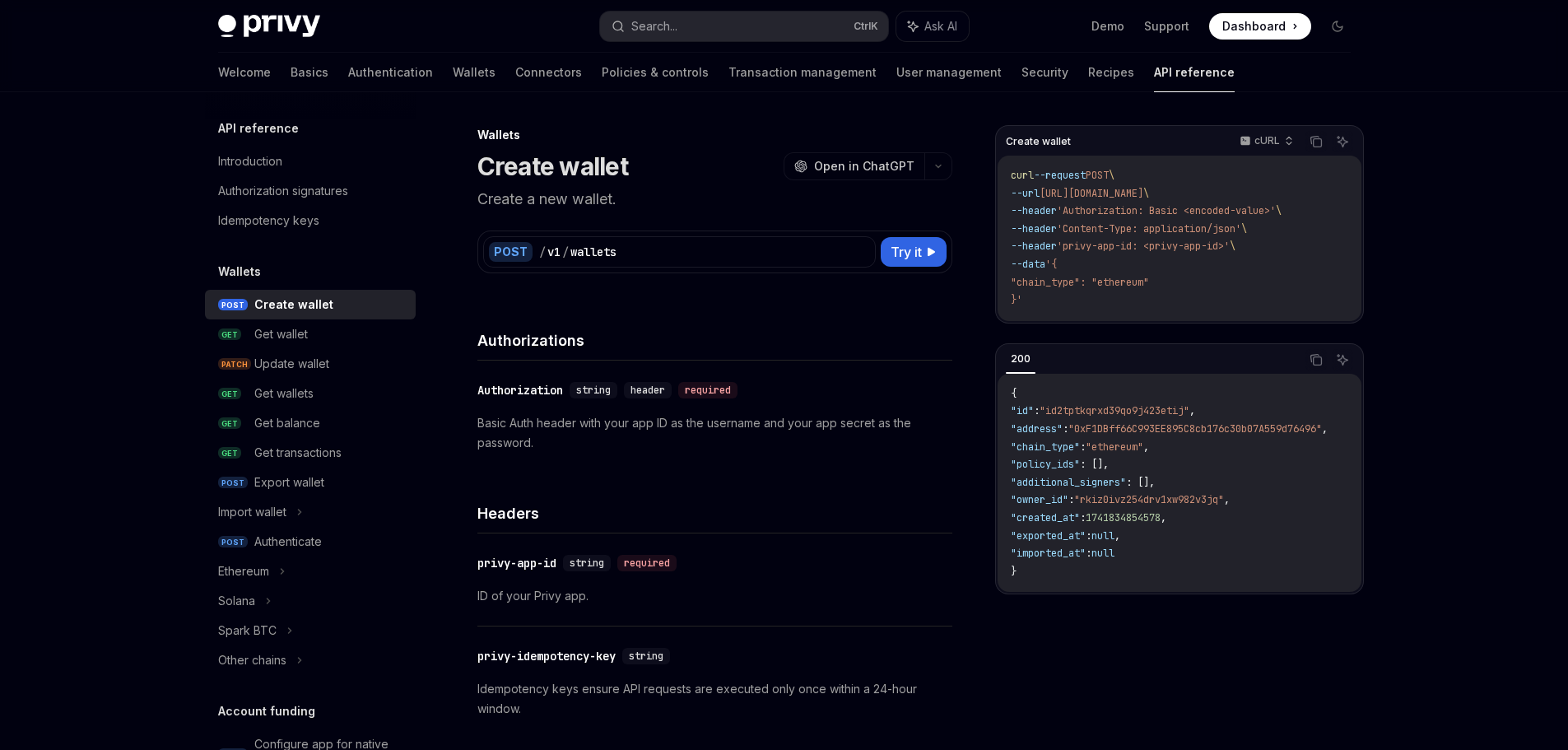
type textarea "*"
